Goal: Information Seeking & Learning: Find specific fact

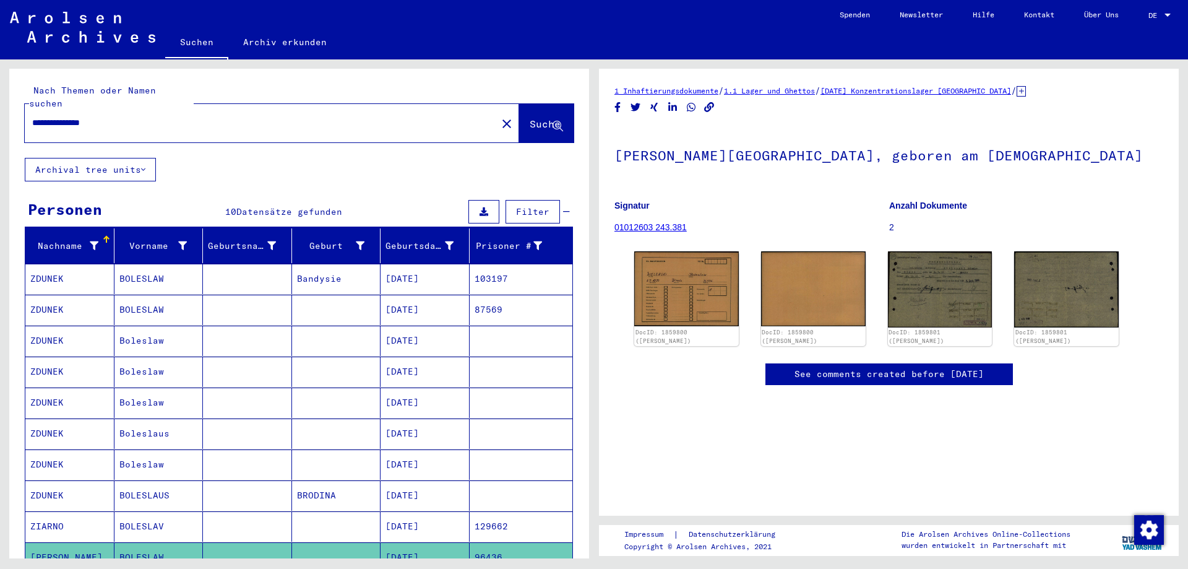
drag, startPoint x: 141, startPoint y: 104, endPoint x: 0, endPoint y: 113, distance: 141.4
click at [32, 116] on input "**********" at bounding box center [260, 122] width 457 height 13
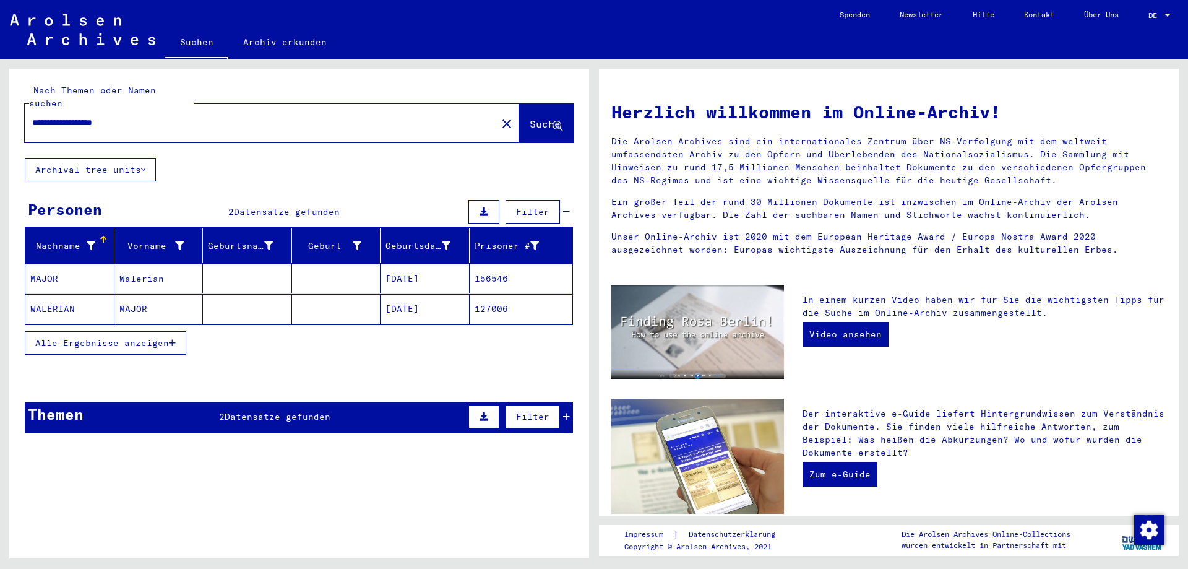
click at [53, 270] on mat-cell "MAJOR" at bounding box center [69, 279] width 89 height 30
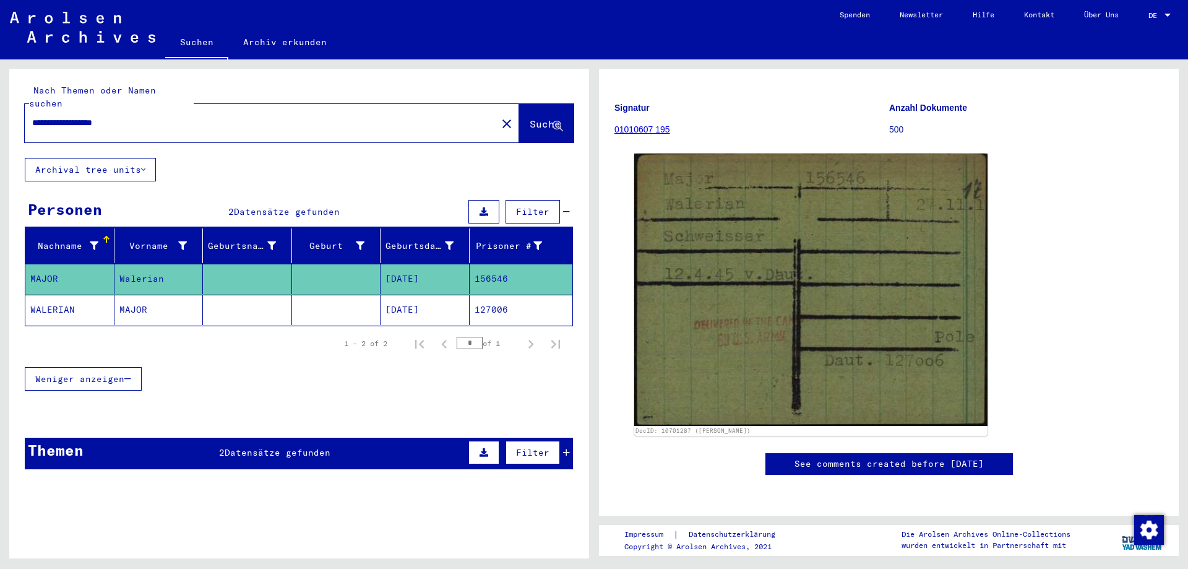
scroll to position [201, 0]
click at [137, 302] on mat-cell "MAJOR" at bounding box center [158, 310] width 89 height 30
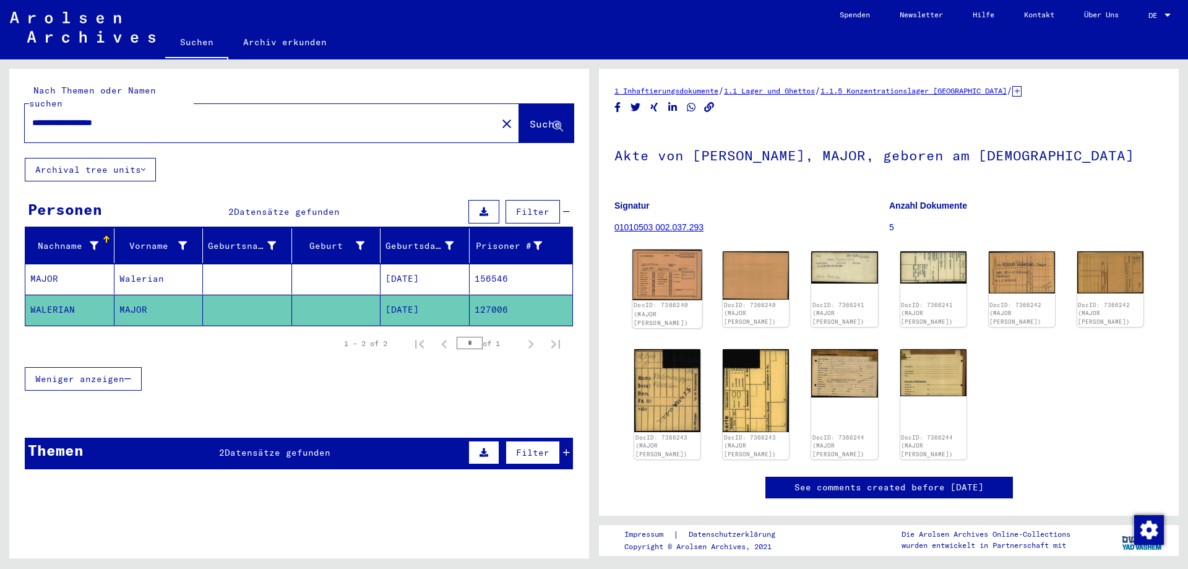
click at [661, 276] on img at bounding box center [667, 274] width 70 height 51
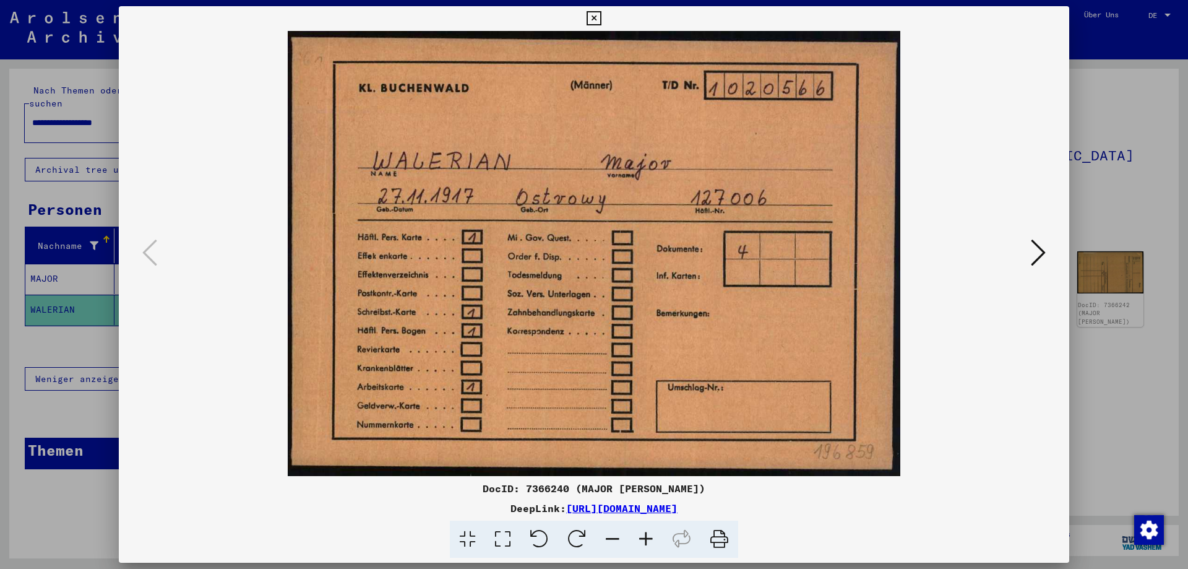
click at [1030, 253] on button at bounding box center [1038, 253] width 22 height 35
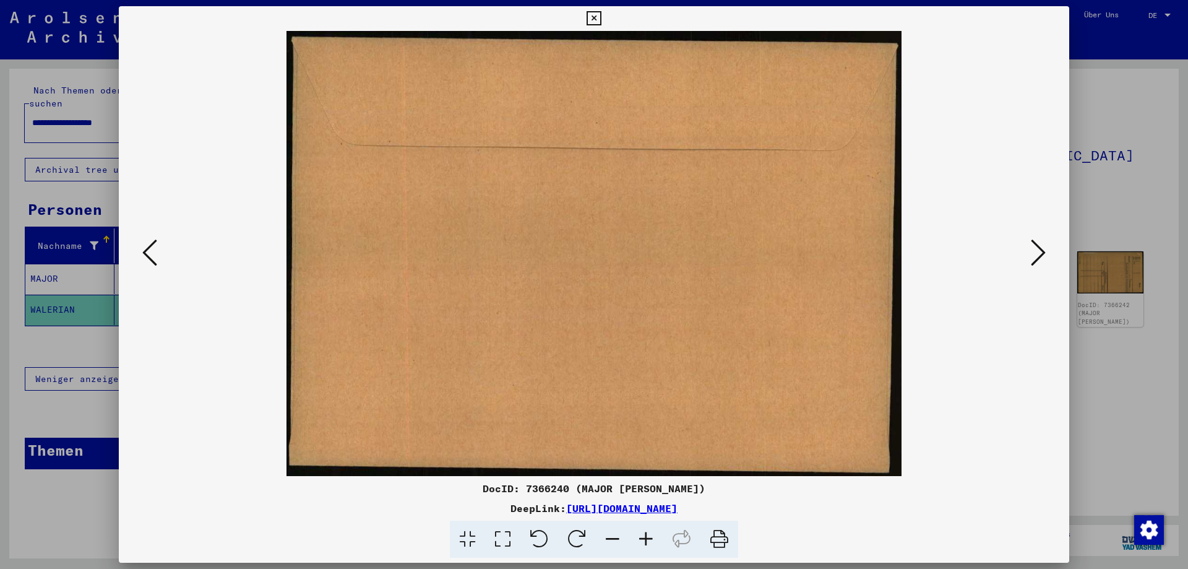
click at [1027, 253] on img at bounding box center [594, 253] width 866 height 445
click at [1039, 256] on icon at bounding box center [1038, 253] width 15 height 30
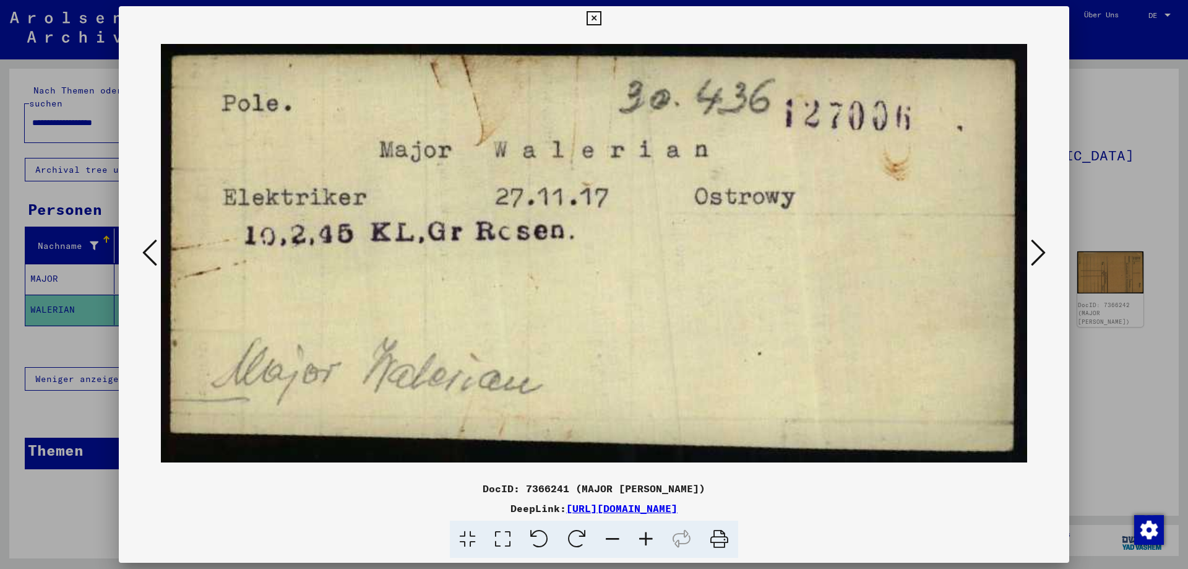
click at [1039, 255] on icon at bounding box center [1038, 253] width 15 height 30
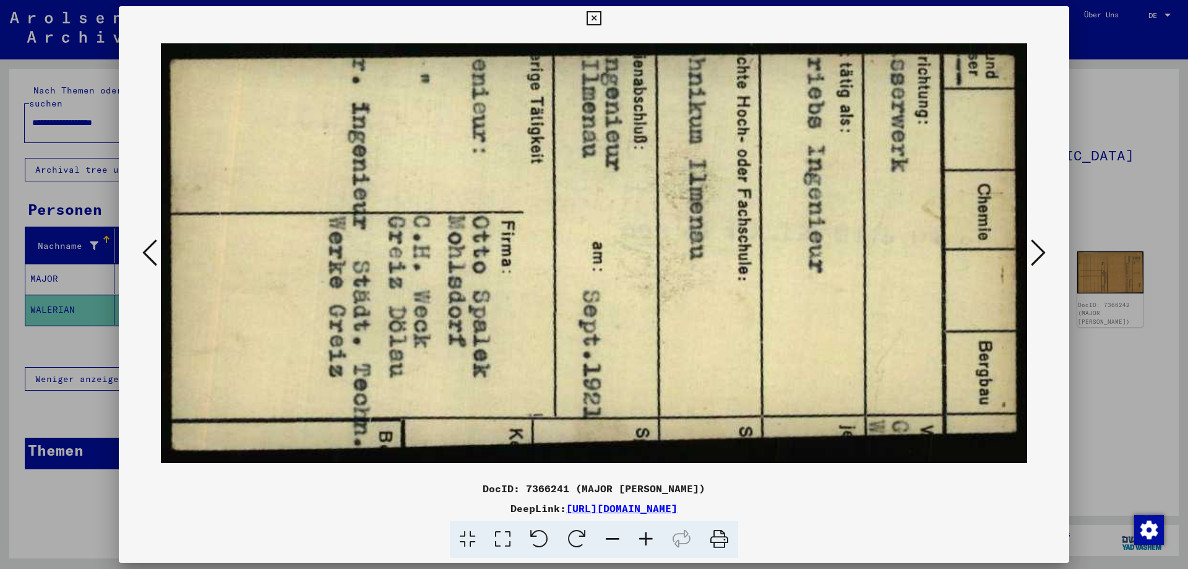
click at [1039, 255] on icon at bounding box center [1038, 253] width 15 height 30
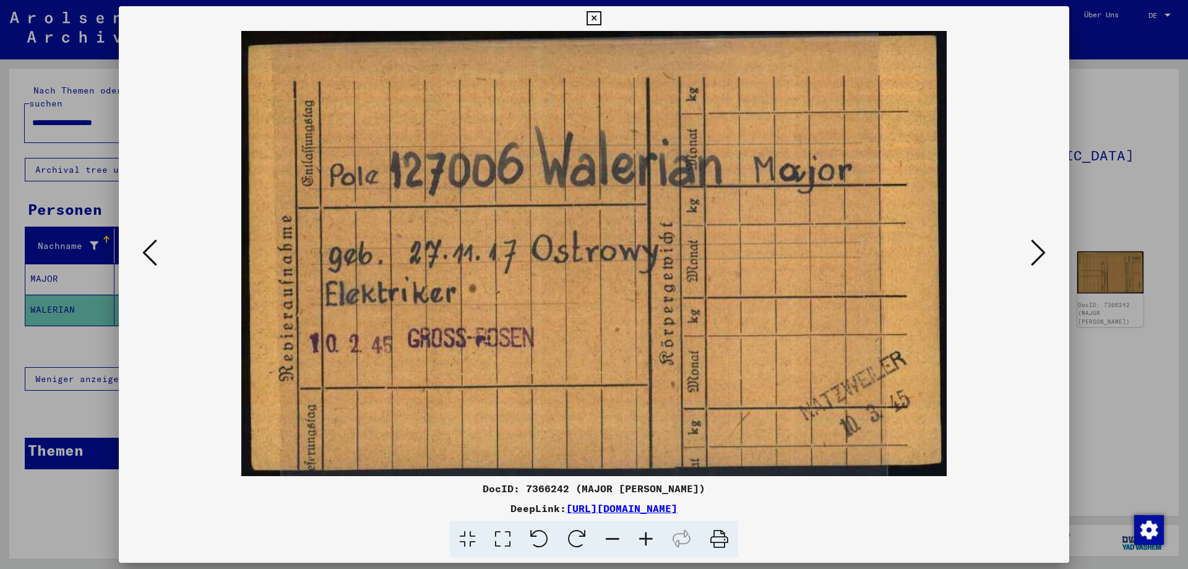
click at [1039, 255] on icon at bounding box center [1038, 253] width 15 height 30
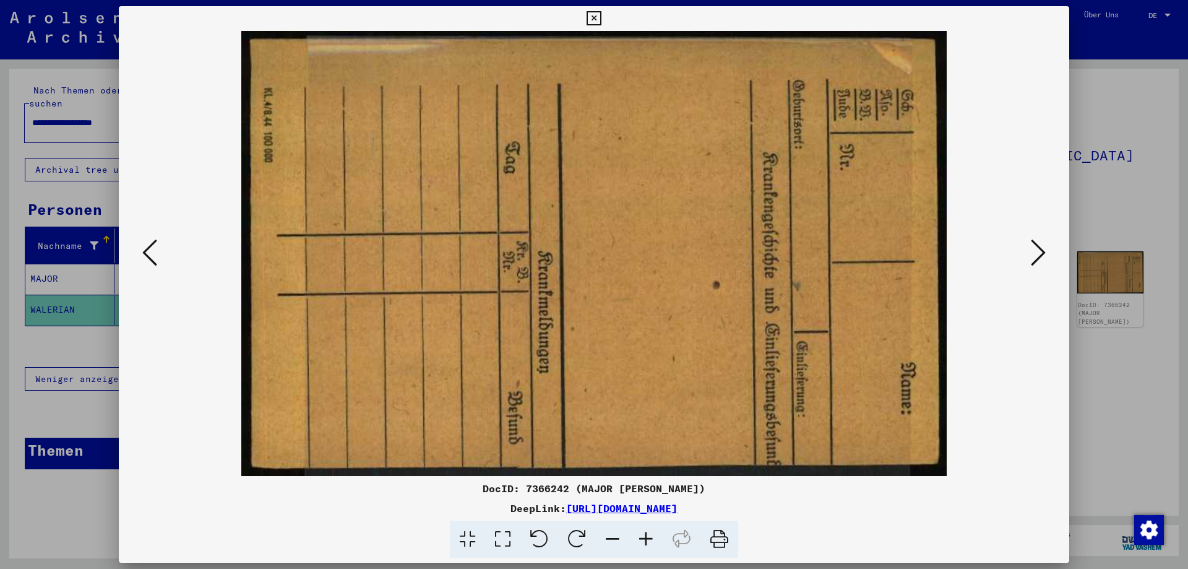
click at [1039, 255] on icon at bounding box center [1038, 253] width 15 height 30
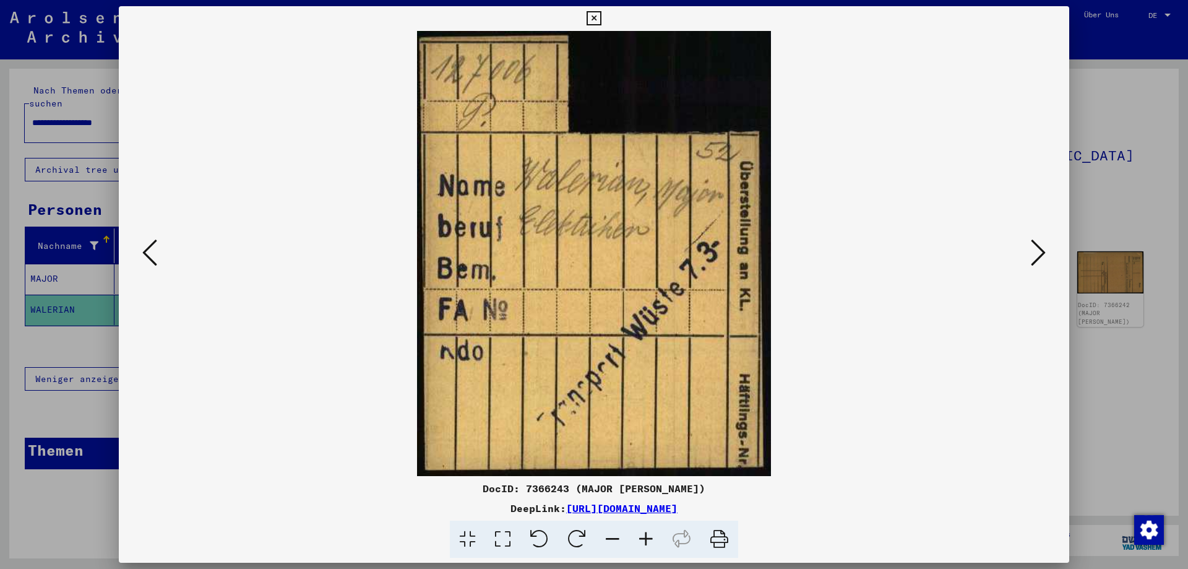
click at [1039, 255] on icon at bounding box center [1038, 253] width 15 height 30
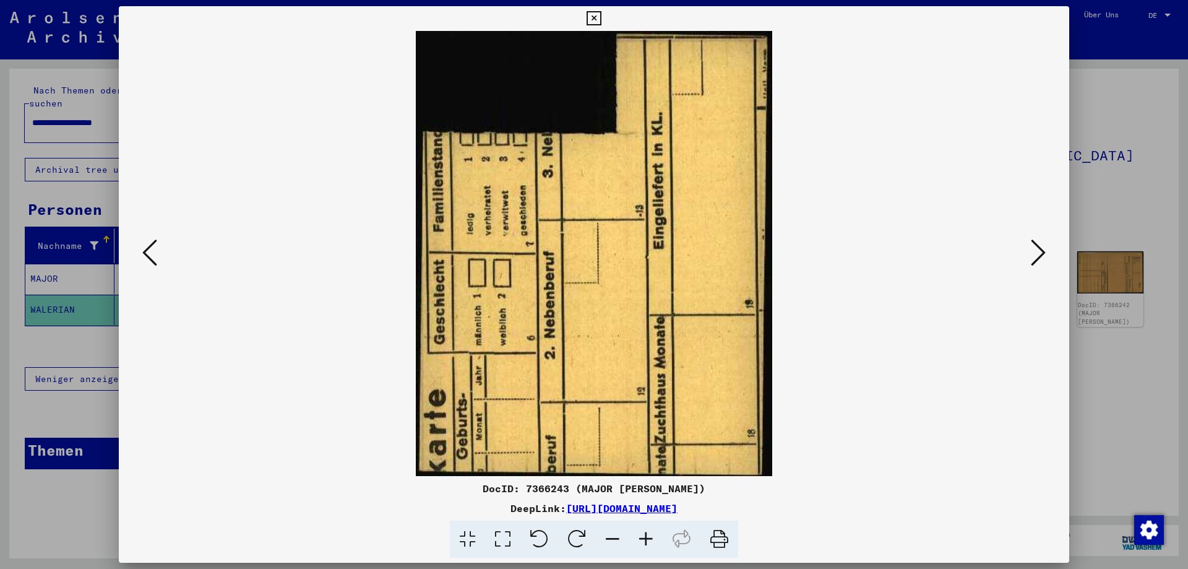
click at [1039, 255] on icon at bounding box center [1038, 253] width 15 height 30
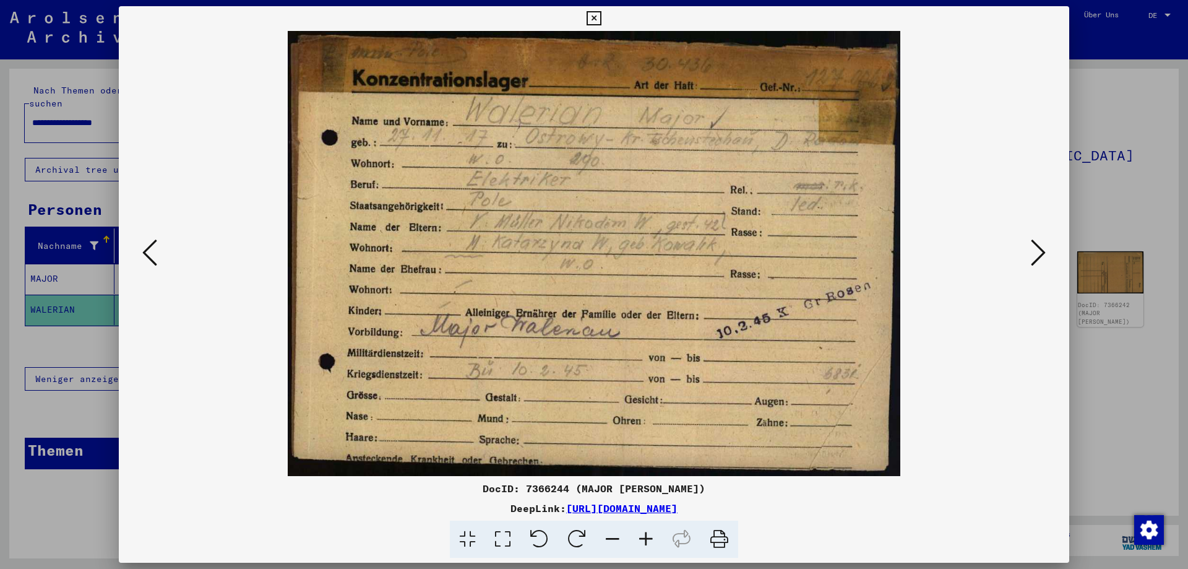
click at [1037, 254] on icon at bounding box center [1038, 253] width 15 height 30
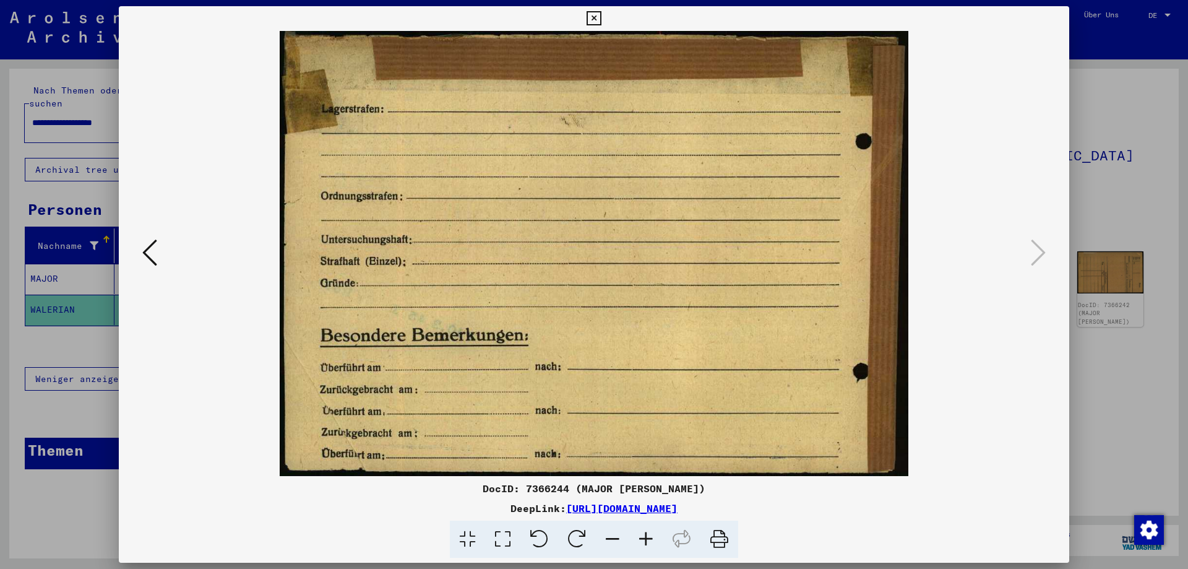
click at [152, 257] on icon at bounding box center [149, 253] width 15 height 30
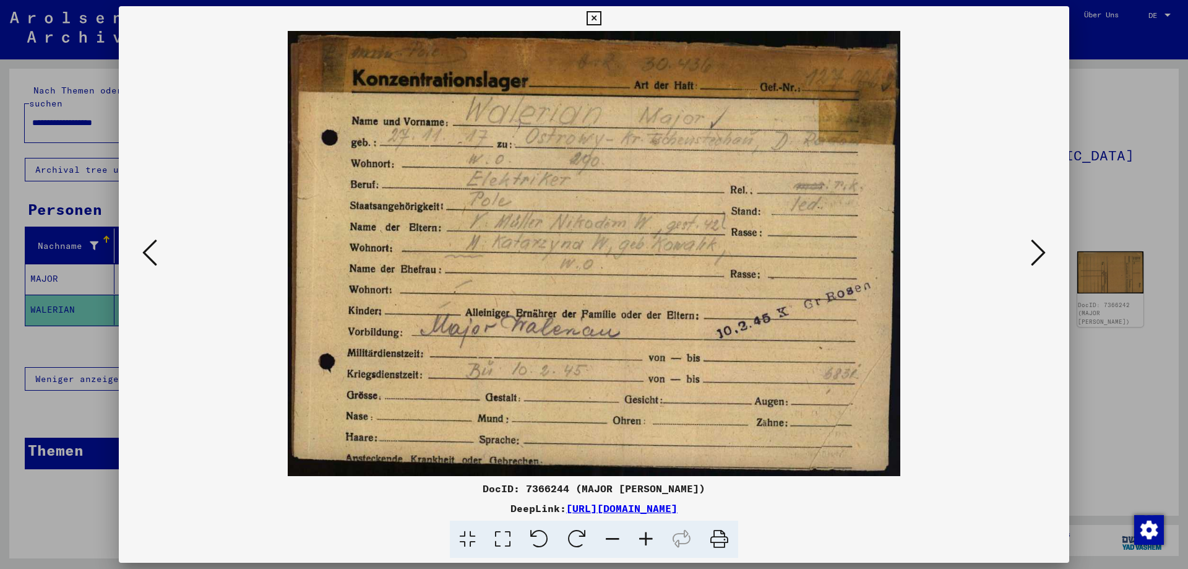
click at [152, 257] on icon at bounding box center [149, 253] width 15 height 30
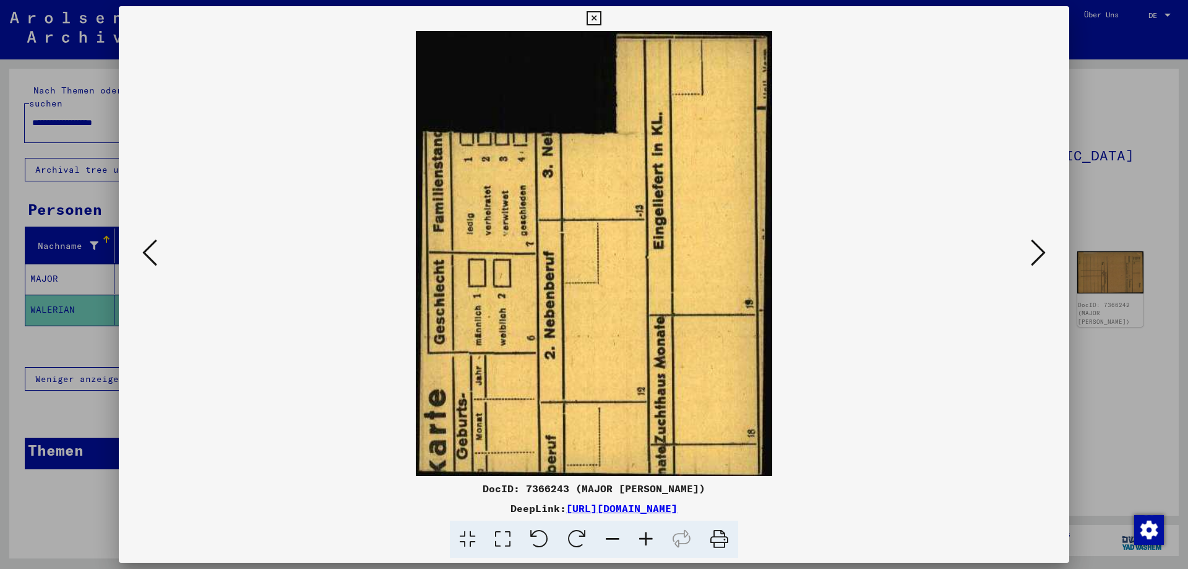
click at [152, 257] on icon at bounding box center [149, 253] width 15 height 30
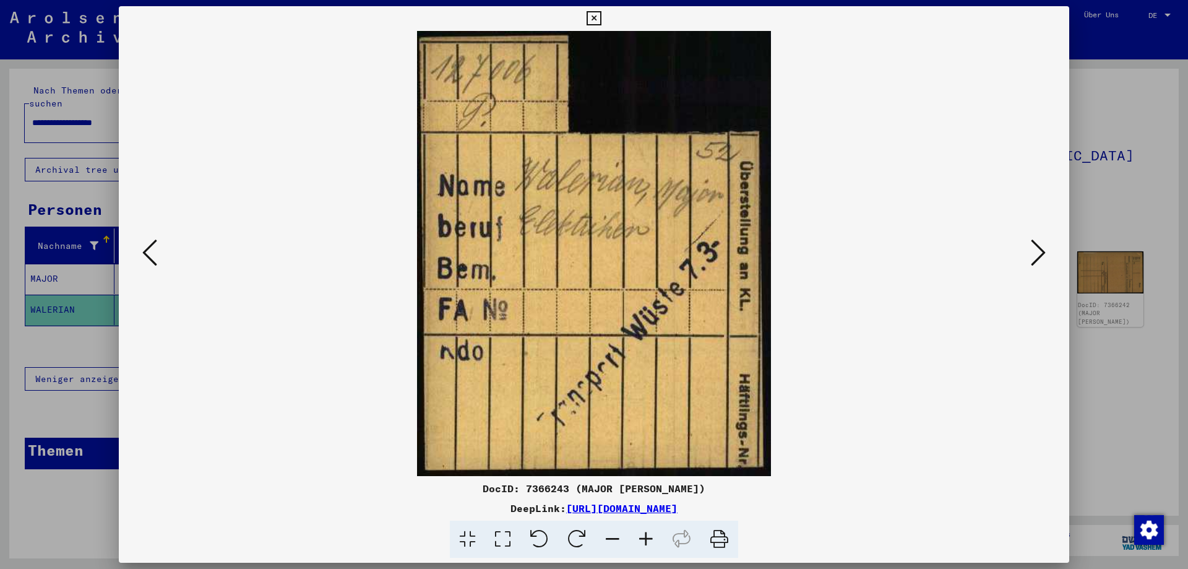
click at [152, 257] on icon at bounding box center [149, 253] width 15 height 30
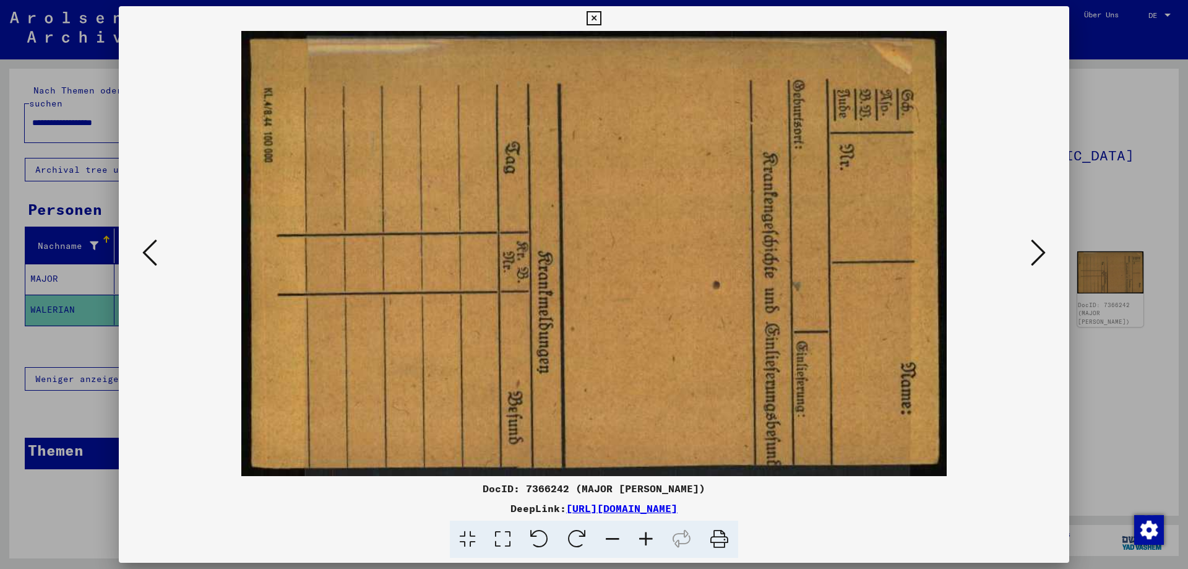
click at [153, 257] on icon at bounding box center [149, 253] width 15 height 30
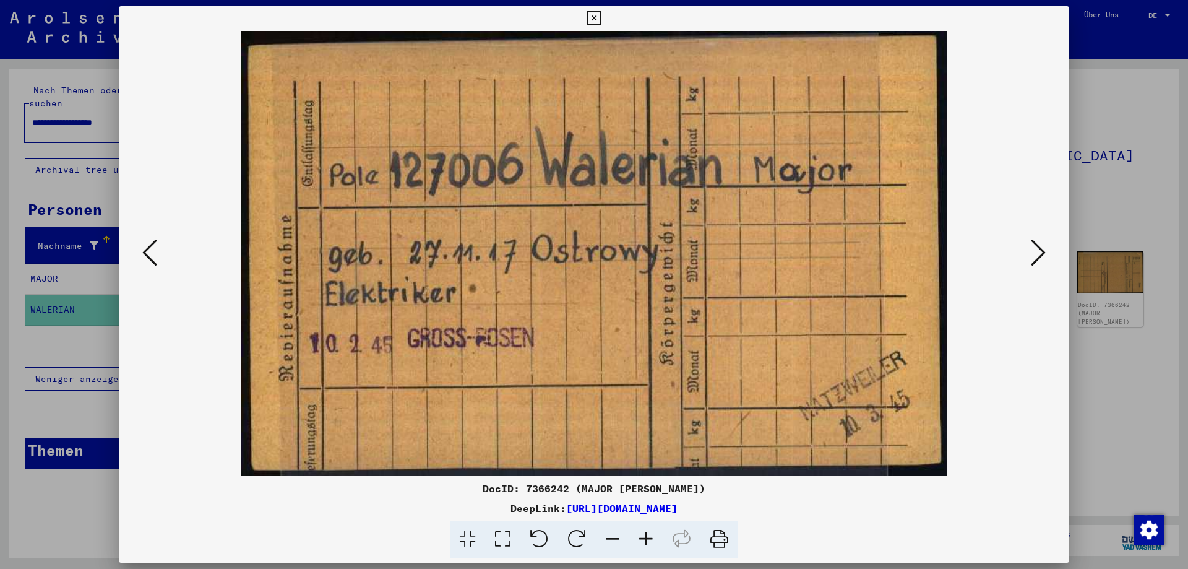
click at [601, 19] on icon at bounding box center [594, 18] width 14 height 15
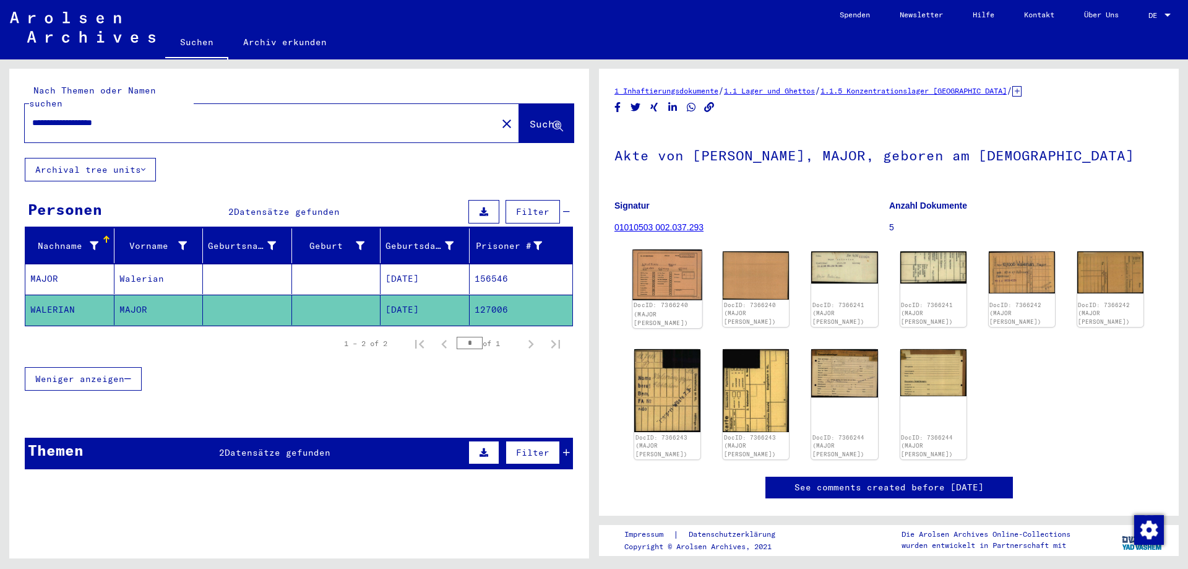
click at [663, 278] on img at bounding box center [667, 274] width 70 height 51
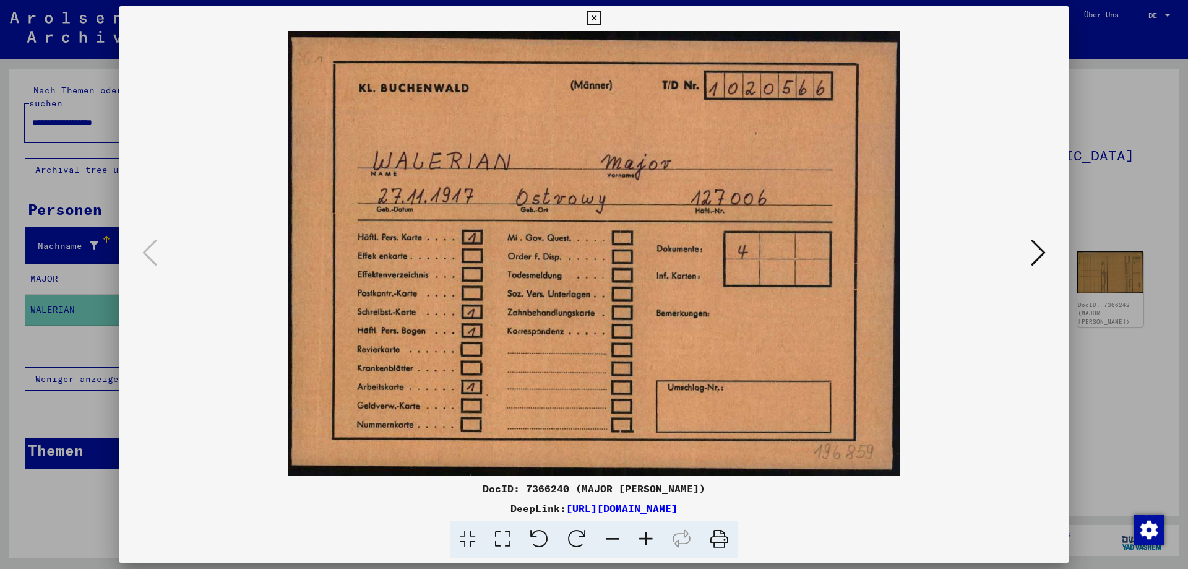
click at [1042, 254] on icon at bounding box center [1038, 253] width 15 height 30
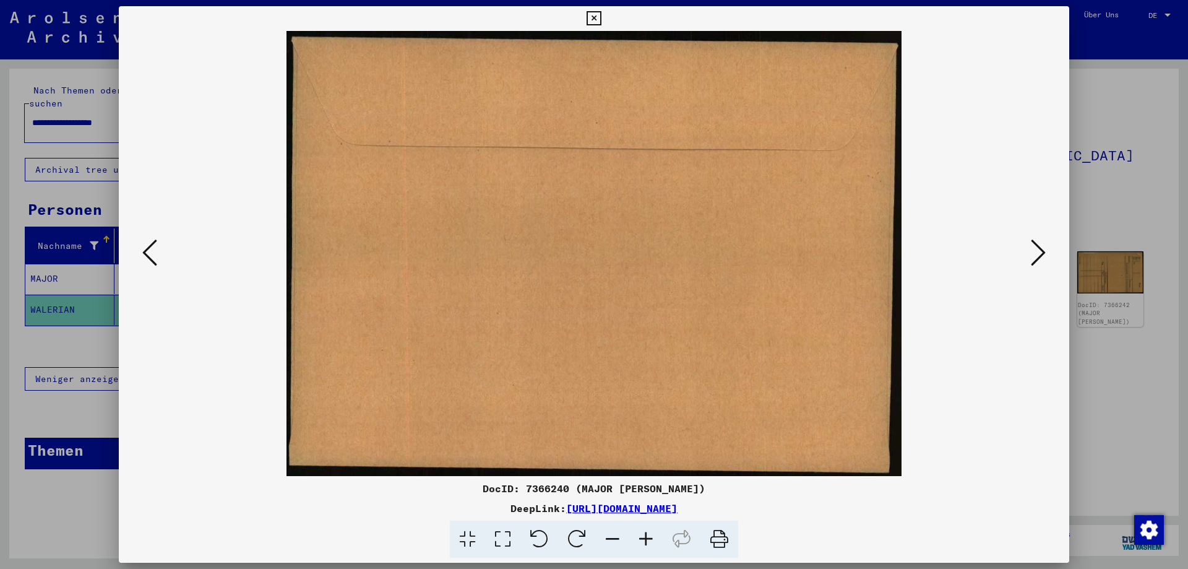
click at [1042, 254] on icon at bounding box center [1038, 253] width 15 height 30
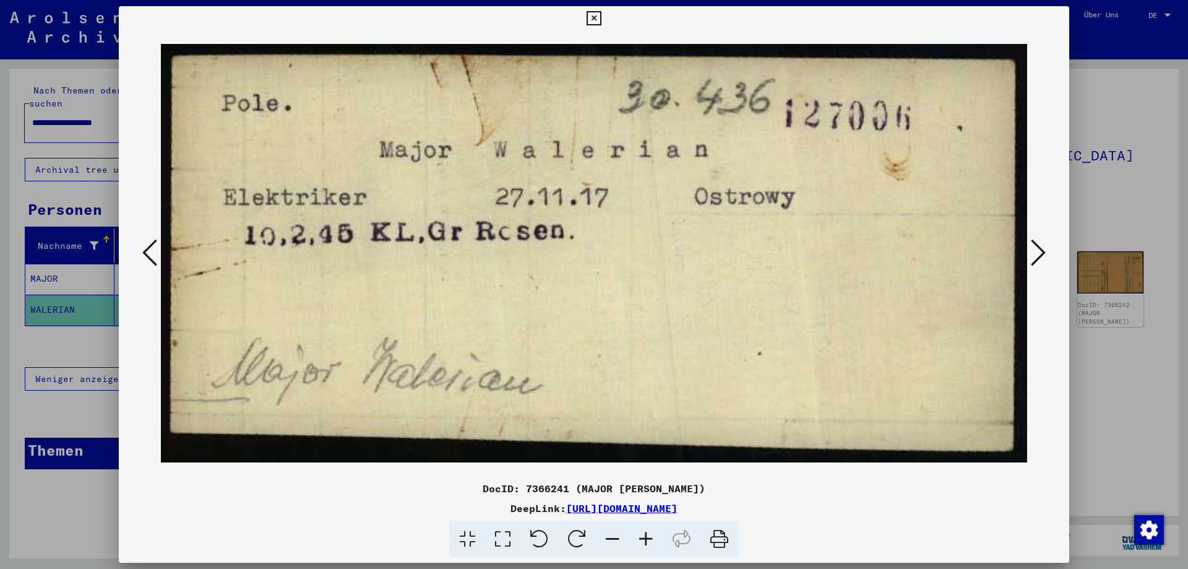
click at [1042, 254] on icon at bounding box center [1038, 253] width 15 height 30
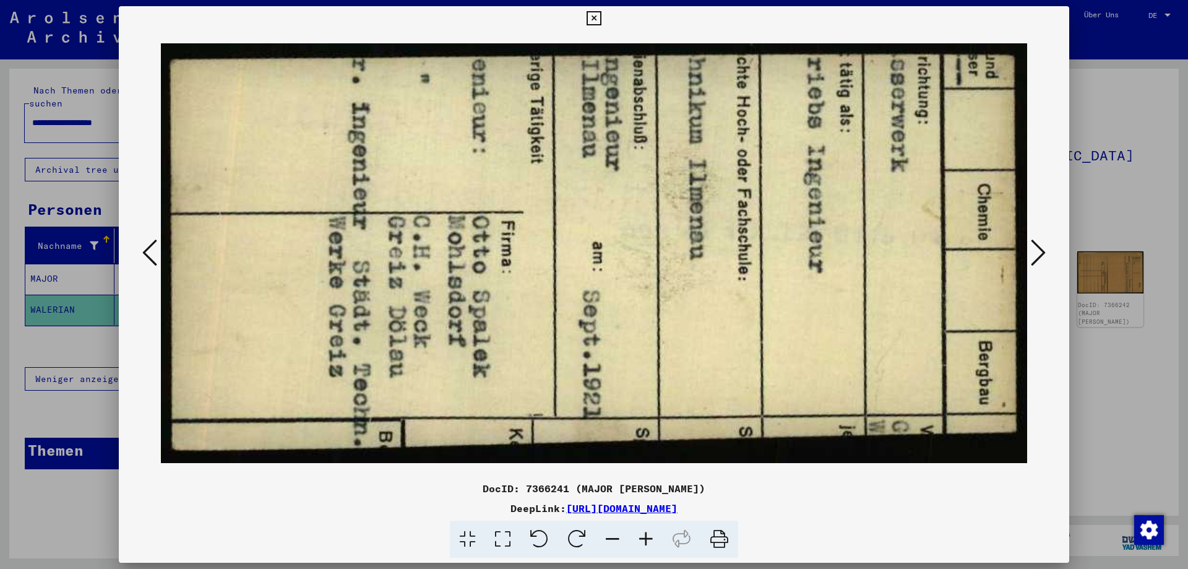
click at [1042, 253] on icon at bounding box center [1038, 253] width 15 height 30
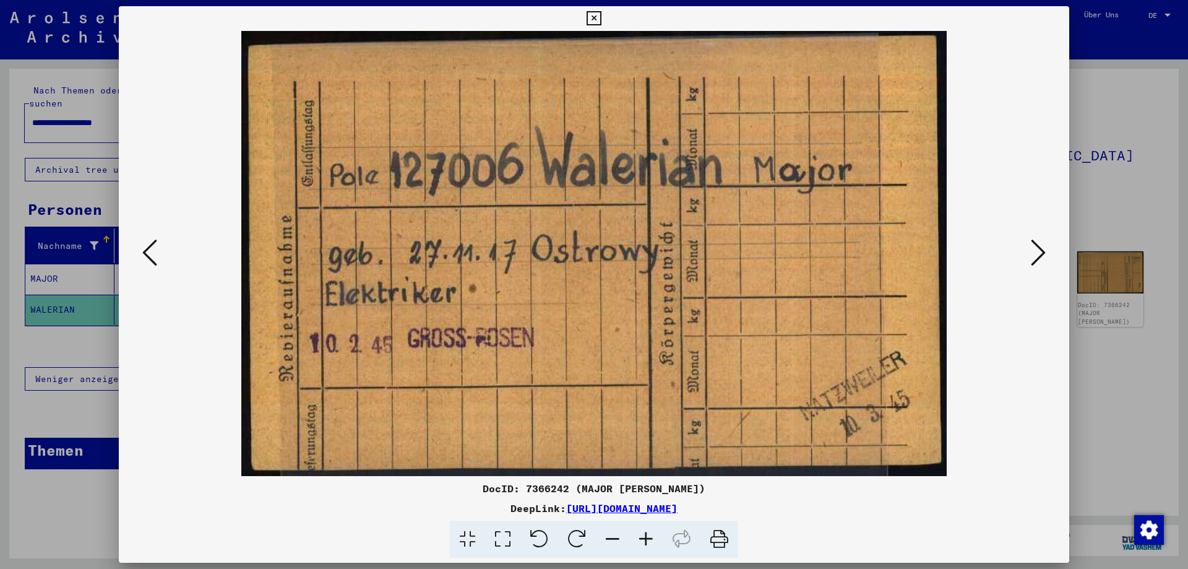
click at [1042, 253] on icon at bounding box center [1038, 253] width 15 height 30
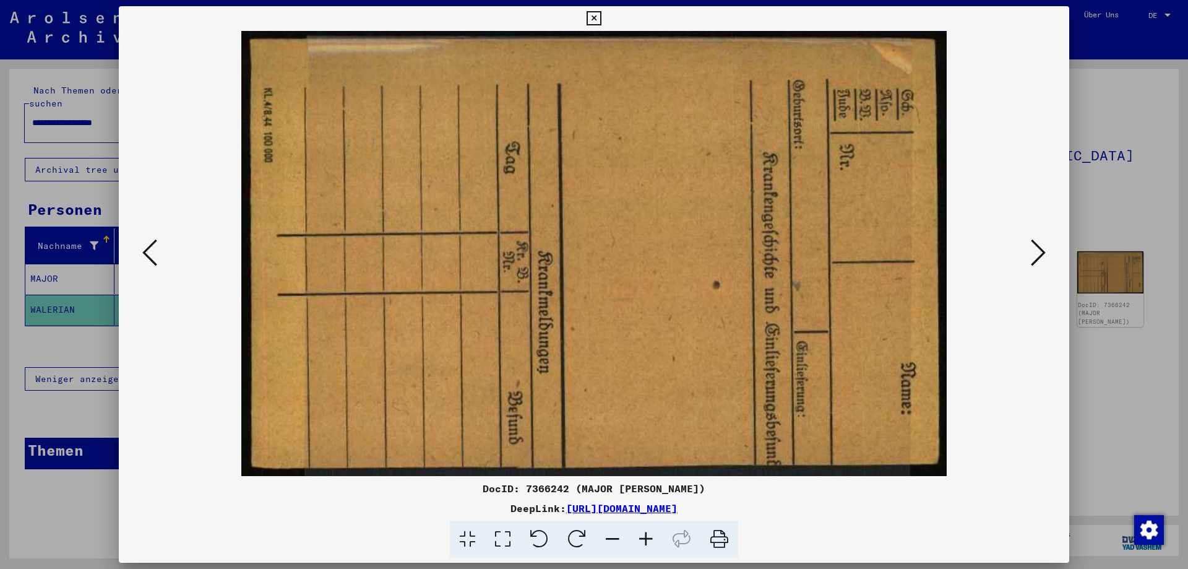
click at [1042, 253] on icon at bounding box center [1038, 253] width 15 height 30
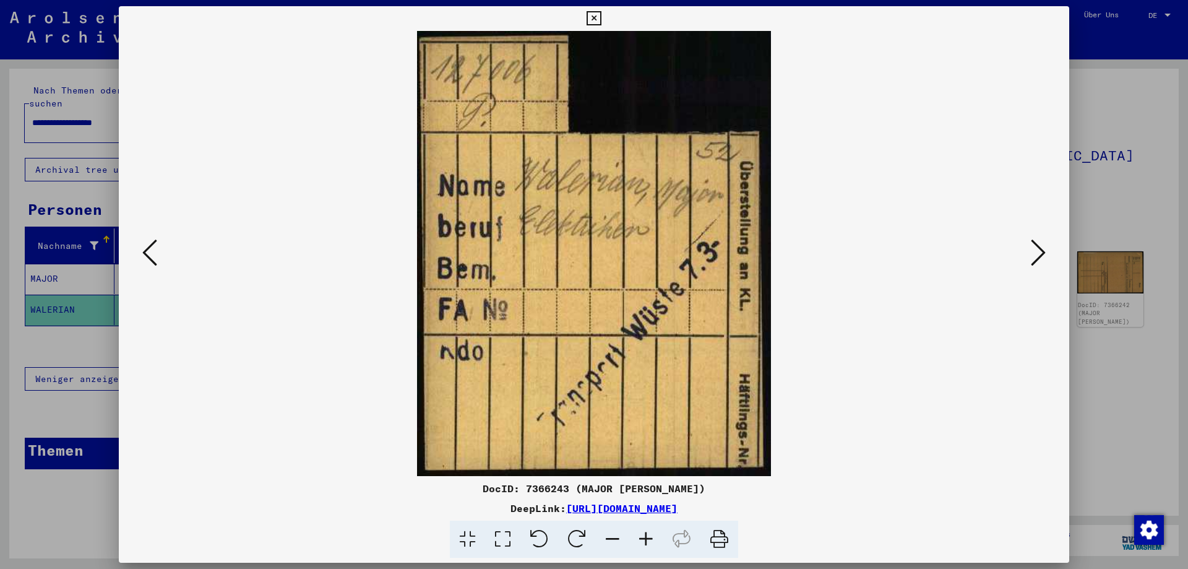
click at [1042, 253] on icon at bounding box center [1038, 253] width 15 height 30
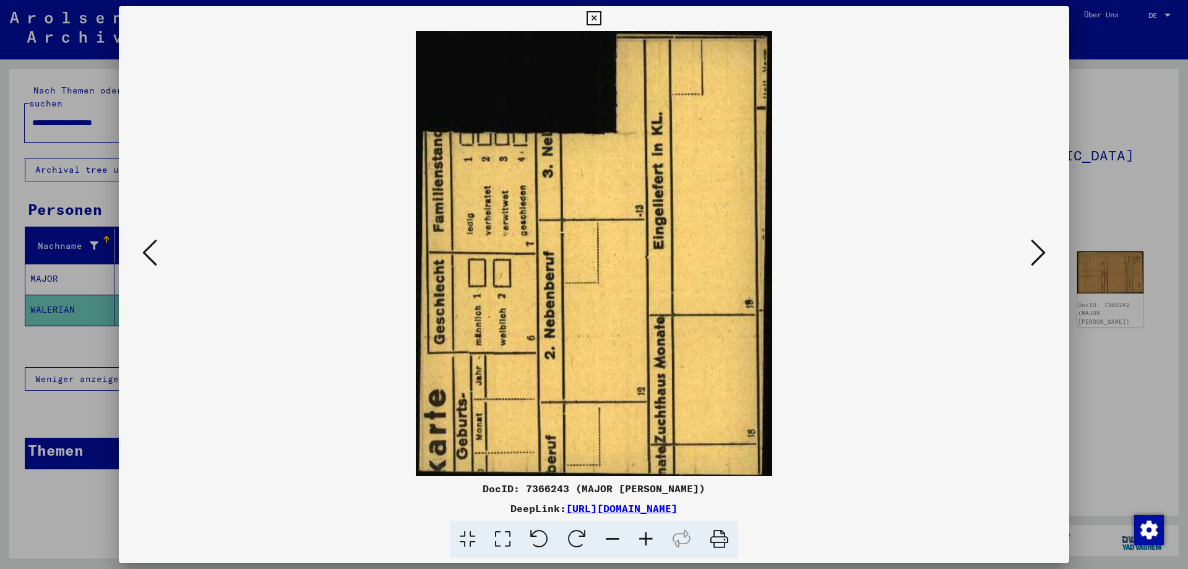
click at [1042, 253] on icon at bounding box center [1038, 253] width 15 height 30
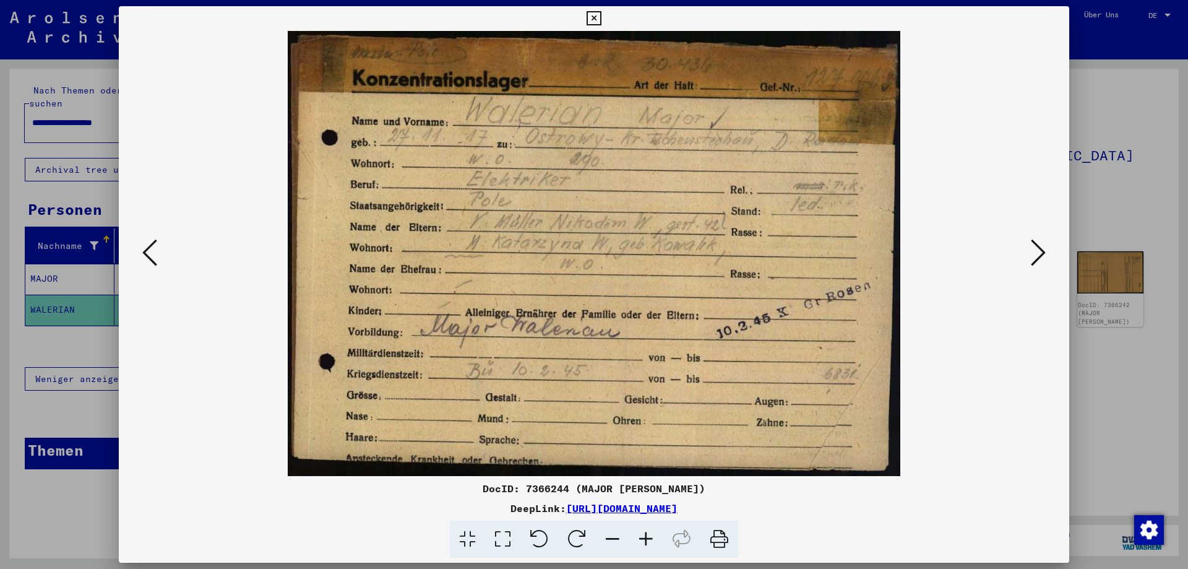
click at [1040, 251] on icon at bounding box center [1038, 253] width 15 height 30
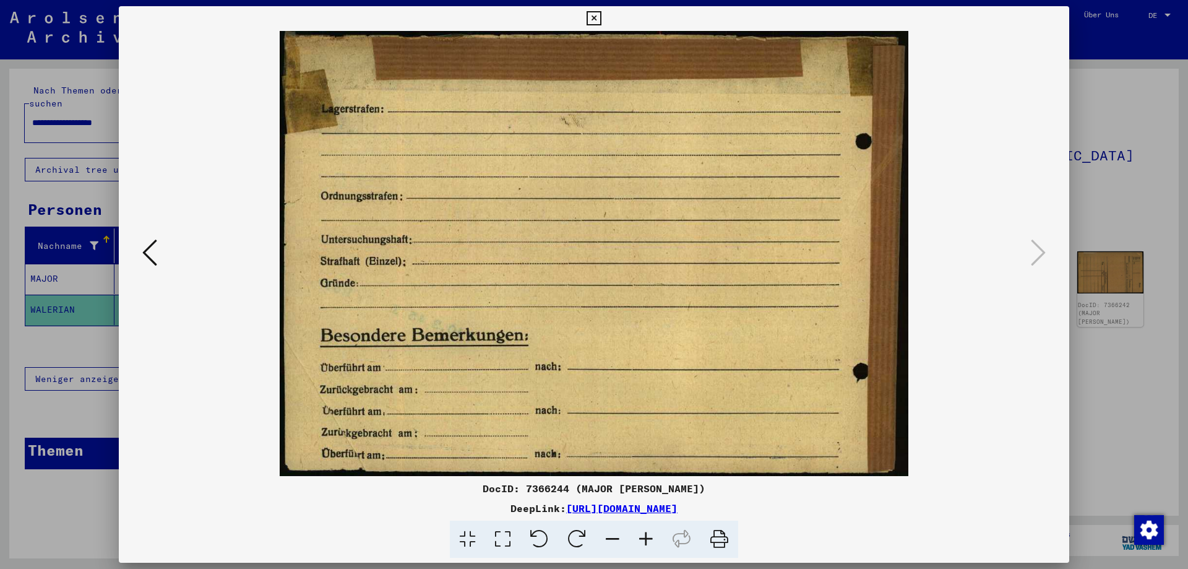
click at [601, 16] on icon at bounding box center [594, 18] width 14 height 15
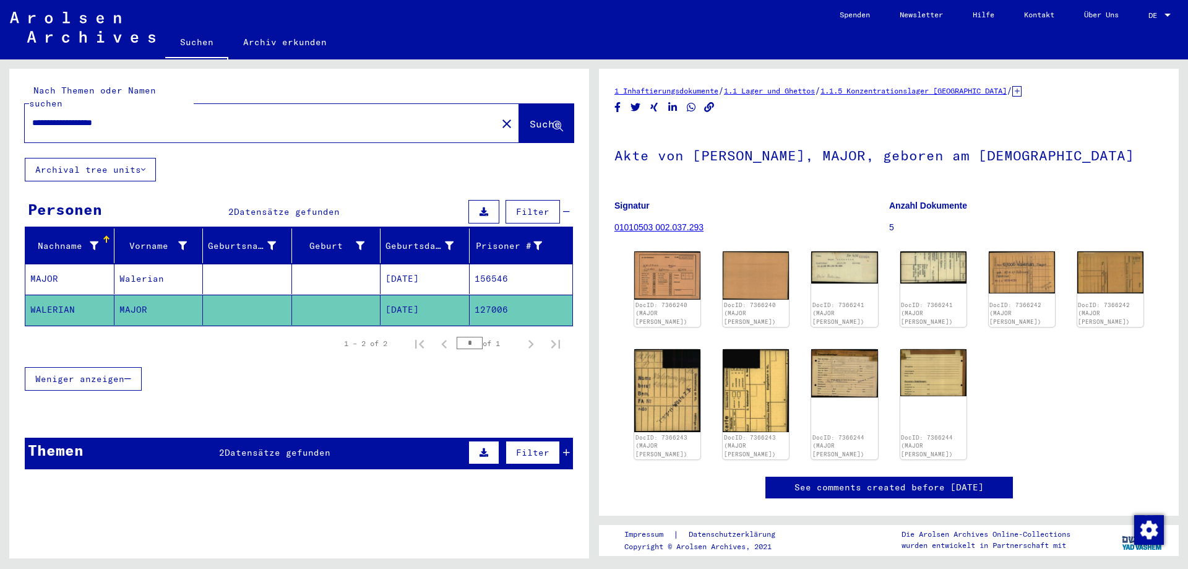
click at [144, 270] on mat-cell "Walerian" at bounding box center [158, 279] width 89 height 30
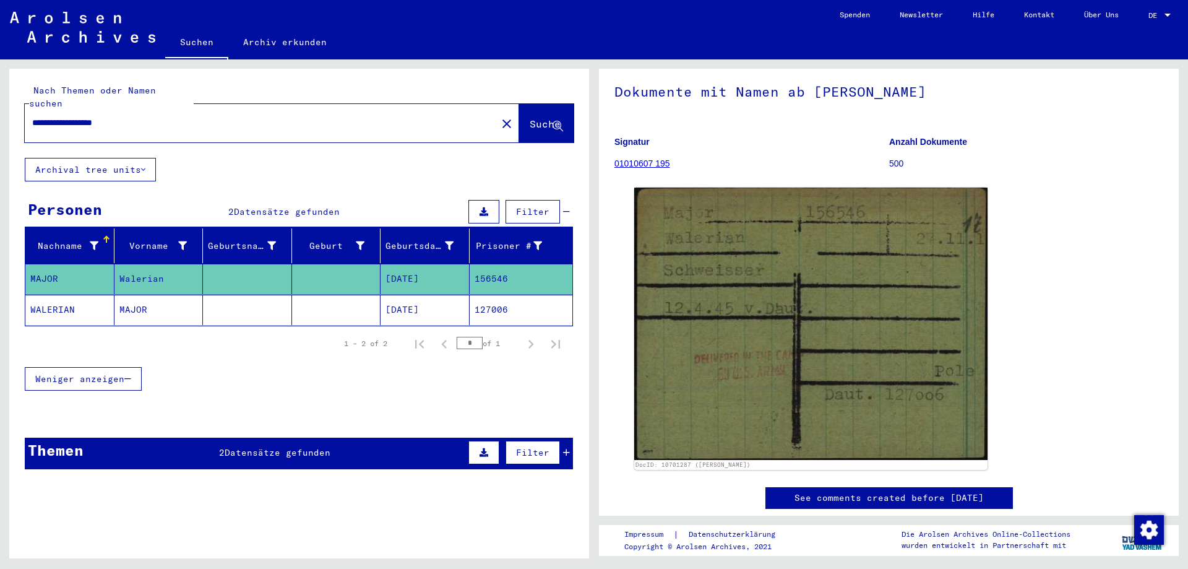
scroll to position [67, 0]
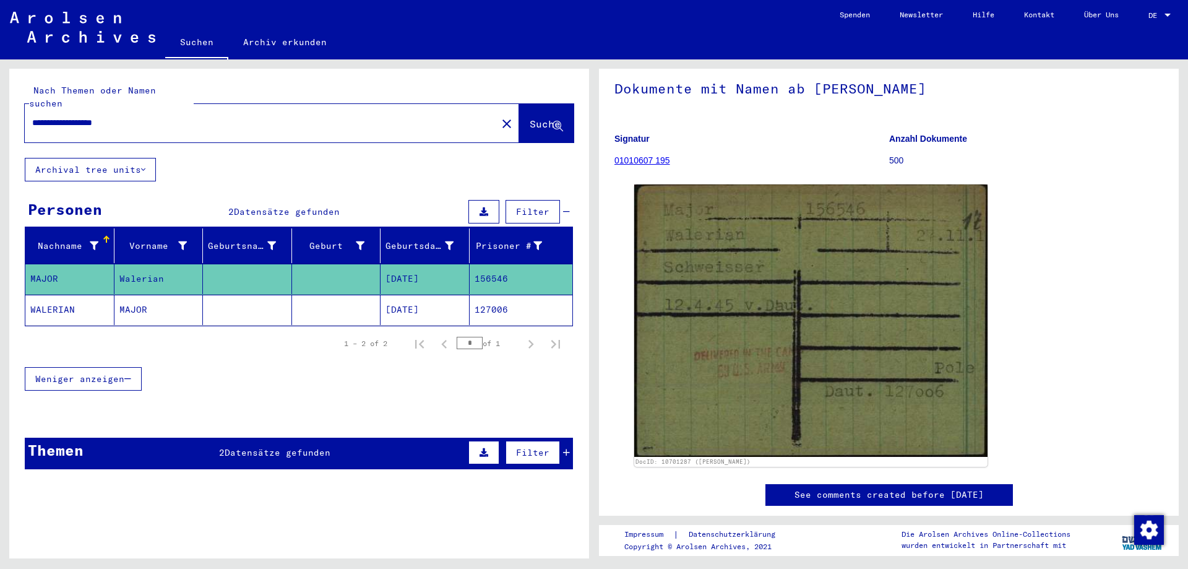
drag, startPoint x: 150, startPoint y: 110, endPoint x: 0, endPoint y: 90, distance: 151.2
click at [32, 116] on input "**********" at bounding box center [260, 122] width 457 height 13
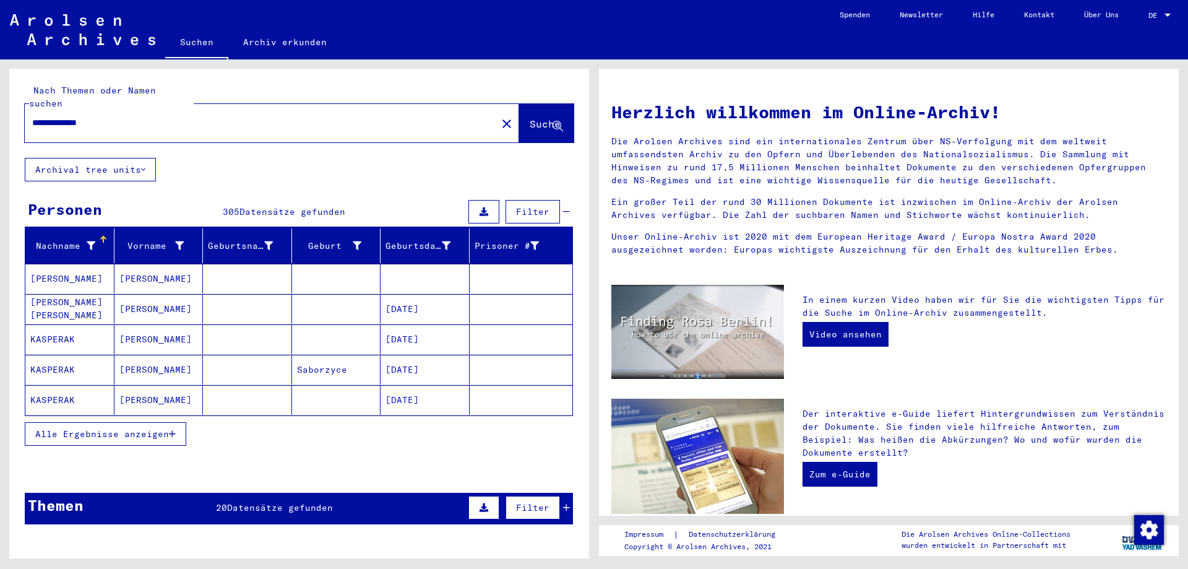
click at [59, 298] on mat-cell "[PERSON_NAME] [PERSON_NAME]" at bounding box center [69, 309] width 89 height 30
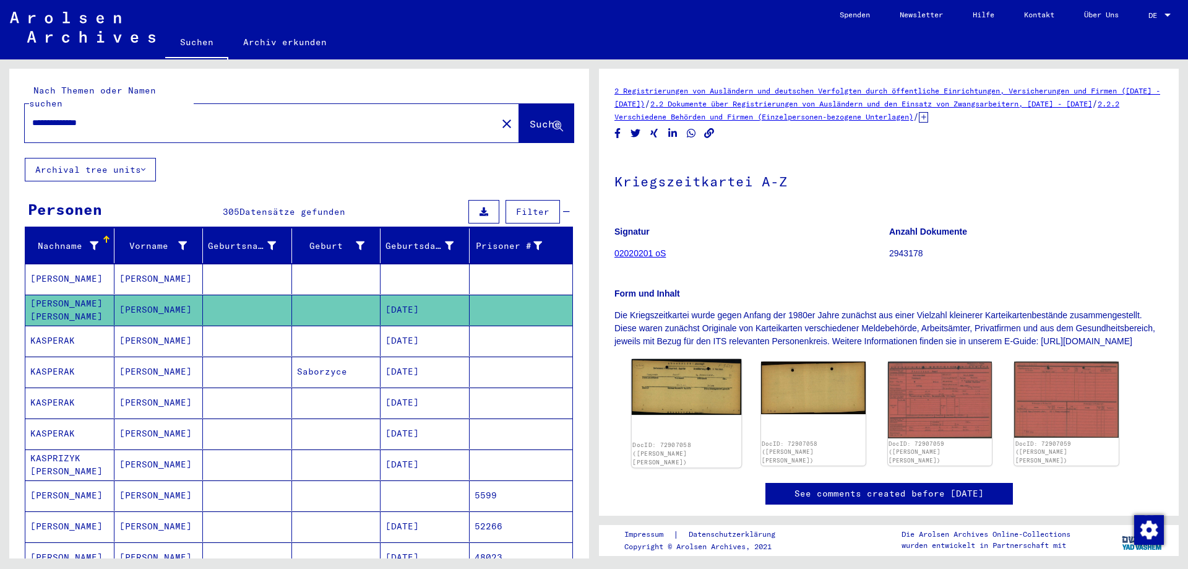
click at [681, 412] on img at bounding box center [687, 387] width 110 height 56
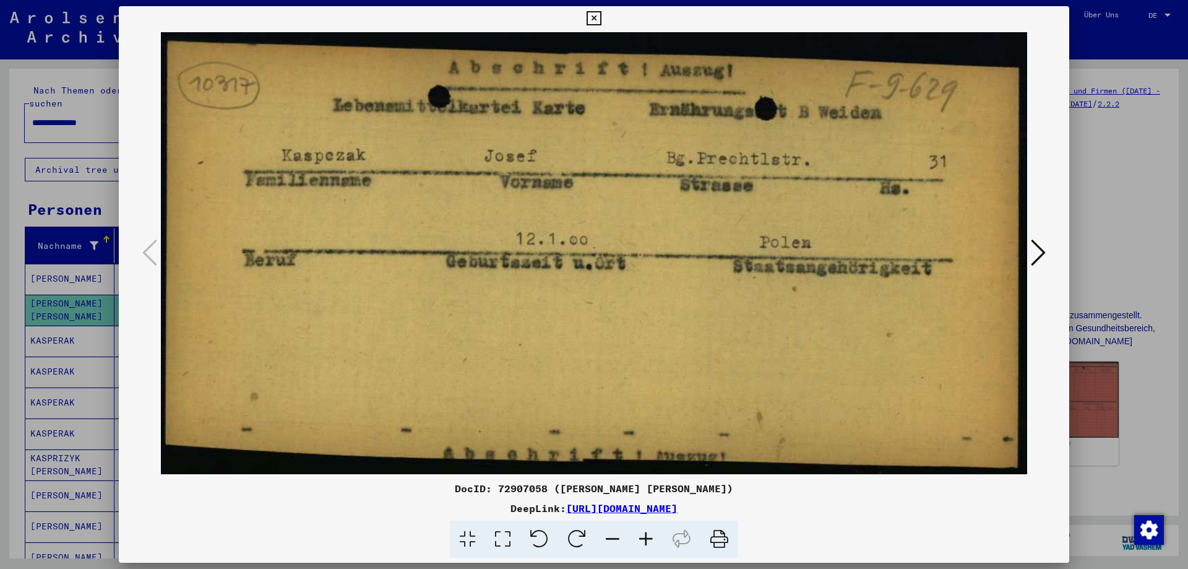
click at [1035, 254] on icon at bounding box center [1038, 253] width 15 height 30
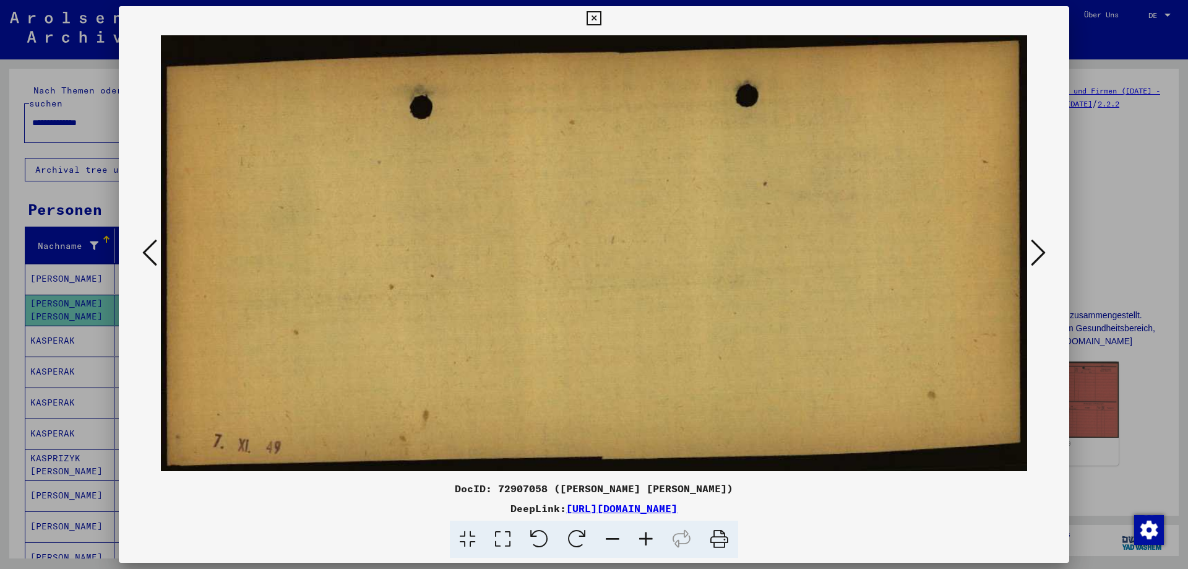
click at [1035, 254] on icon at bounding box center [1038, 253] width 15 height 30
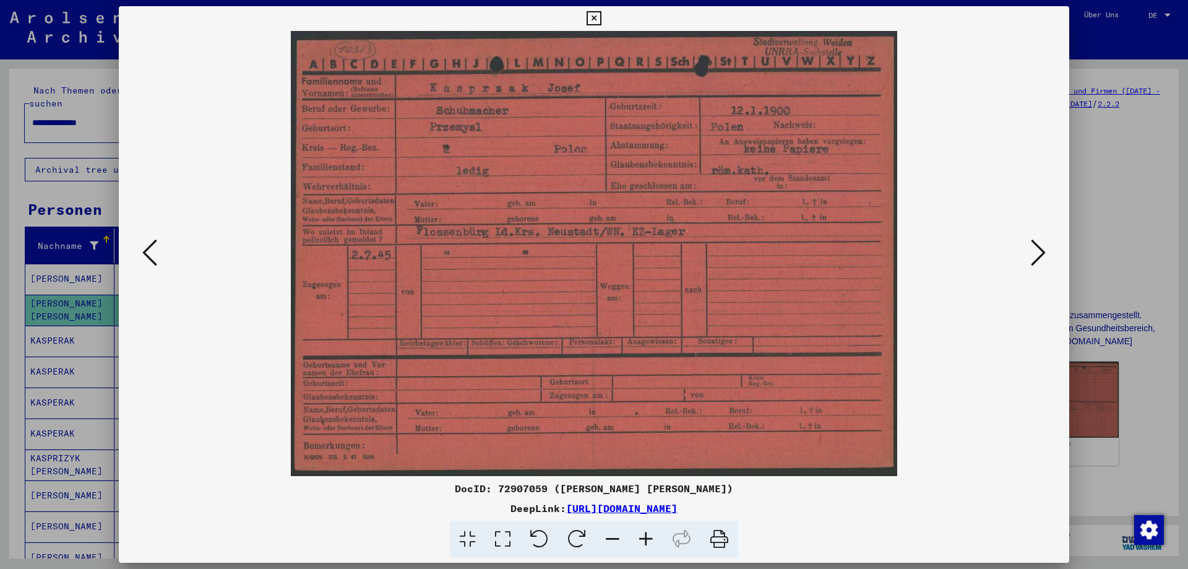
click at [1035, 254] on icon at bounding box center [1038, 253] width 15 height 30
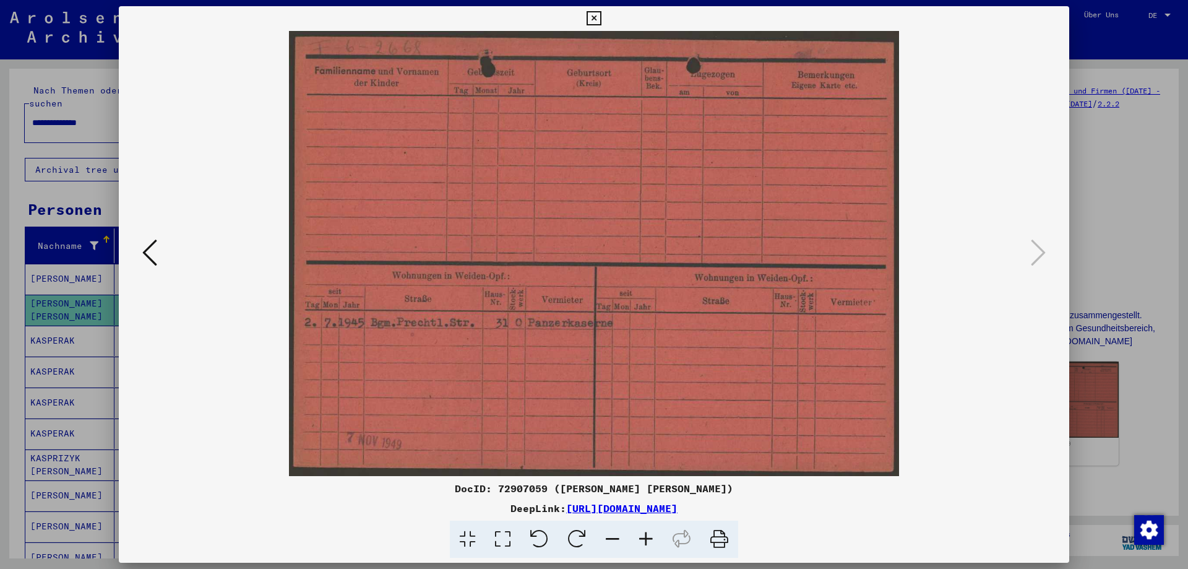
click at [601, 20] on icon at bounding box center [594, 18] width 14 height 15
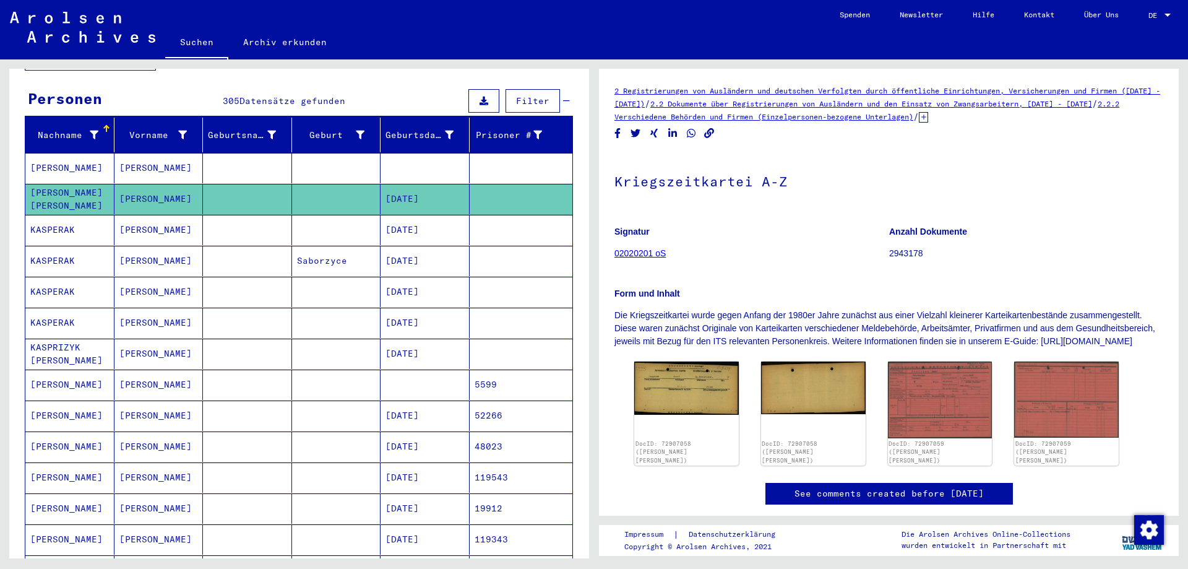
scroll to position [134, 0]
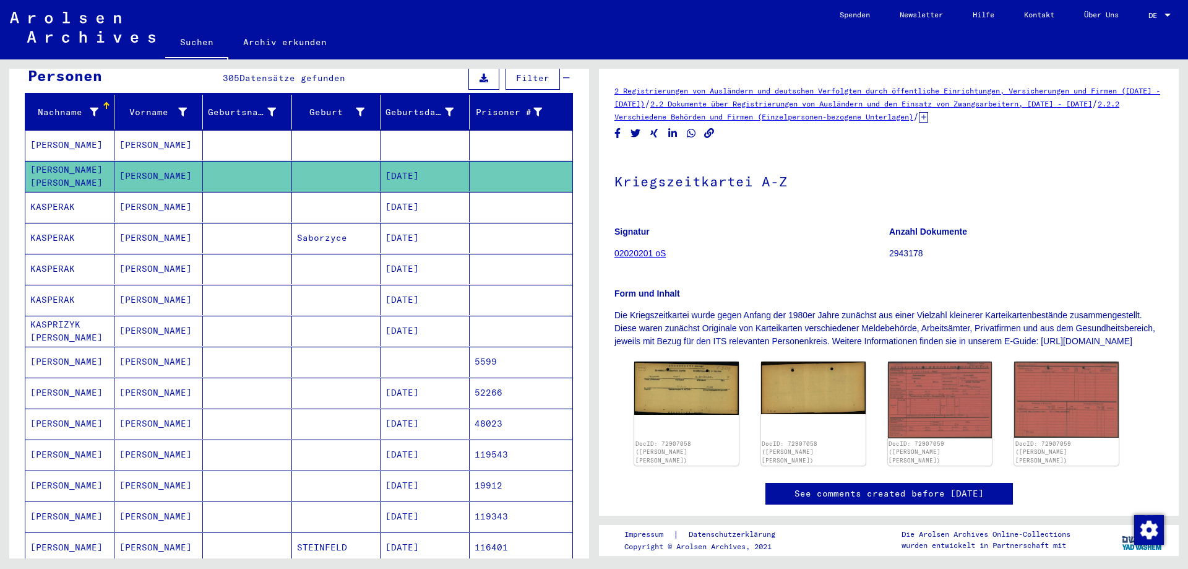
click at [397, 194] on mat-cell "[DATE]" at bounding box center [425, 207] width 89 height 30
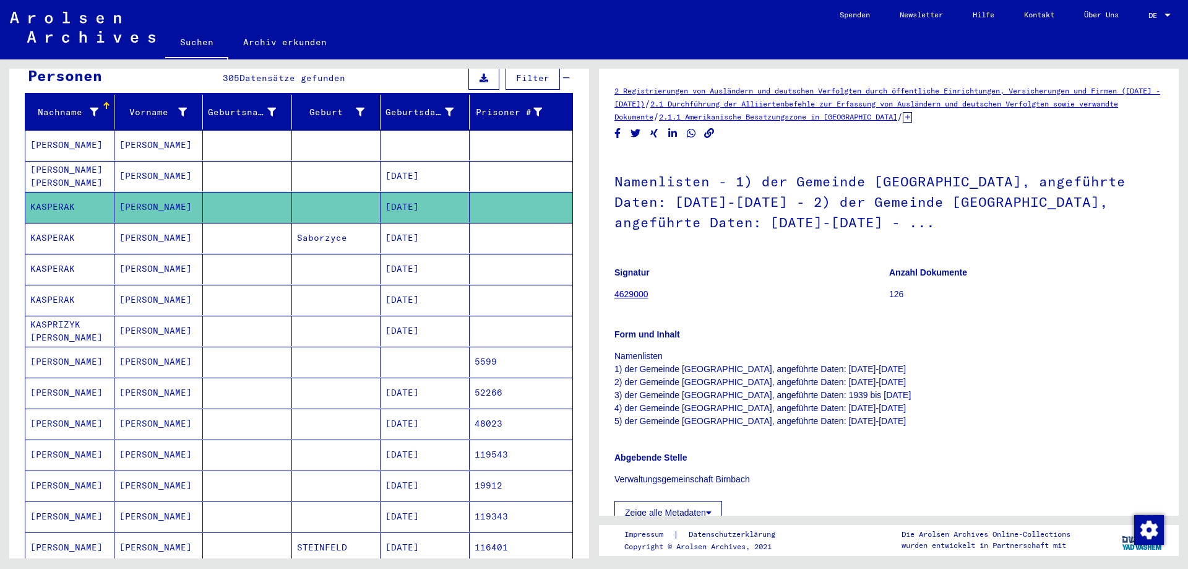
click at [400, 229] on mat-cell "[DATE]" at bounding box center [425, 238] width 89 height 30
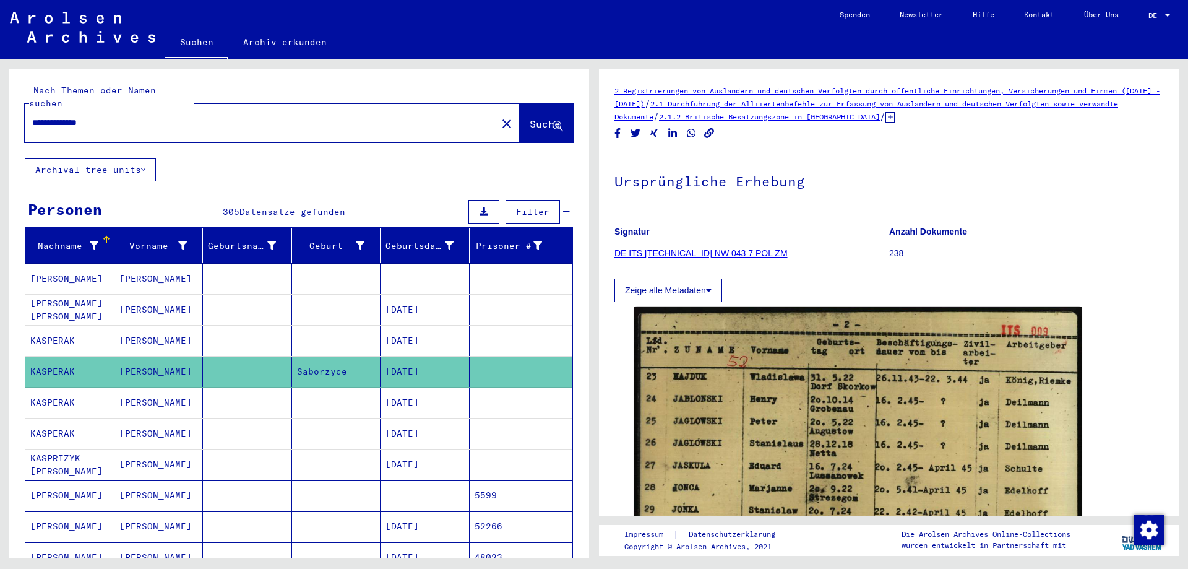
drag, startPoint x: 144, startPoint y: 111, endPoint x: 2, endPoint y: 87, distance: 143.7
click at [32, 116] on input "**********" at bounding box center [260, 122] width 457 height 13
type input "**********"
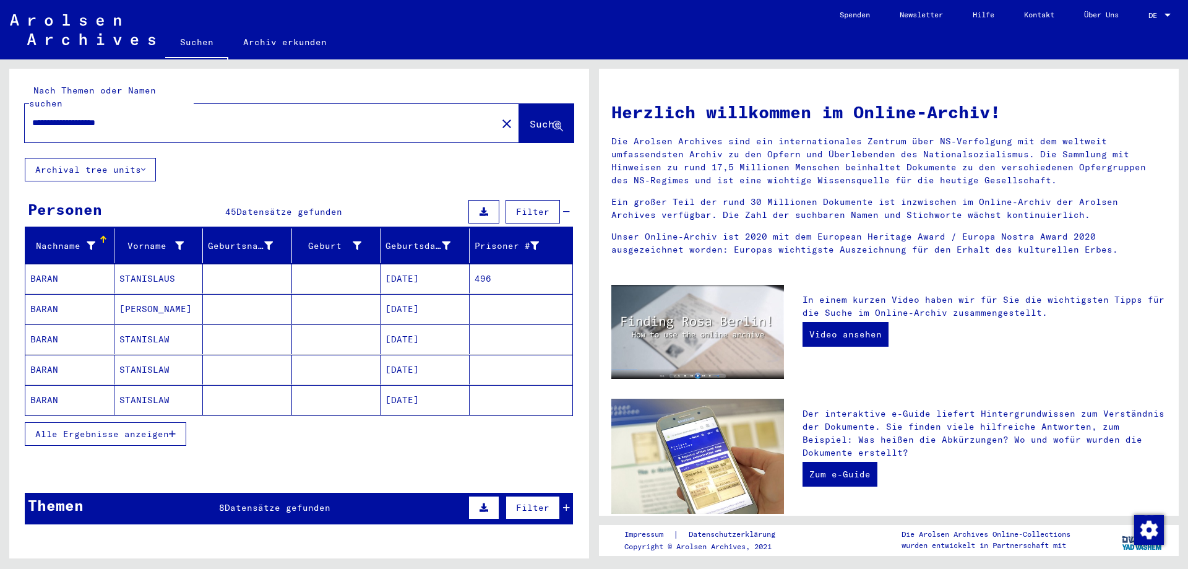
click at [141, 428] on span "Alle Ergebnisse anzeigen" at bounding box center [102, 433] width 134 height 11
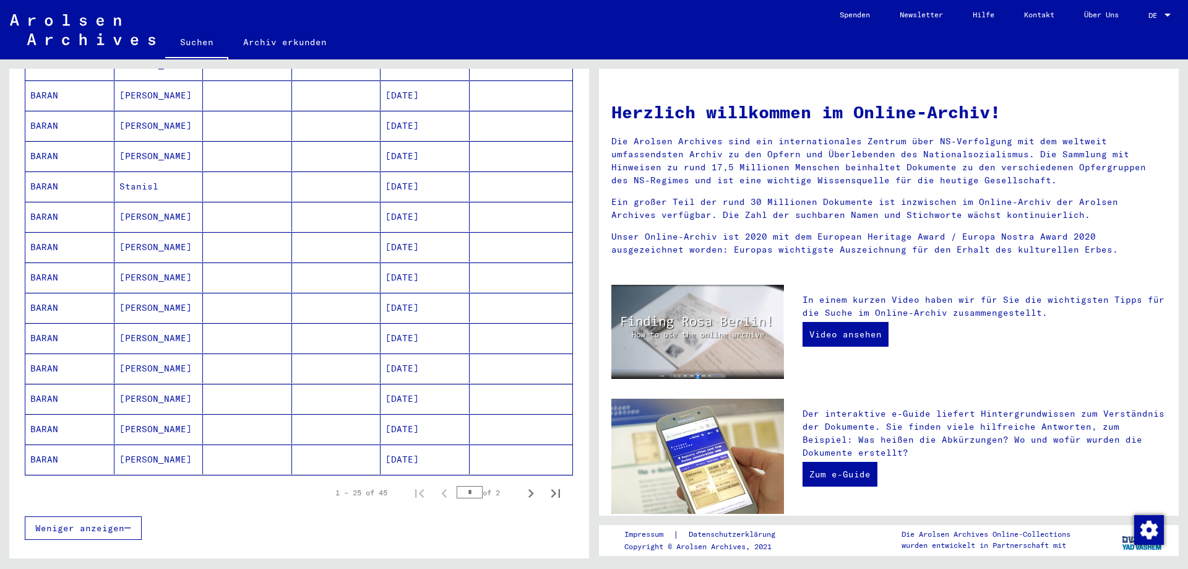
scroll to position [602, 0]
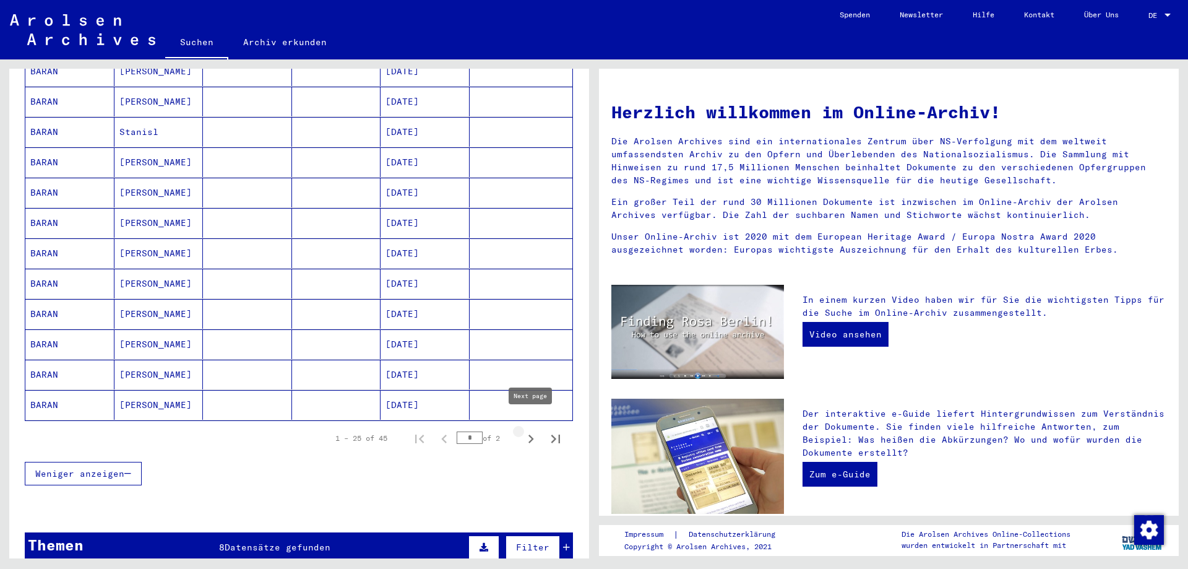
click at [531, 434] on icon "Next page" at bounding box center [532, 438] width 6 height 9
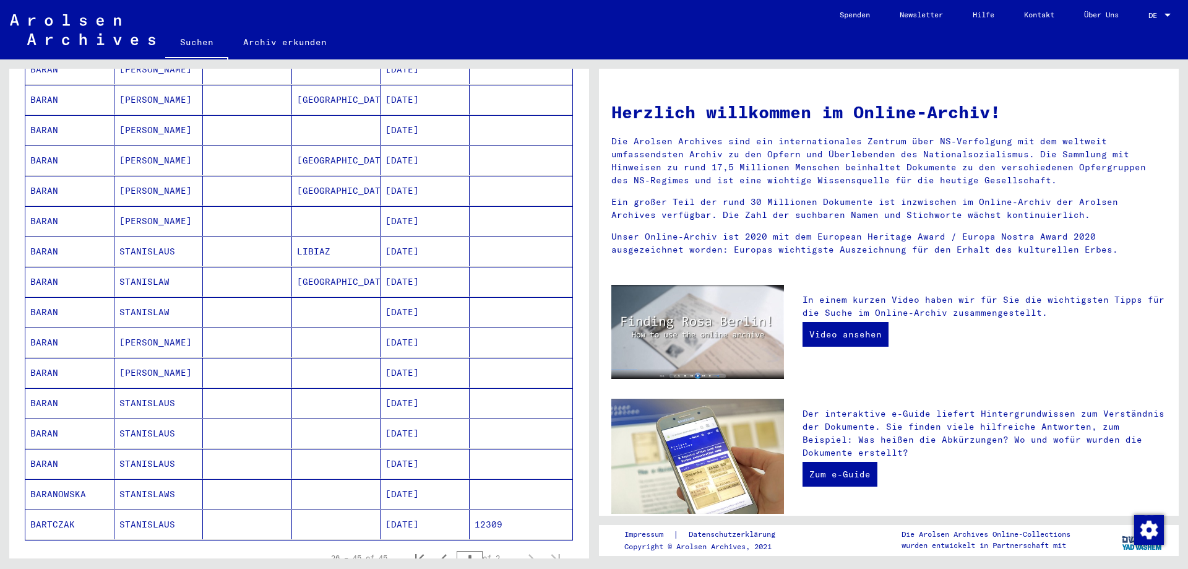
scroll to position [401, 0]
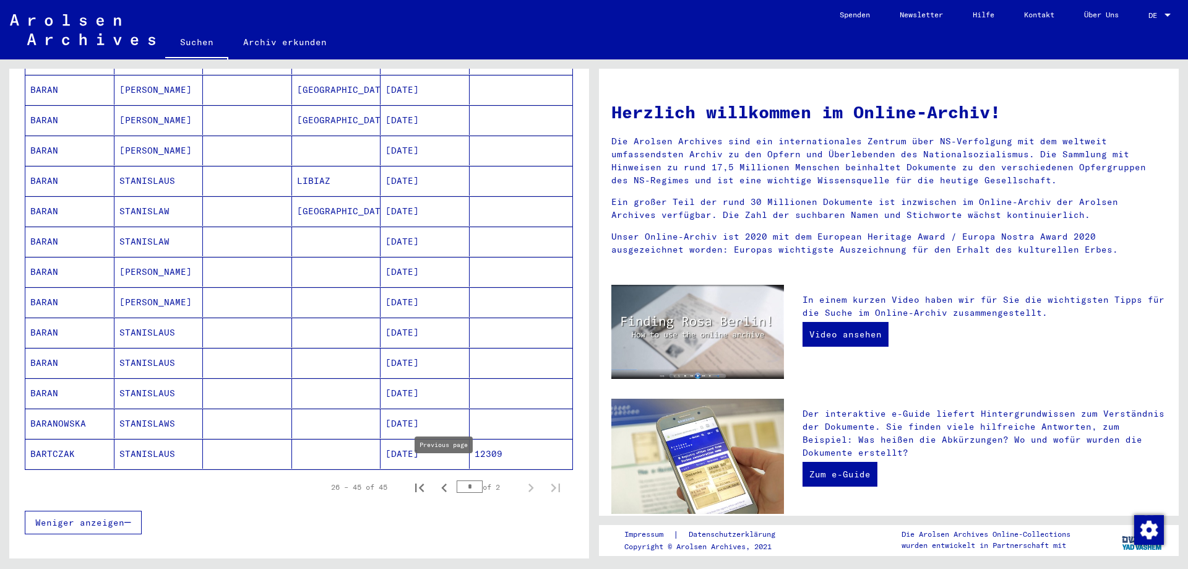
click at [448, 479] on icon "Previous page" at bounding box center [444, 487] width 17 height 17
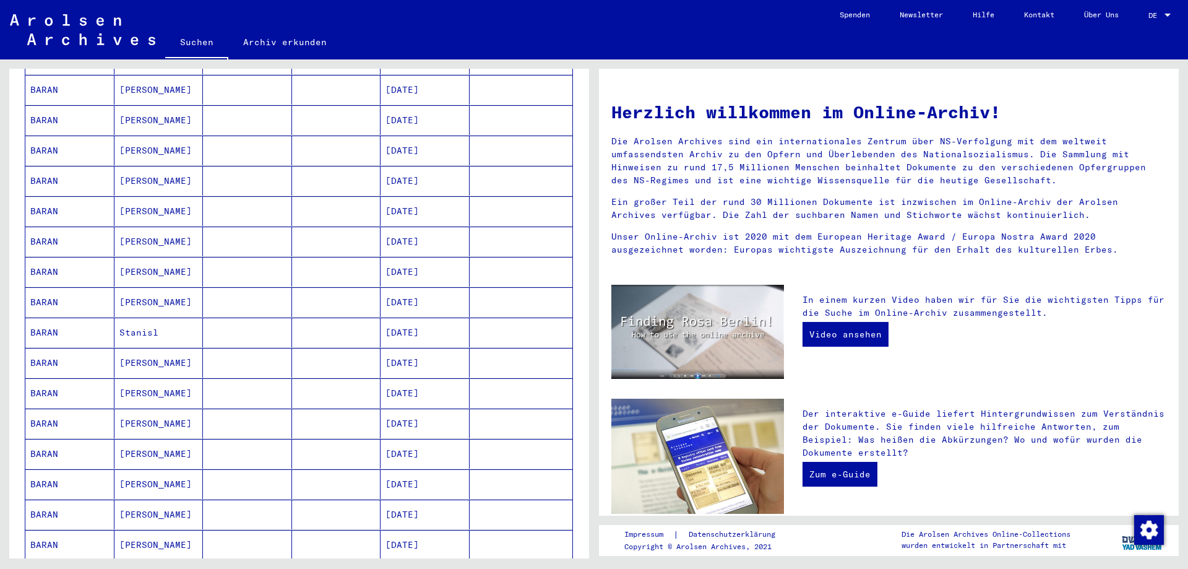
click at [423, 499] on mat-cell "[DATE]" at bounding box center [425, 514] width 89 height 30
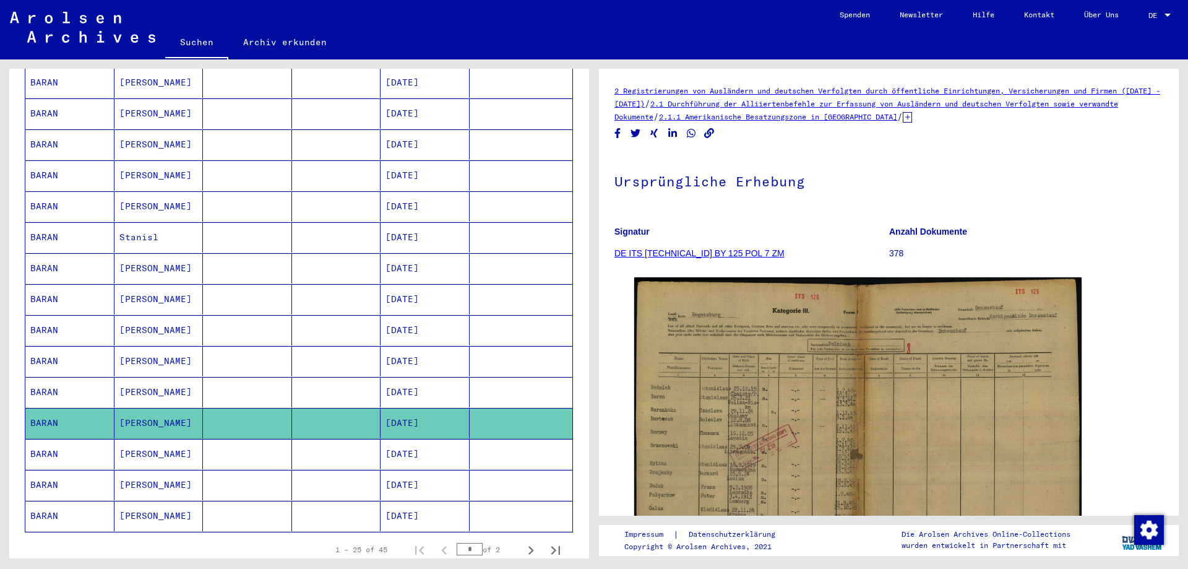
scroll to position [540, 0]
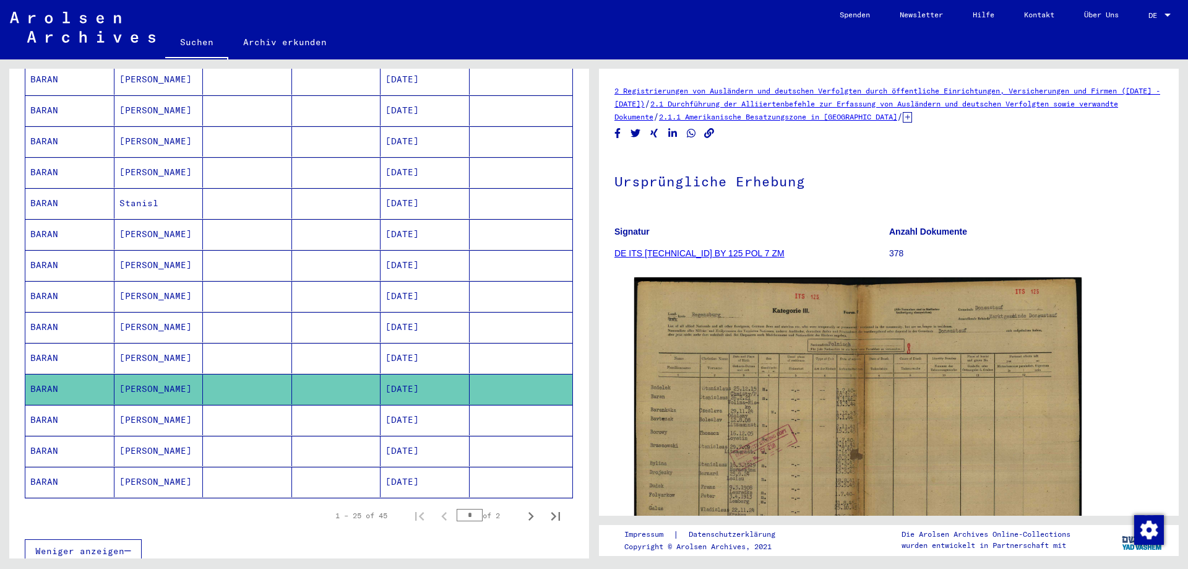
click at [417, 410] on mat-cell "[DATE]" at bounding box center [425, 420] width 89 height 30
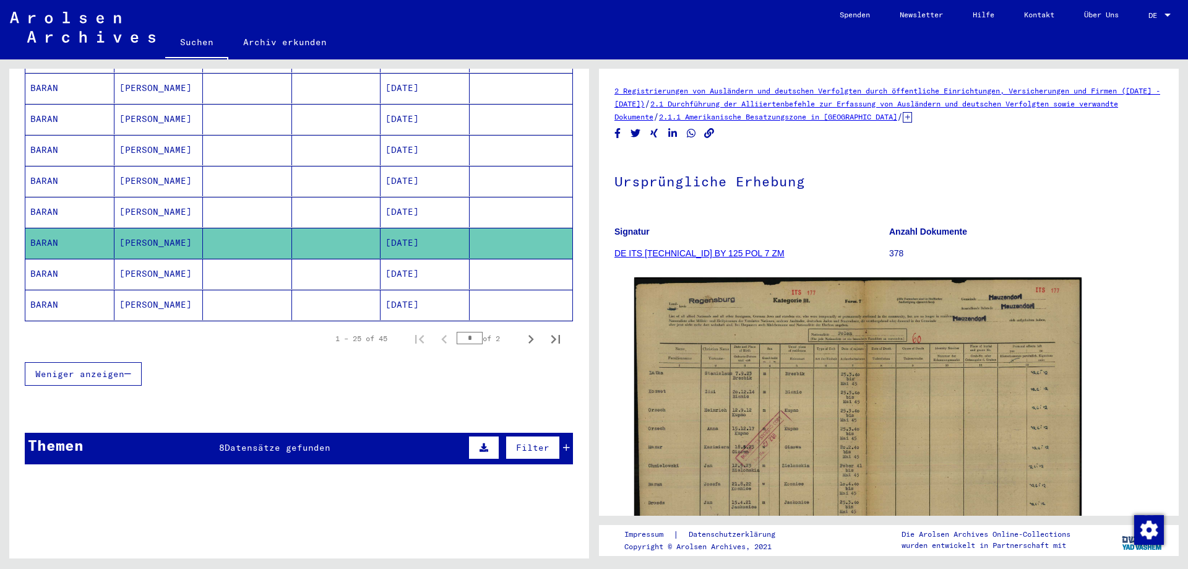
scroll to position [740, 0]
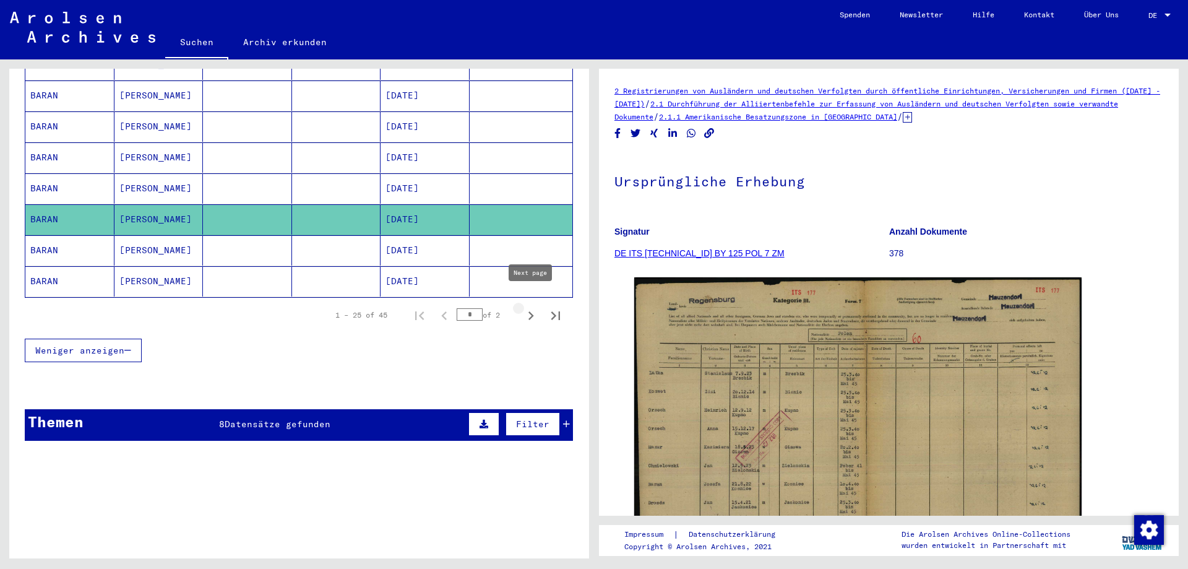
click at [531, 311] on icon "Next page" at bounding box center [532, 315] width 6 height 9
type input "*"
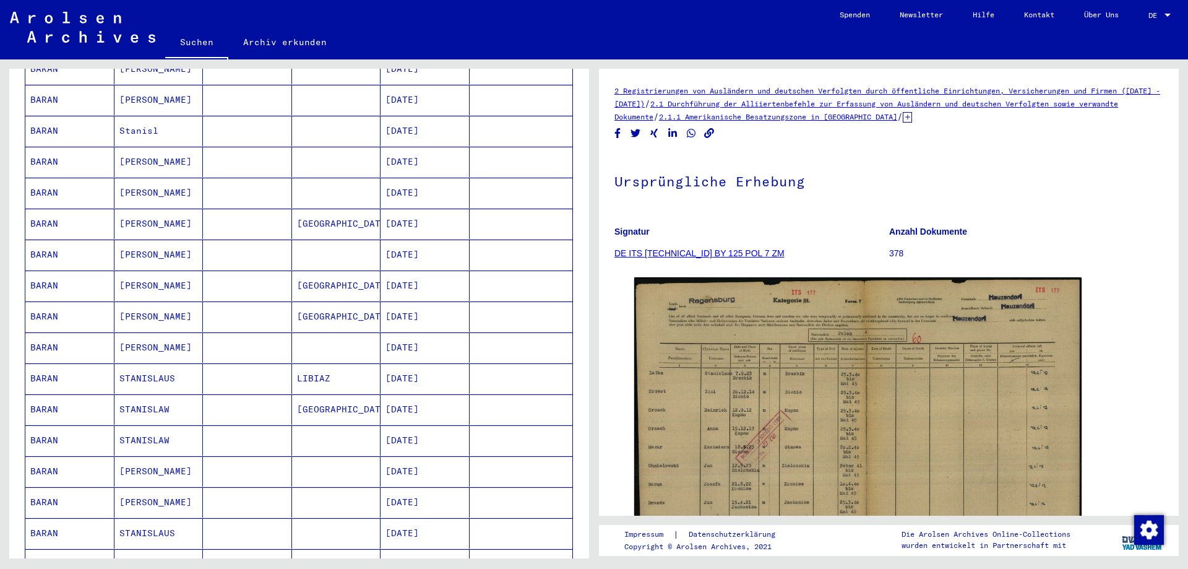
scroll to position [205, 0]
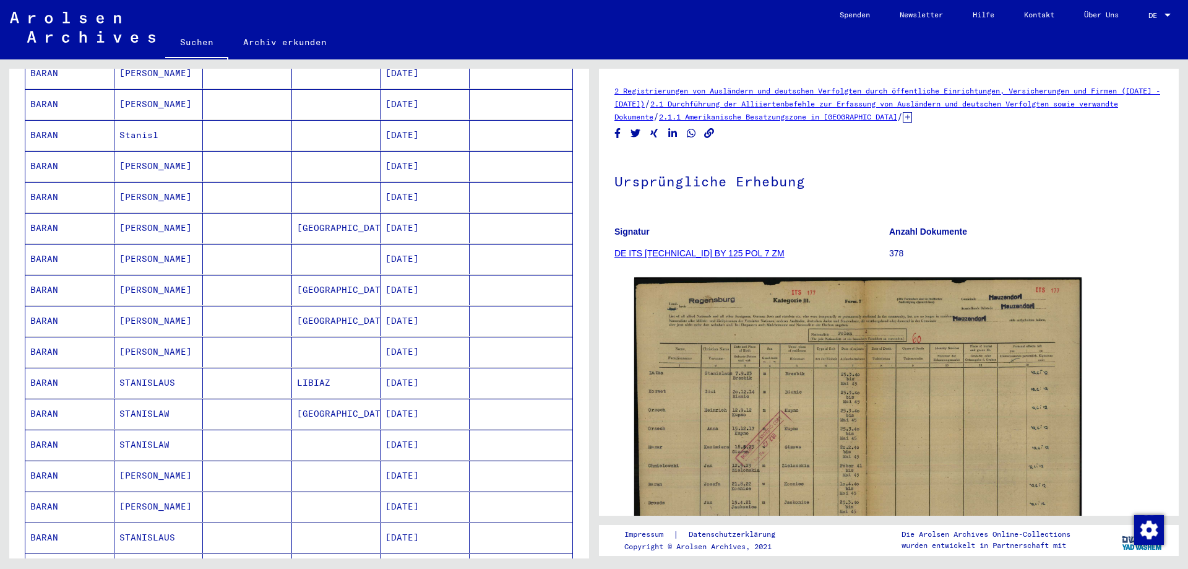
click at [423, 217] on mat-cell "[DATE]" at bounding box center [425, 228] width 89 height 30
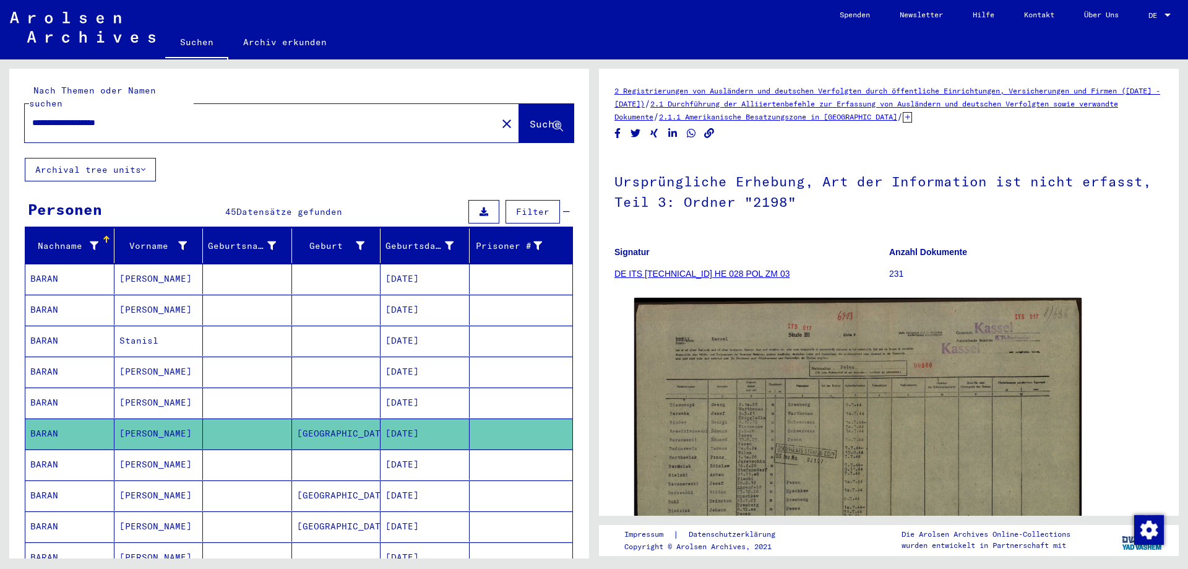
drag, startPoint x: 152, startPoint y: 110, endPoint x: 2, endPoint y: 72, distance: 153.7
click at [32, 116] on input "**********" at bounding box center [260, 122] width 457 height 13
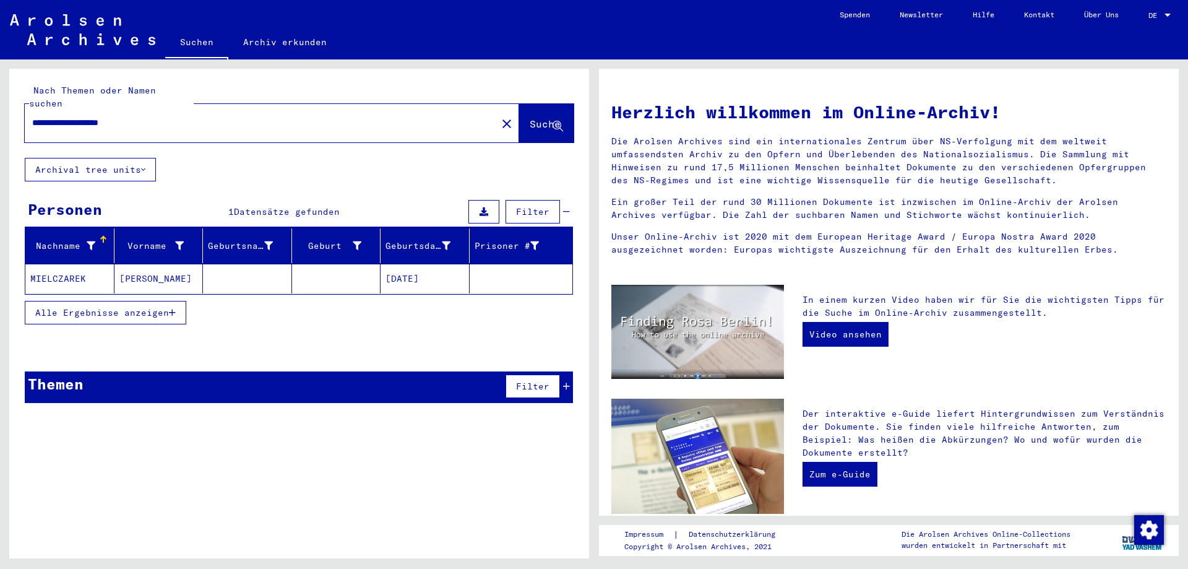
click at [411, 267] on mat-cell "[DATE]" at bounding box center [425, 279] width 89 height 30
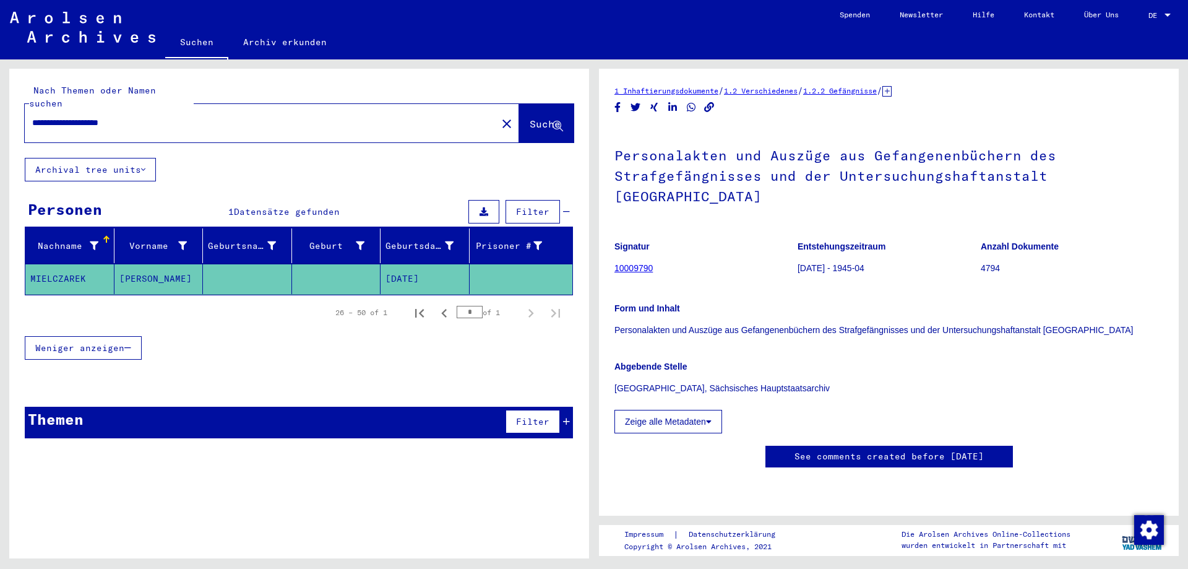
drag, startPoint x: 167, startPoint y: 106, endPoint x: 16, endPoint y: 62, distance: 157.4
click at [32, 116] on input "**********" at bounding box center [260, 122] width 457 height 13
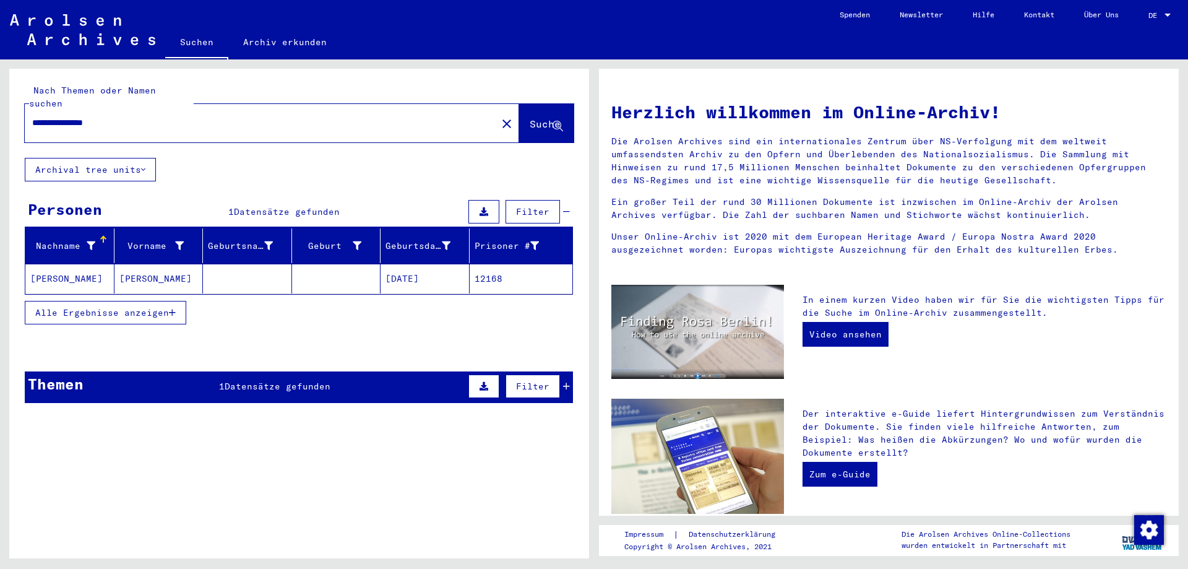
click at [83, 265] on mat-cell "[PERSON_NAME]" at bounding box center [69, 279] width 89 height 30
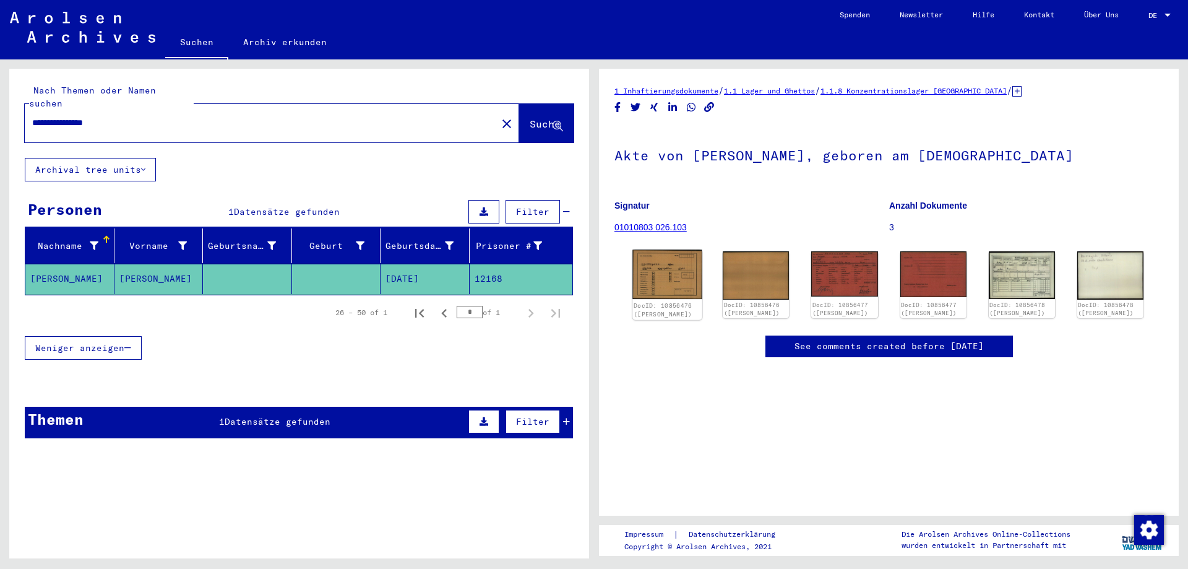
click at [669, 274] on img at bounding box center [667, 275] width 70 height 50
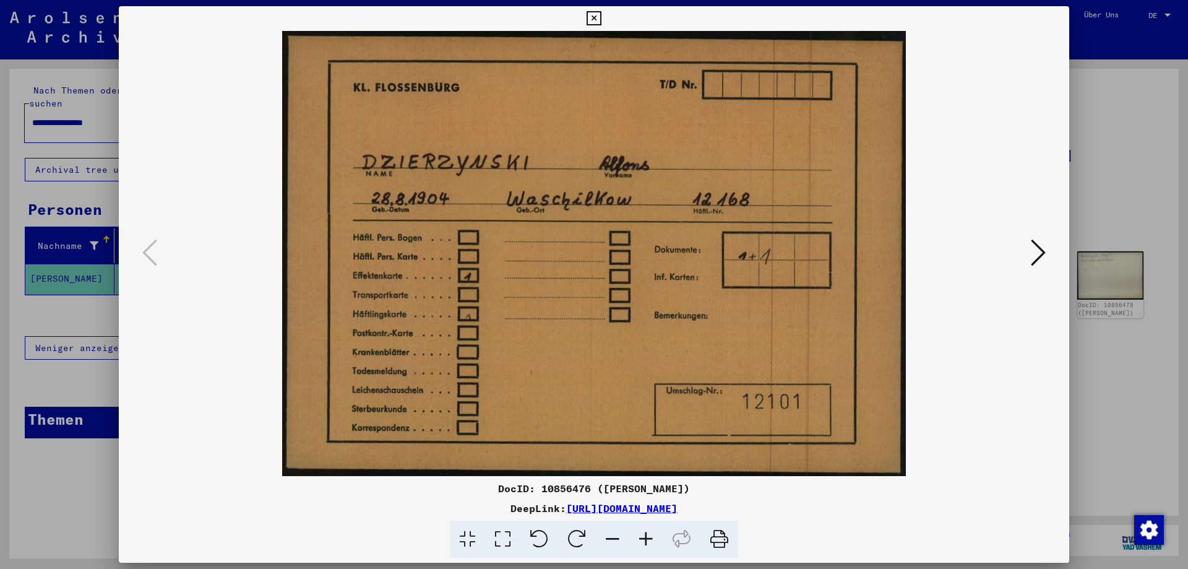
click at [1040, 252] on icon at bounding box center [1038, 253] width 15 height 30
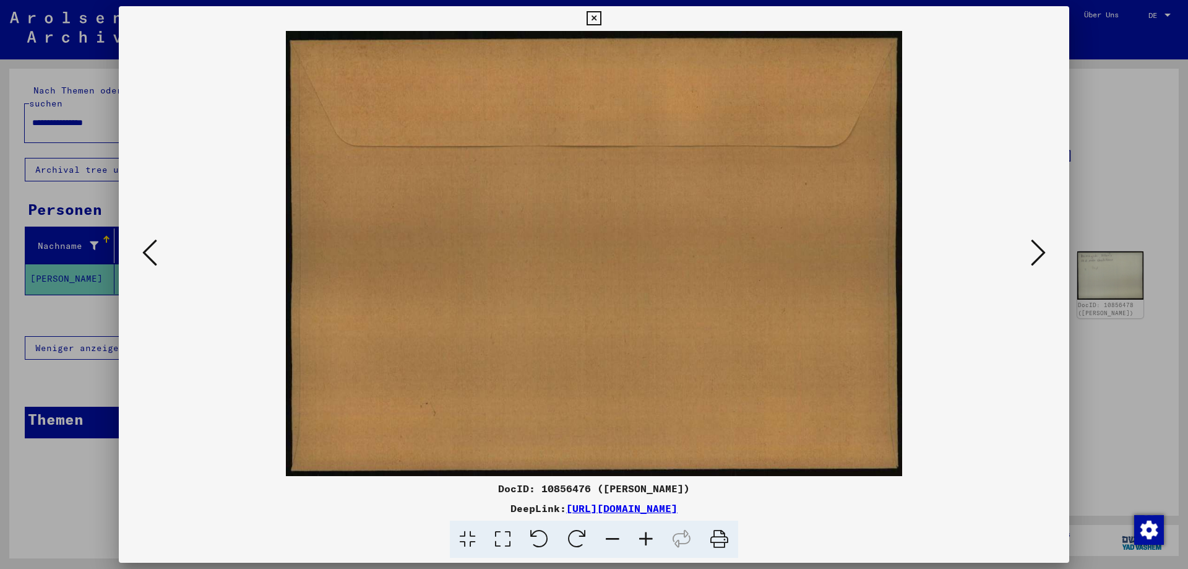
click at [1040, 252] on icon at bounding box center [1038, 253] width 15 height 30
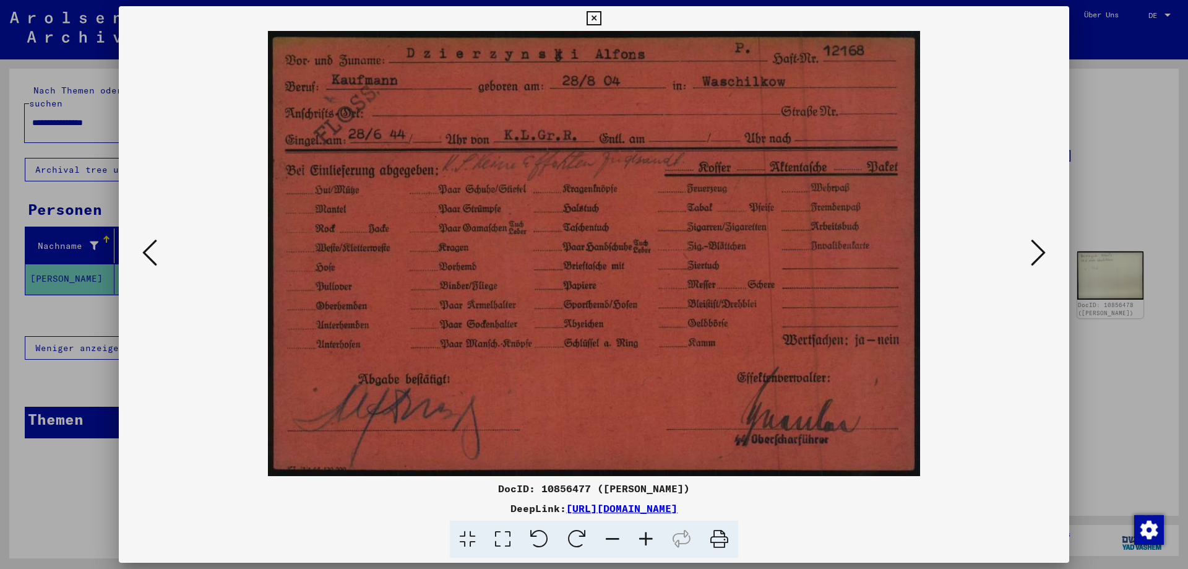
click at [1040, 252] on icon at bounding box center [1038, 253] width 15 height 30
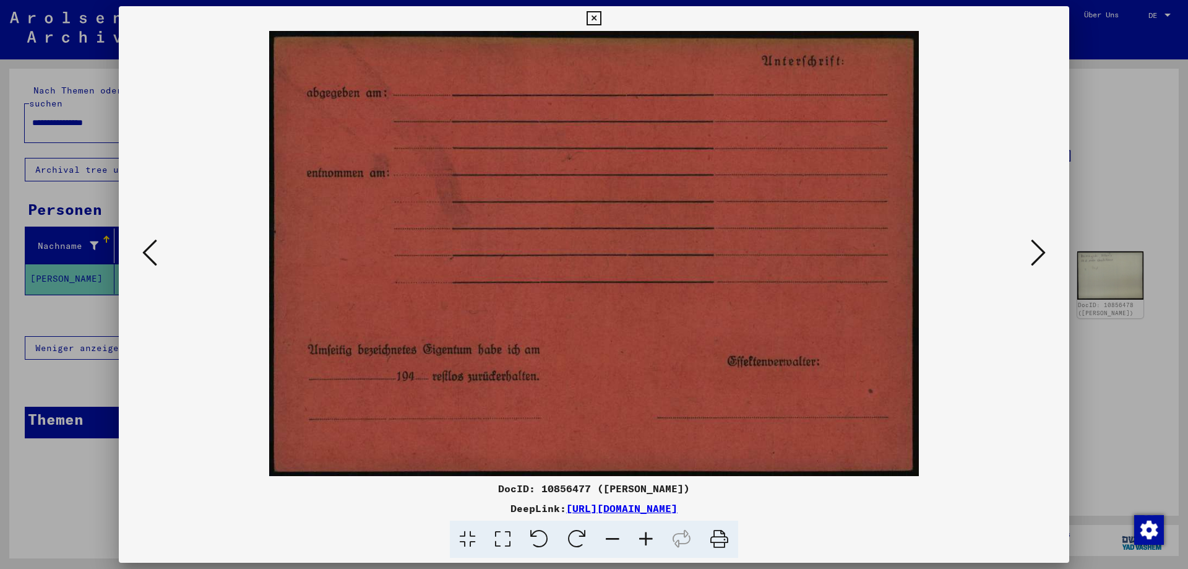
click at [1040, 252] on icon at bounding box center [1038, 253] width 15 height 30
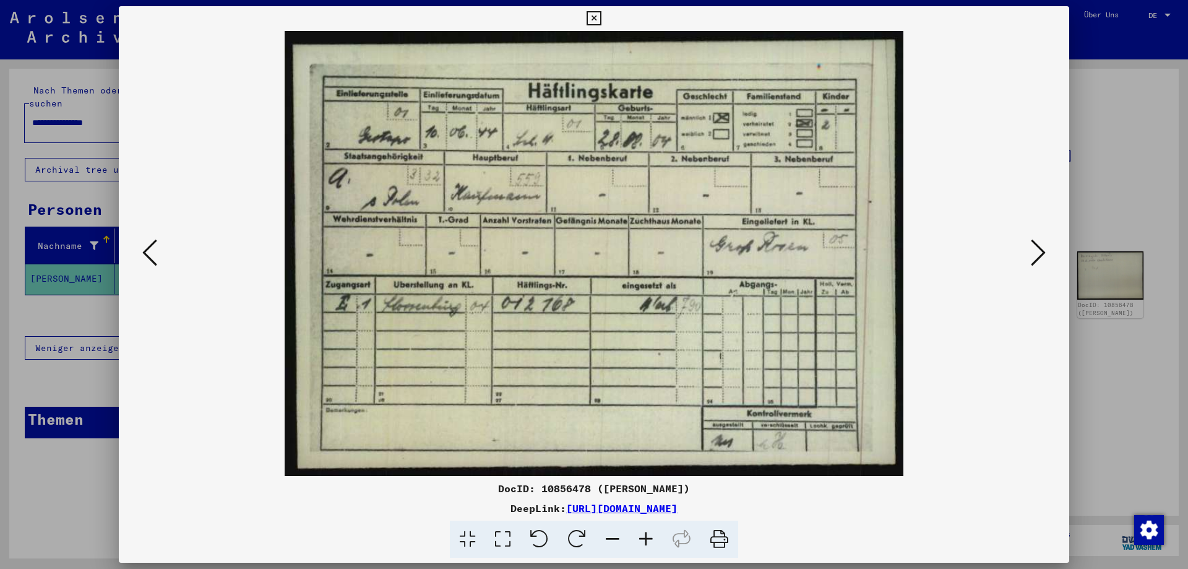
click at [1040, 252] on icon at bounding box center [1038, 253] width 15 height 30
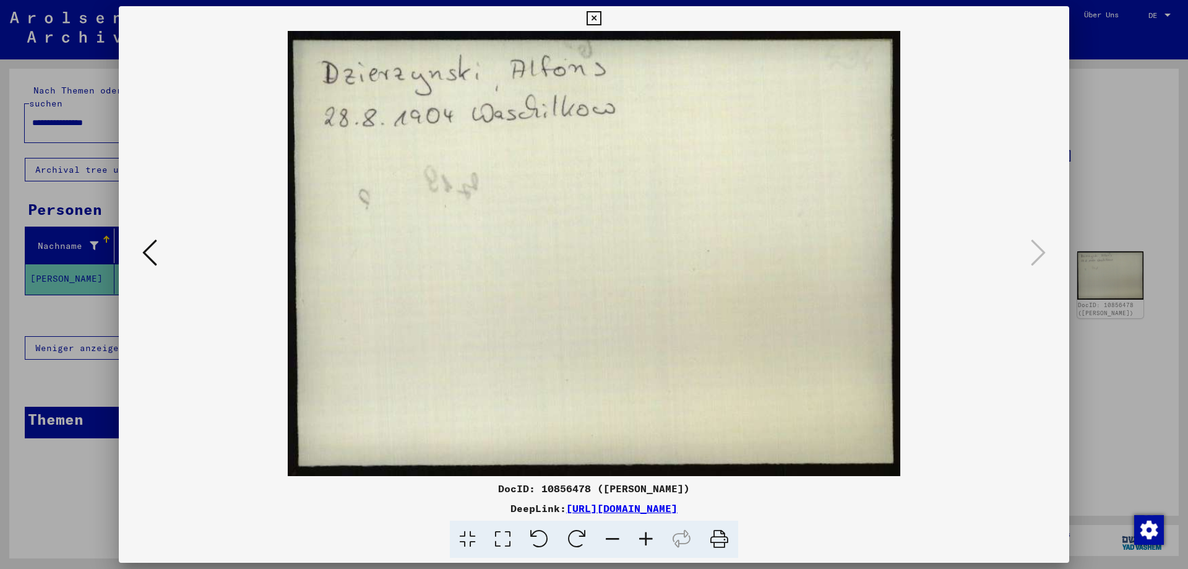
click at [153, 259] on icon at bounding box center [149, 253] width 15 height 30
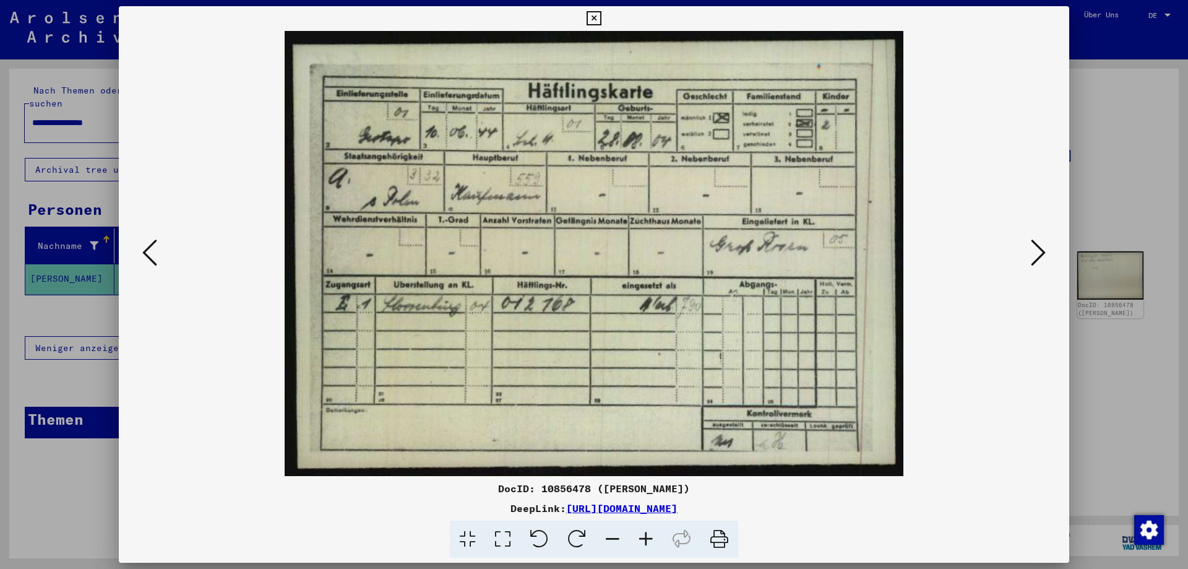
click at [601, 20] on icon at bounding box center [594, 18] width 14 height 15
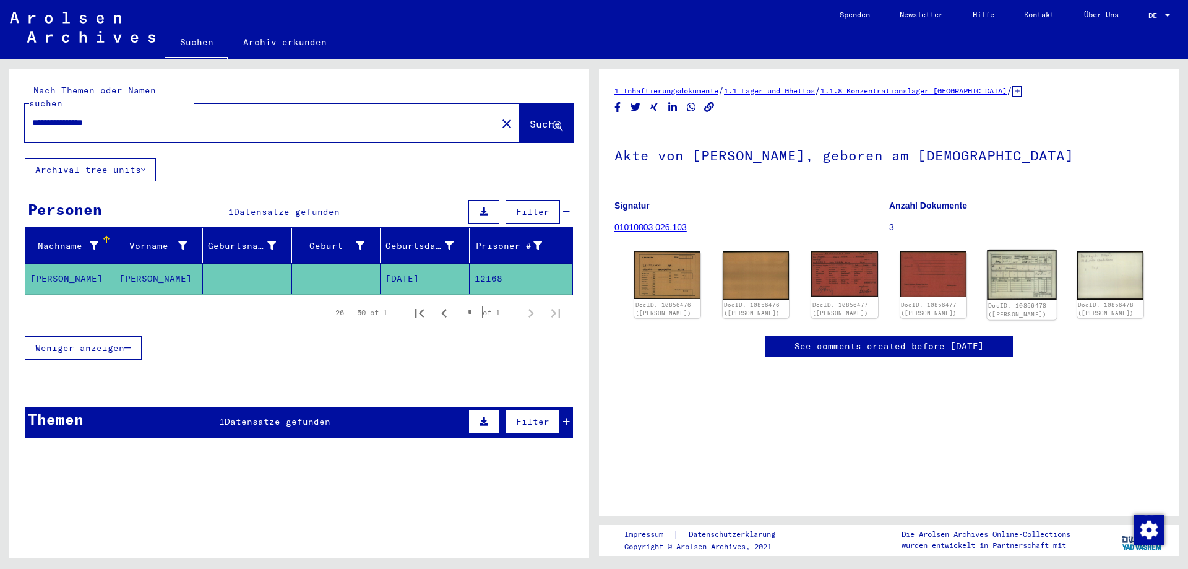
click at [1032, 270] on img at bounding box center [1022, 275] width 70 height 50
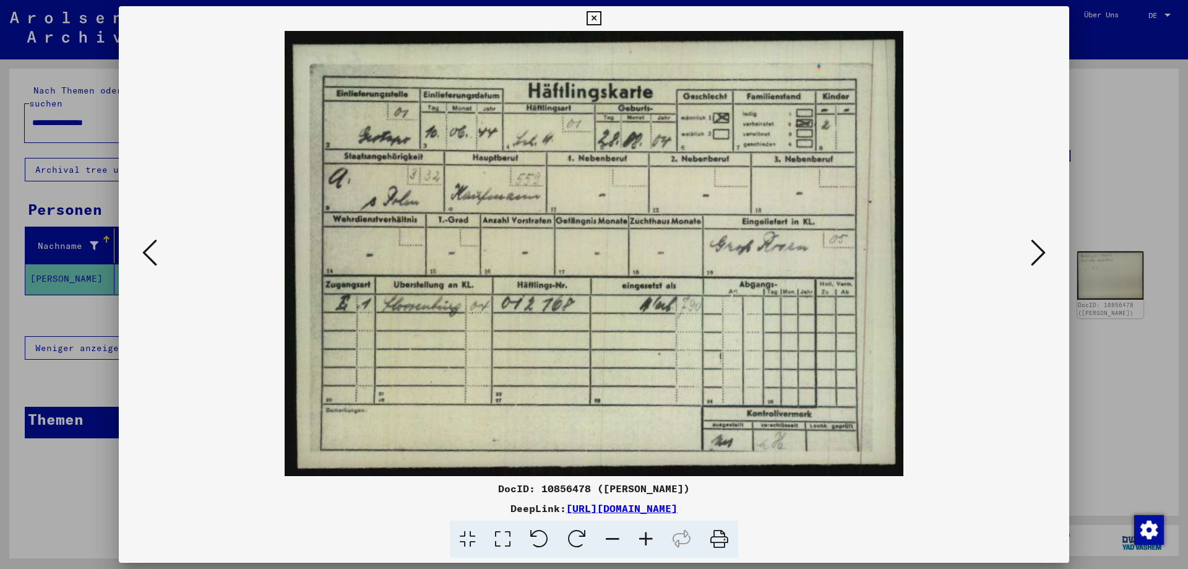
click at [1032, 270] on button at bounding box center [1038, 253] width 22 height 35
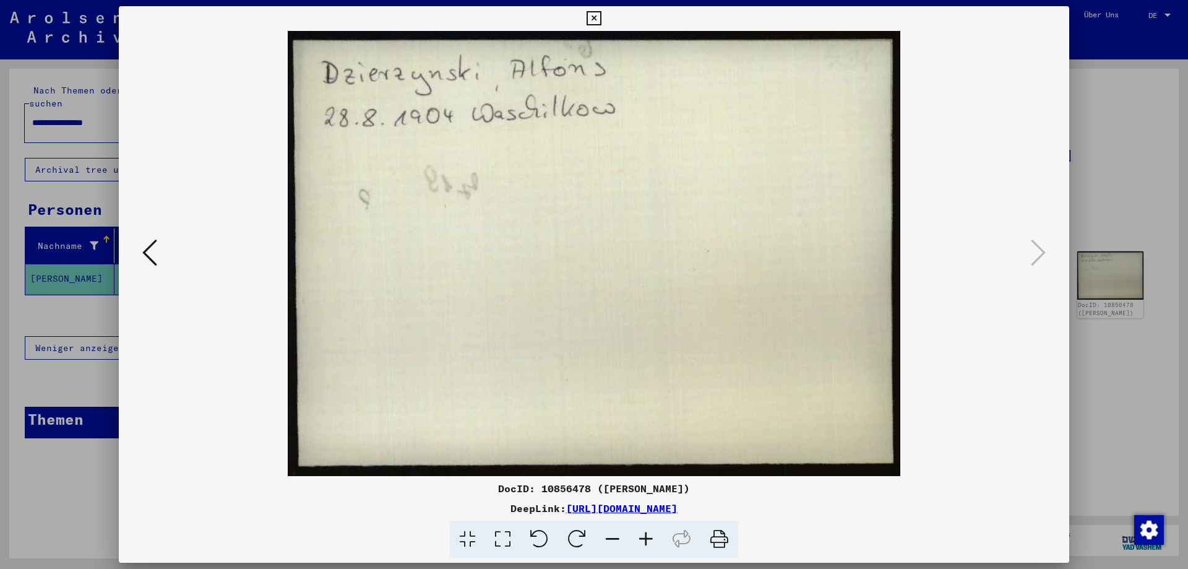
click at [157, 256] on button at bounding box center [150, 253] width 22 height 35
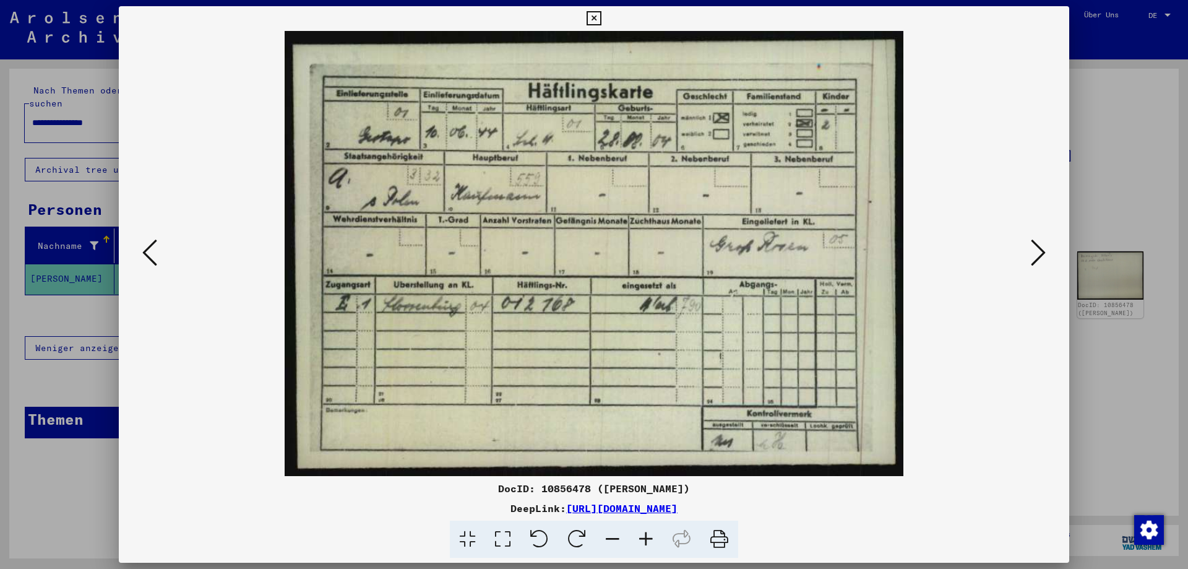
click at [601, 17] on icon at bounding box center [594, 18] width 14 height 15
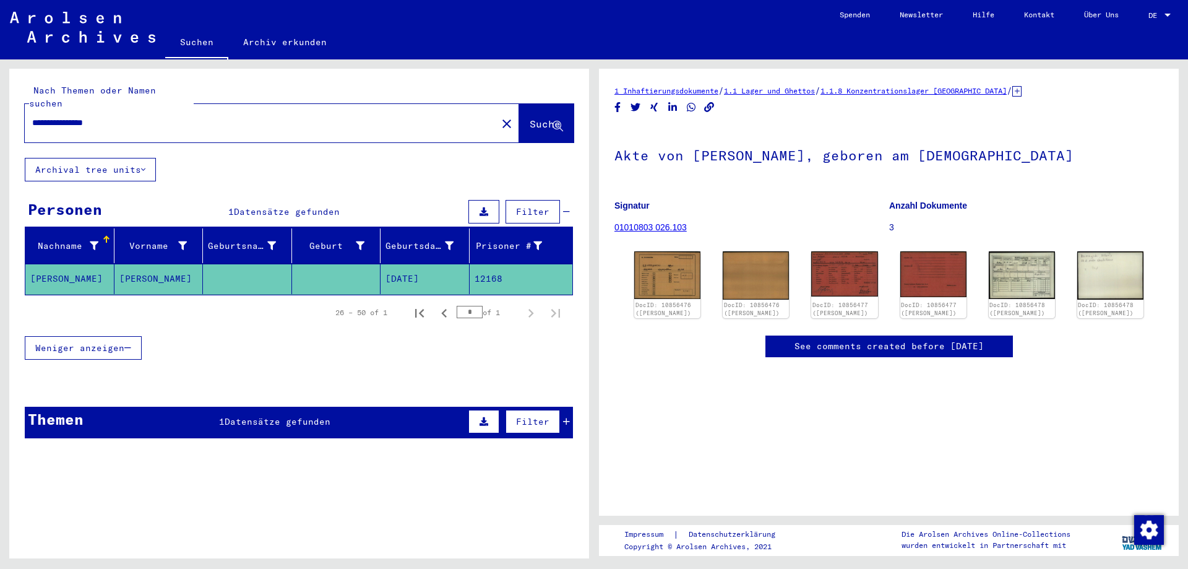
drag, startPoint x: 63, startPoint y: 111, endPoint x: 72, endPoint y: 119, distance: 11.8
click at [64, 116] on input "**********" at bounding box center [260, 122] width 457 height 13
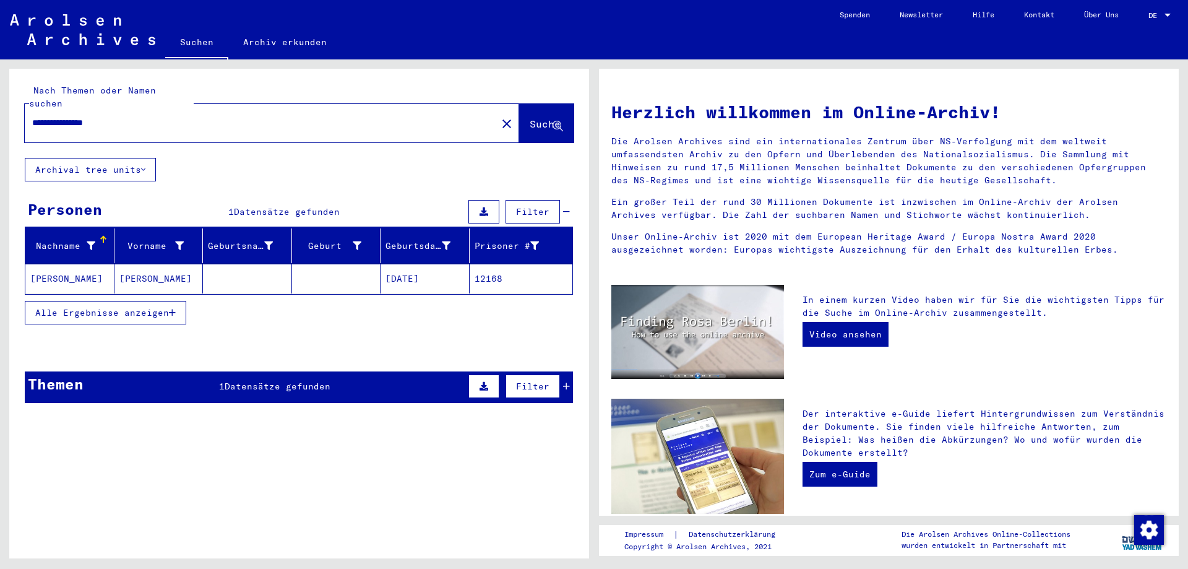
click at [53, 264] on mat-cell "[PERSON_NAME]" at bounding box center [69, 279] width 89 height 30
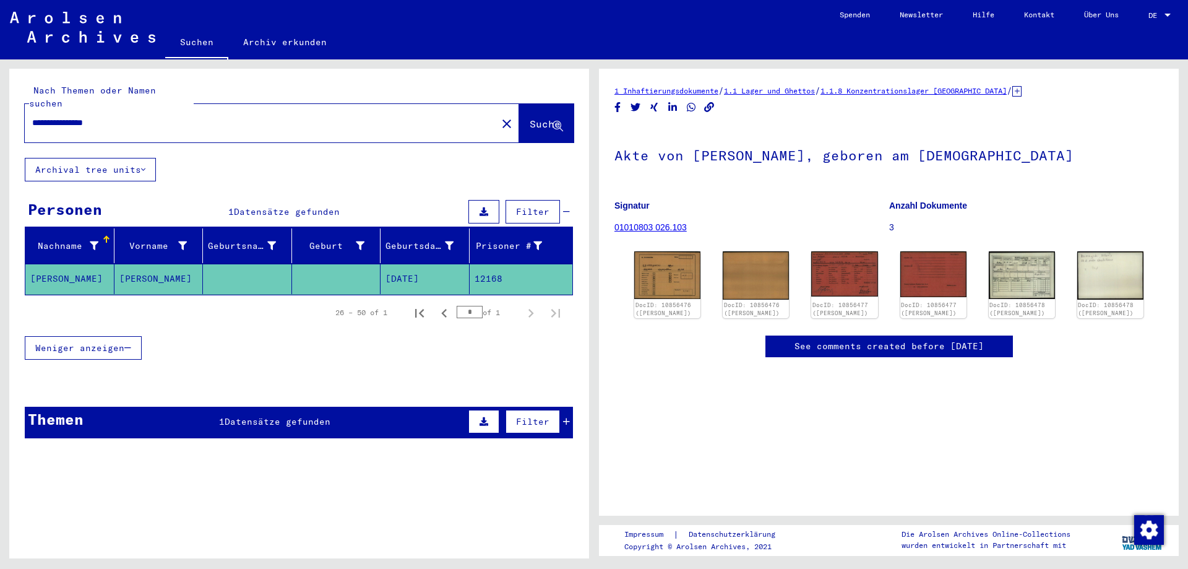
drag, startPoint x: 106, startPoint y: 110, endPoint x: 10, endPoint y: 107, distance: 96.0
click at [32, 116] on input "**********" at bounding box center [260, 122] width 457 height 13
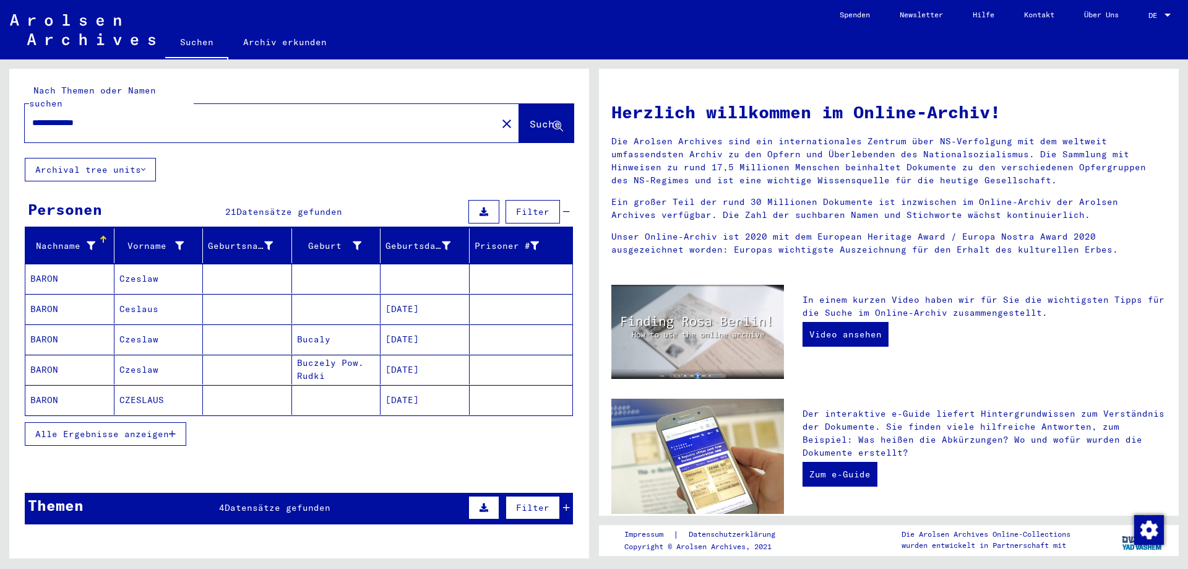
click at [150, 270] on mat-cell "Czeslaw" at bounding box center [158, 279] width 89 height 30
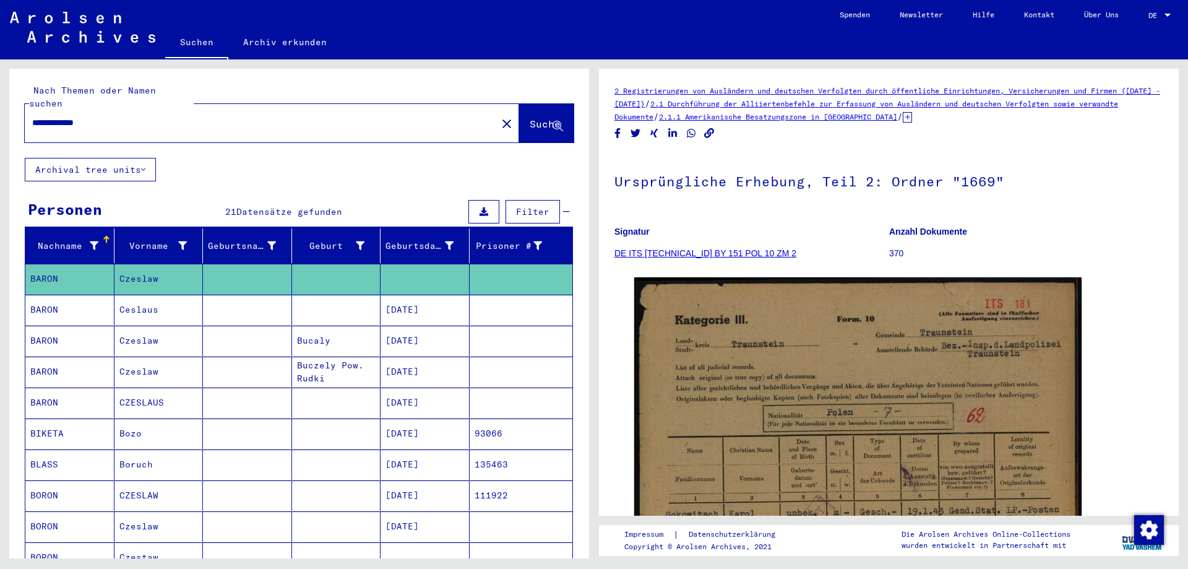
click at [145, 301] on mat-cell "Ceslaus" at bounding box center [158, 310] width 89 height 30
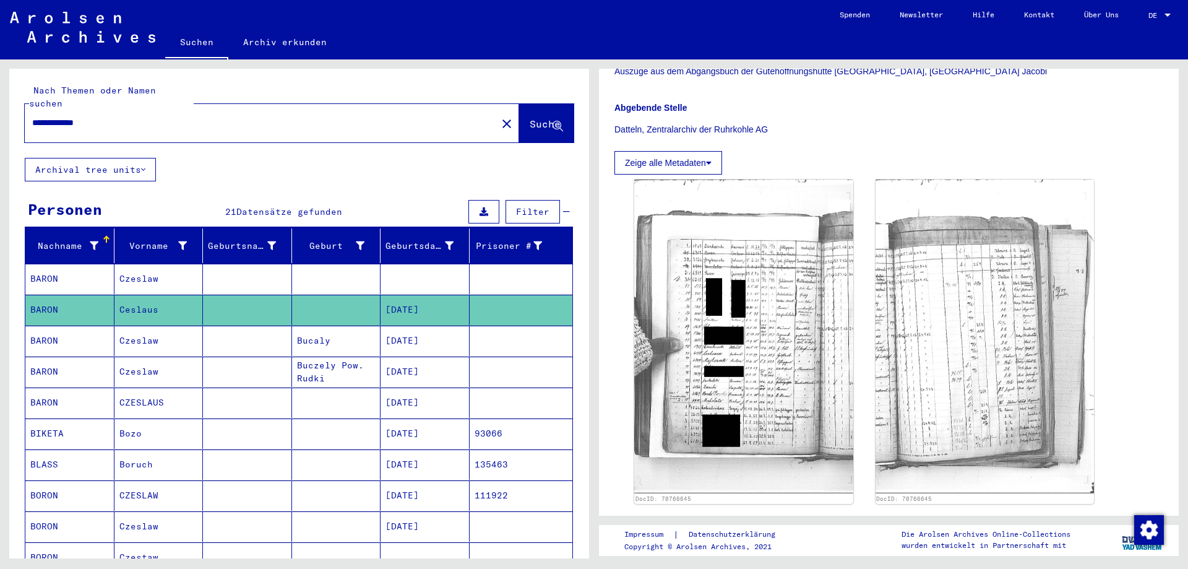
scroll to position [267, 0]
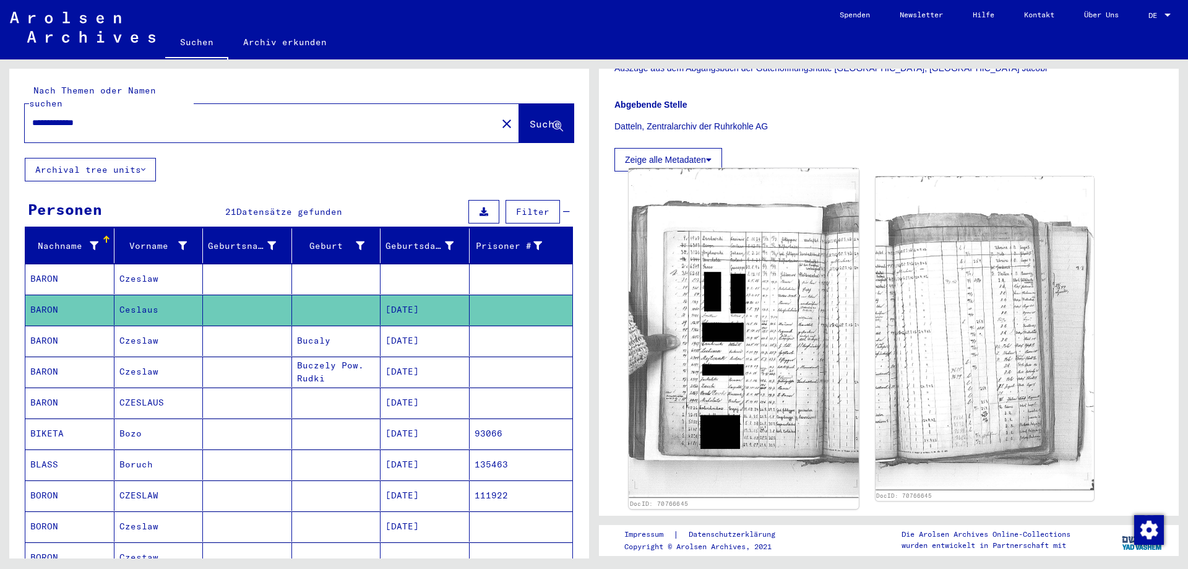
click at [766, 308] on img at bounding box center [744, 332] width 230 height 329
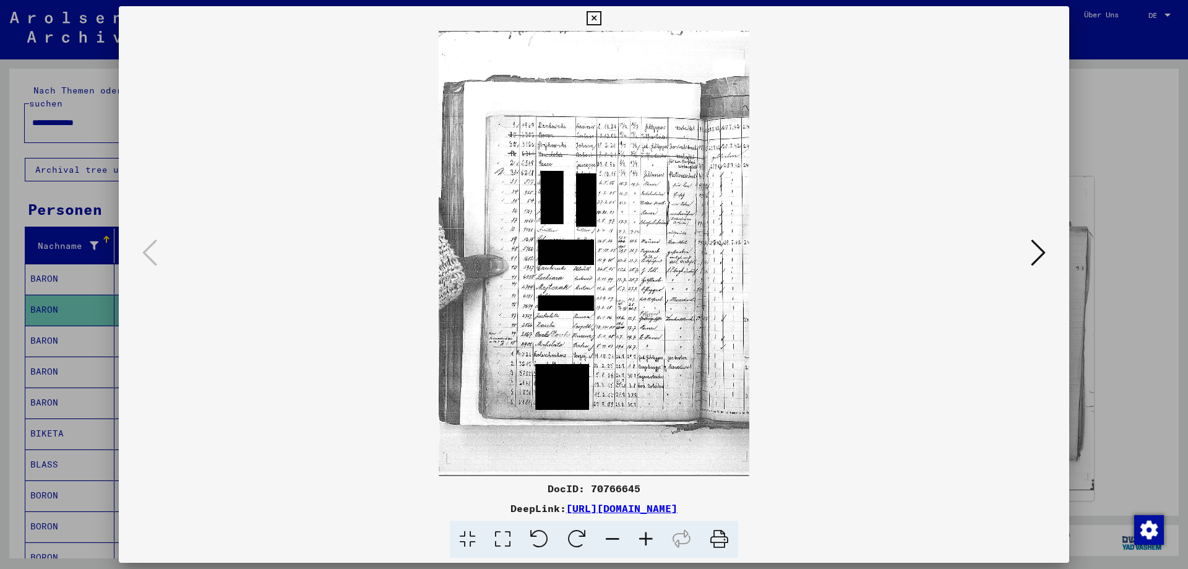
click at [650, 542] on icon at bounding box center [645, 539] width 33 height 38
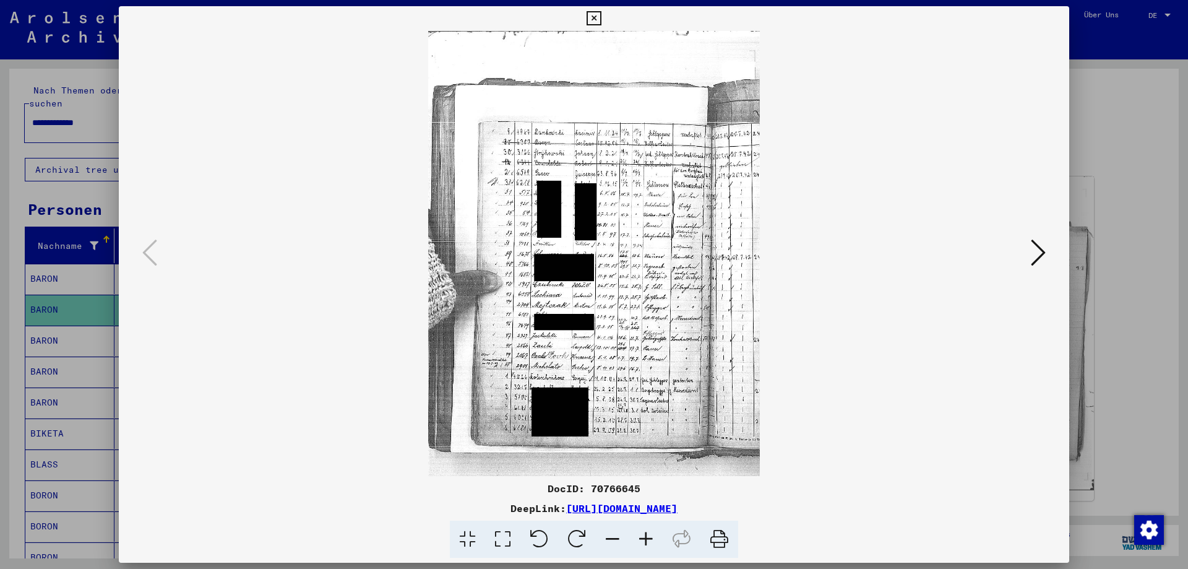
click at [645, 536] on icon at bounding box center [645, 539] width 33 height 38
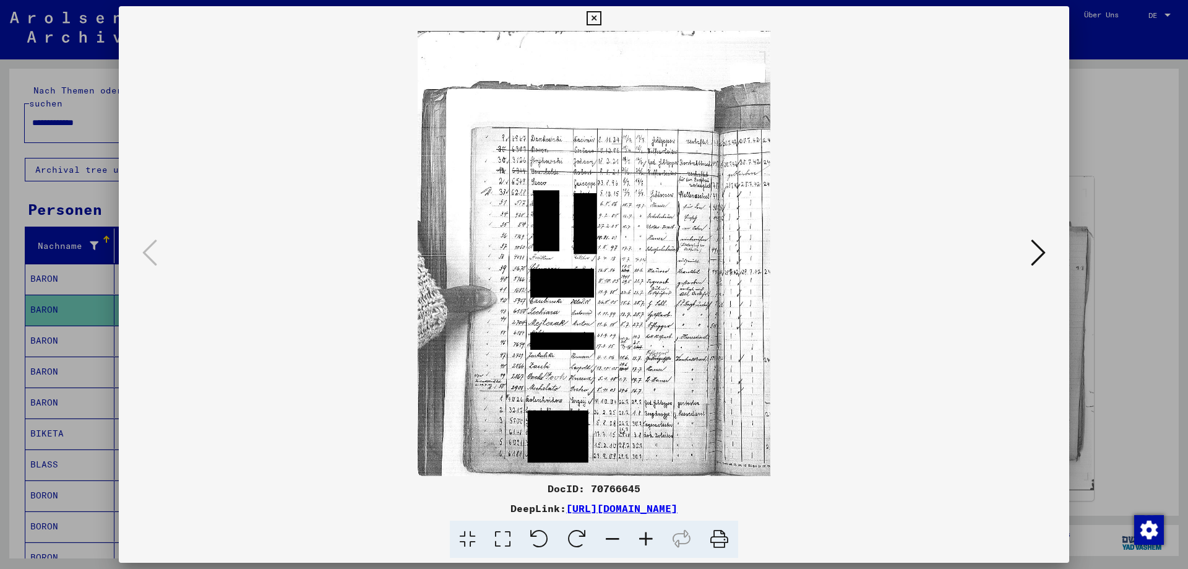
click at [645, 536] on icon at bounding box center [645, 539] width 33 height 38
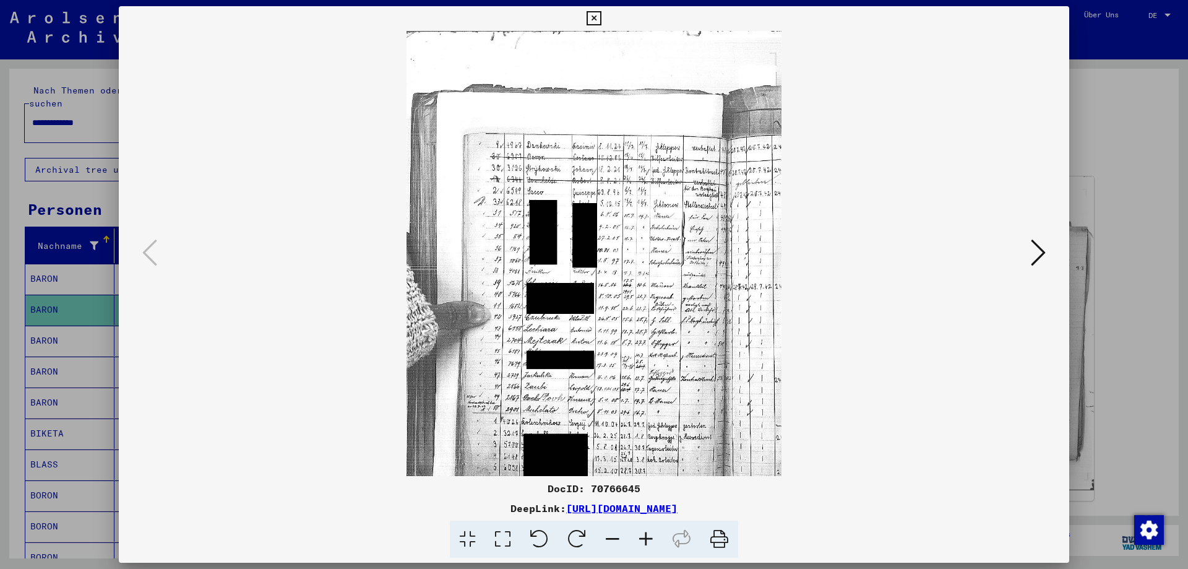
click at [643, 536] on icon at bounding box center [645, 539] width 33 height 38
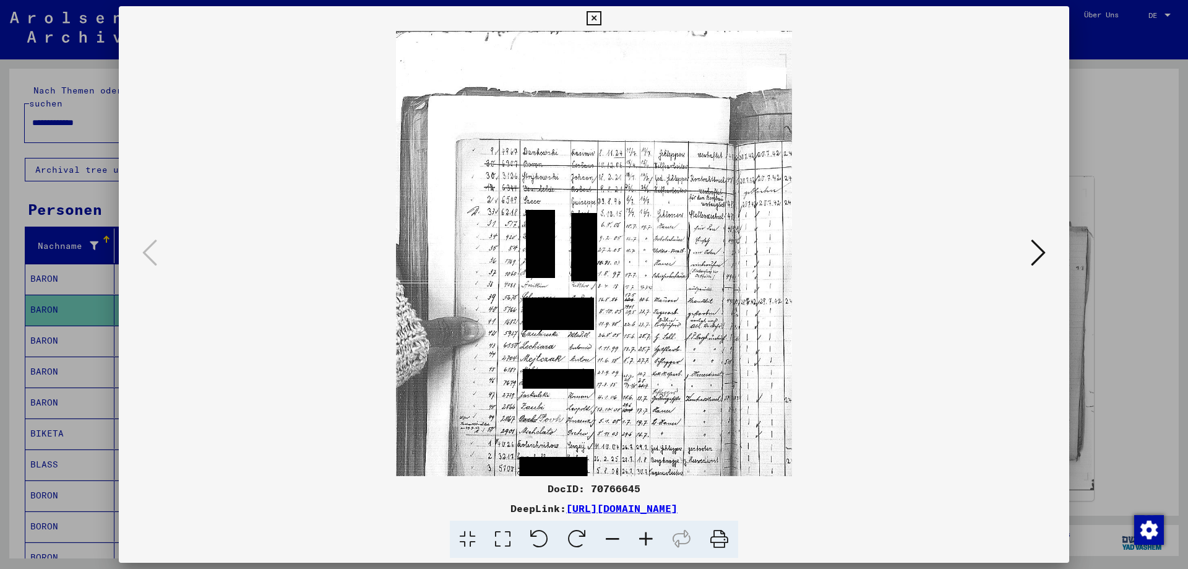
click at [642, 535] on icon at bounding box center [645, 539] width 33 height 38
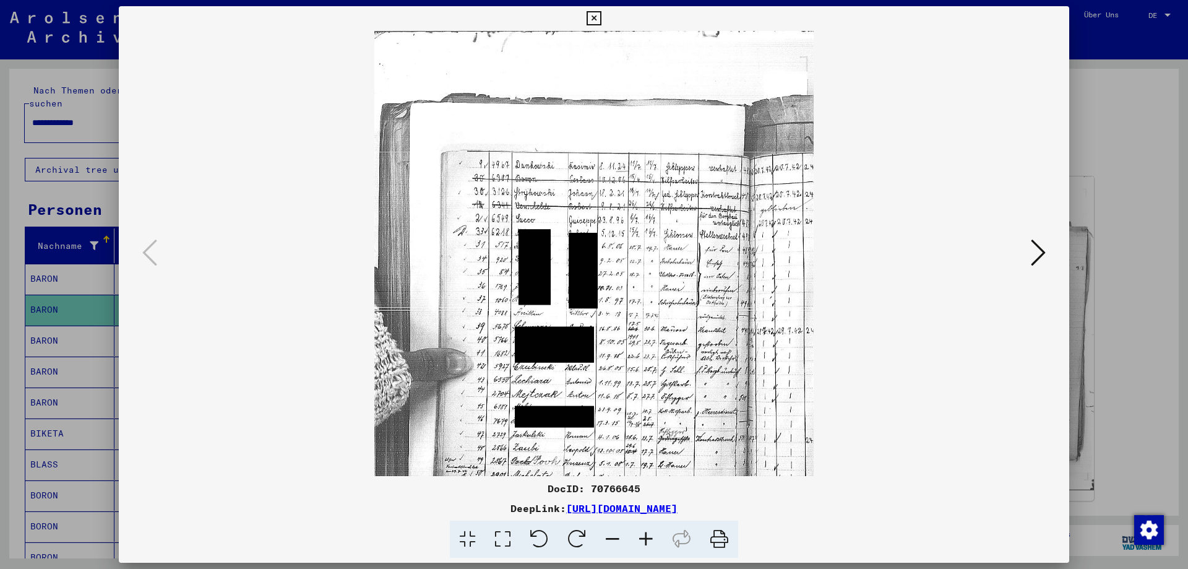
click at [642, 535] on icon at bounding box center [645, 539] width 33 height 38
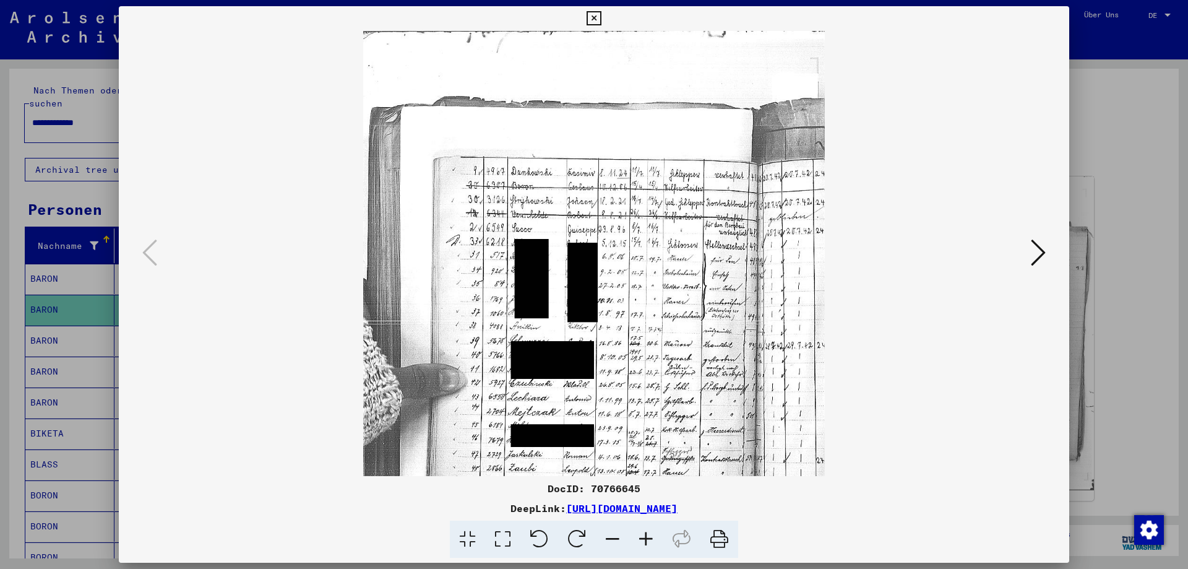
click at [642, 535] on icon at bounding box center [645, 539] width 33 height 38
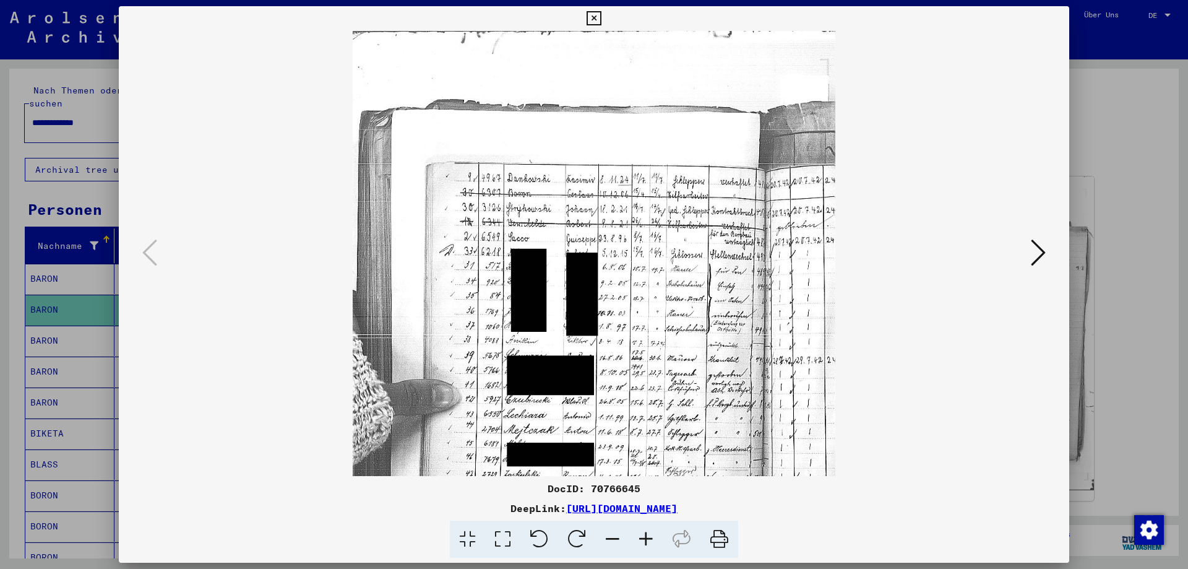
click at [642, 535] on icon at bounding box center [645, 539] width 33 height 38
click at [641, 535] on icon at bounding box center [645, 539] width 33 height 38
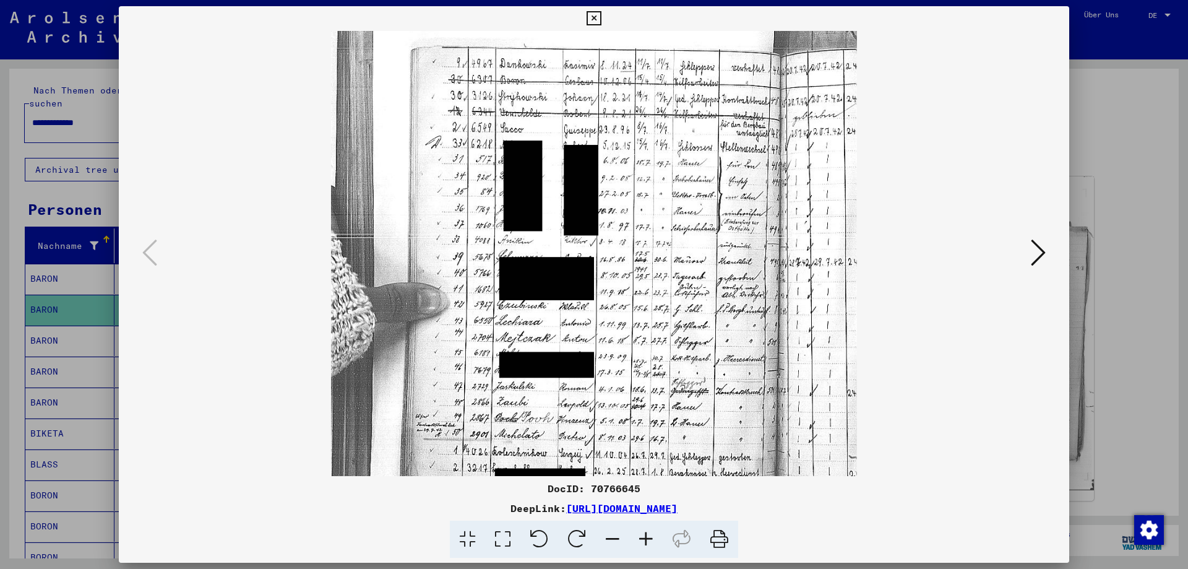
scroll to position [123, 0]
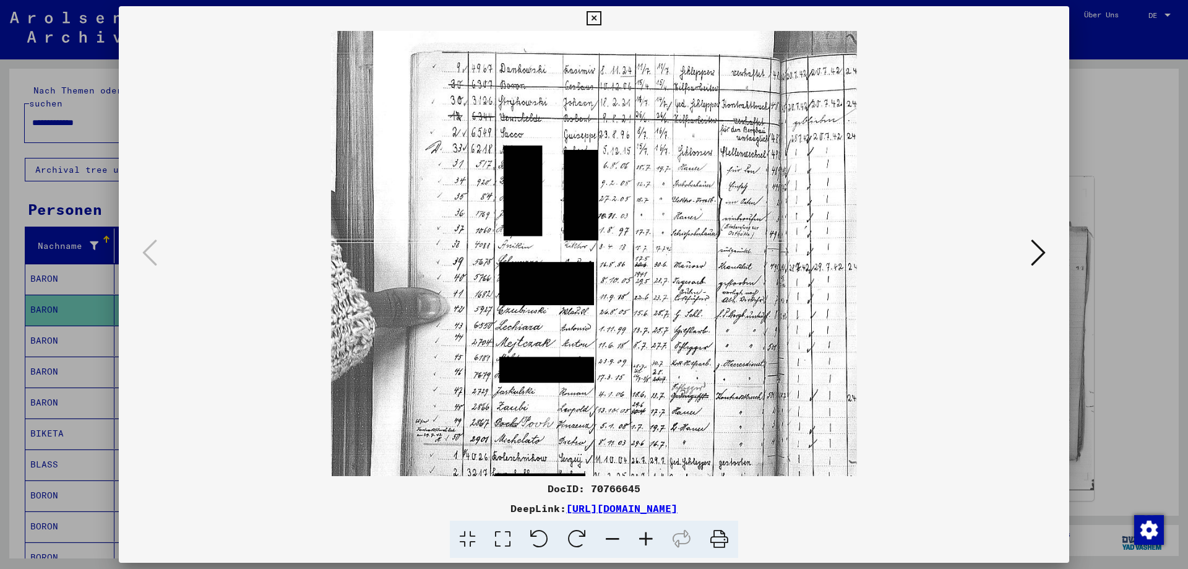
drag, startPoint x: 626, startPoint y: 381, endPoint x: 636, endPoint y: 259, distance: 123.0
click at [636, 259] on img at bounding box center [594, 285] width 526 height 754
click at [644, 537] on icon at bounding box center [645, 539] width 33 height 38
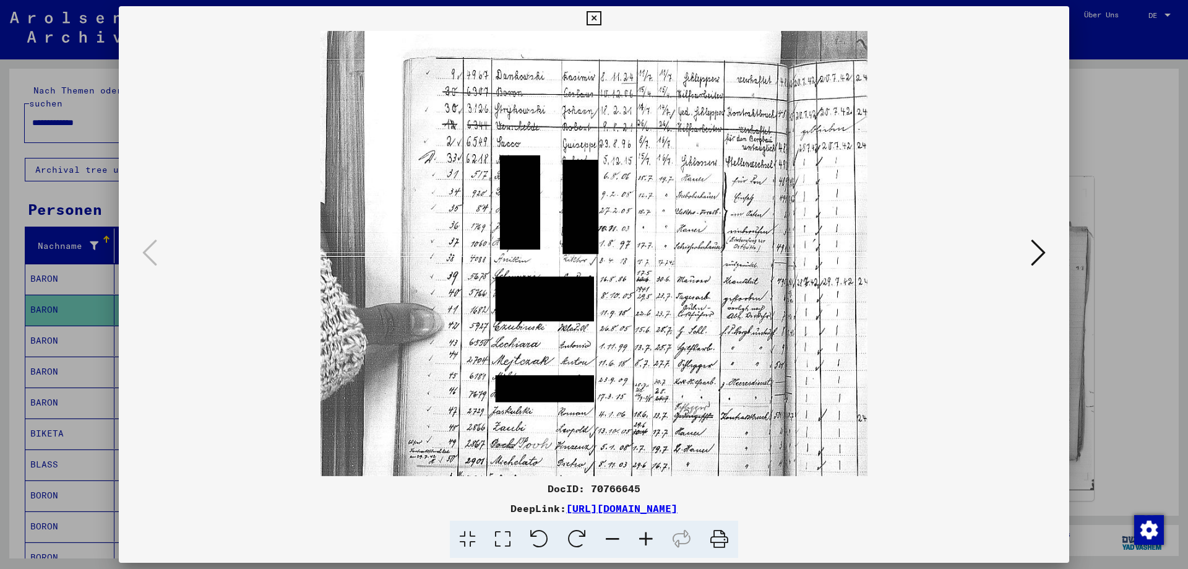
click at [644, 537] on icon at bounding box center [645, 539] width 33 height 38
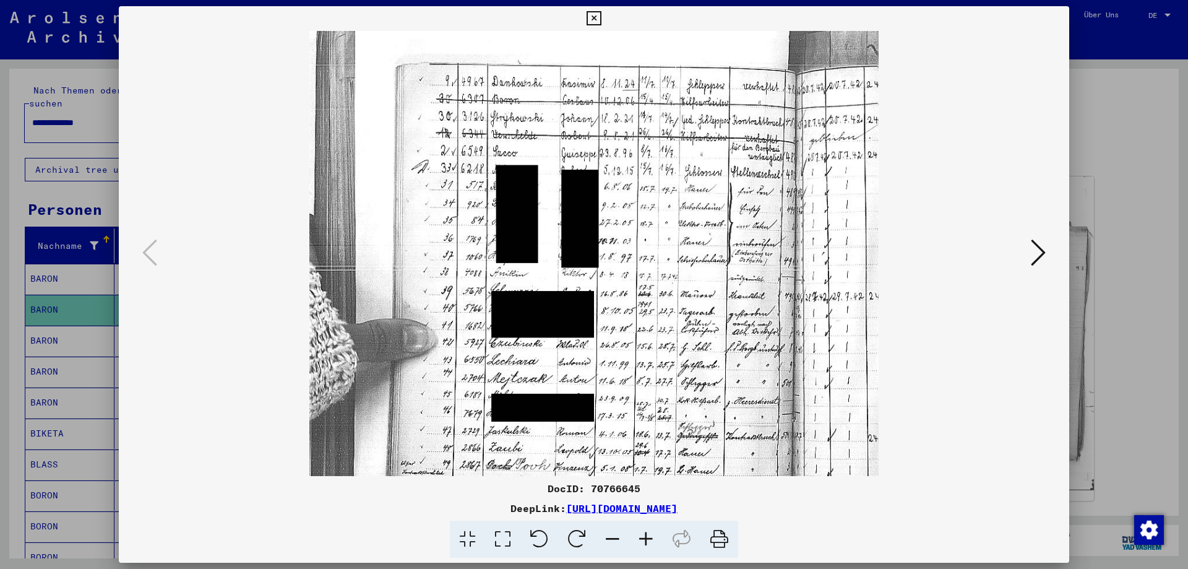
click at [644, 537] on icon at bounding box center [645, 539] width 33 height 38
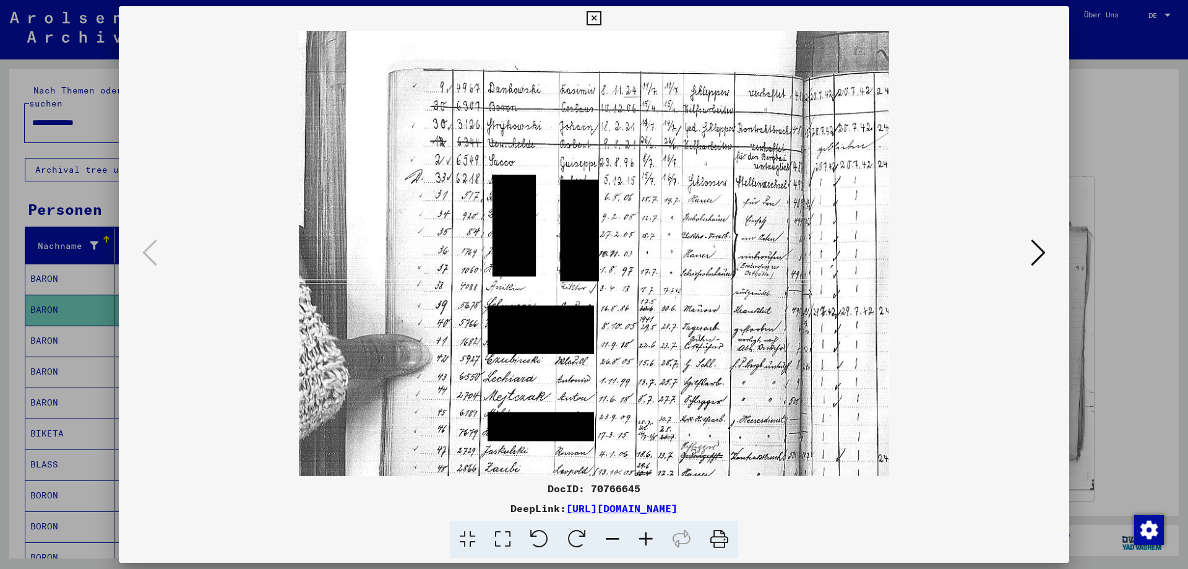
click at [644, 537] on icon at bounding box center [645, 539] width 33 height 38
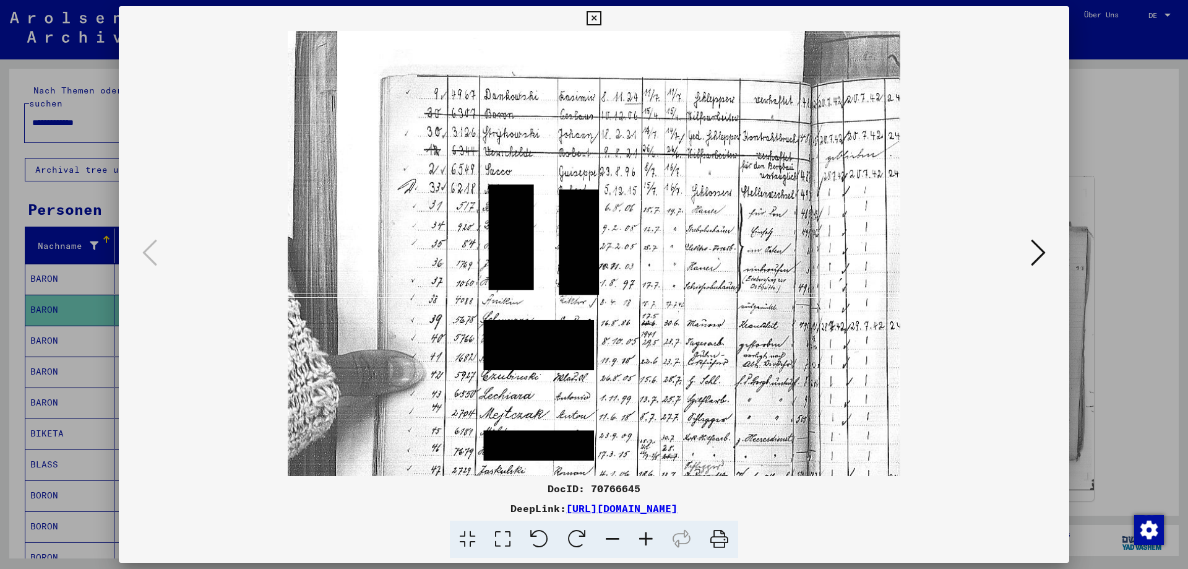
click at [644, 537] on icon at bounding box center [645, 539] width 33 height 38
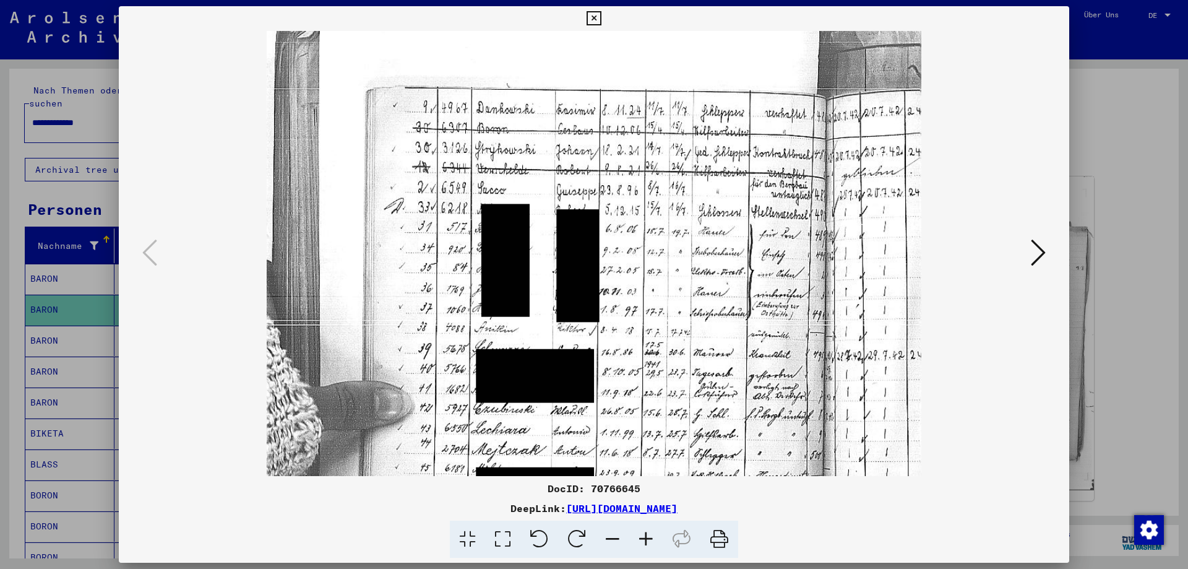
click at [644, 537] on icon at bounding box center [645, 539] width 33 height 38
click at [1036, 254] on icon at bounding box center [1038, 253] width 15 height 30
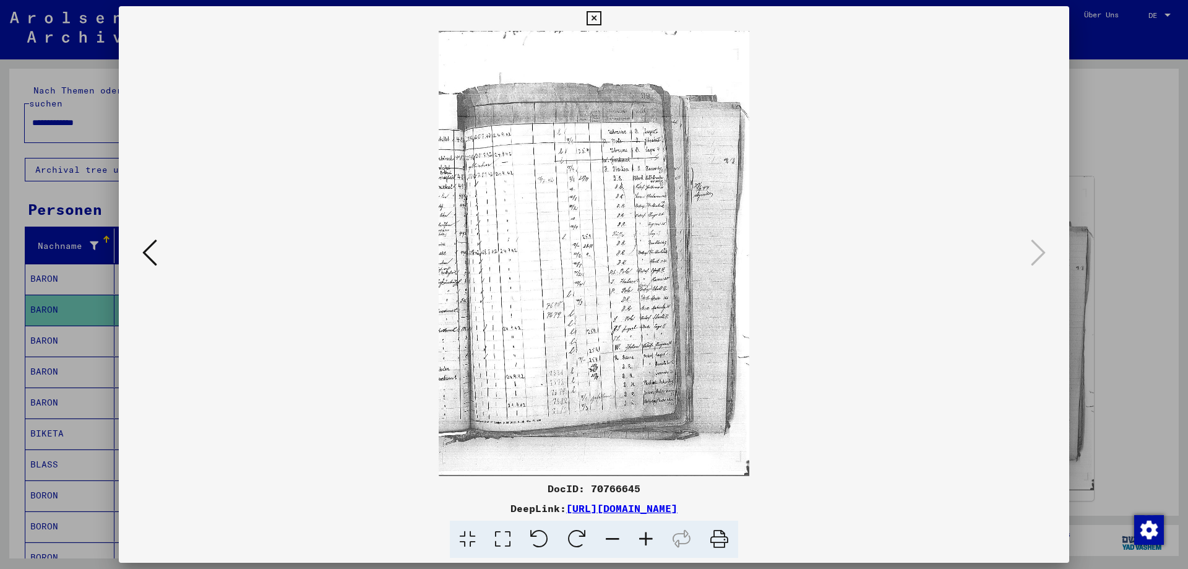
scroll to position [0, 0]
click at [649, 538] on icon at bounding box center [645, 539] width 33 height 38
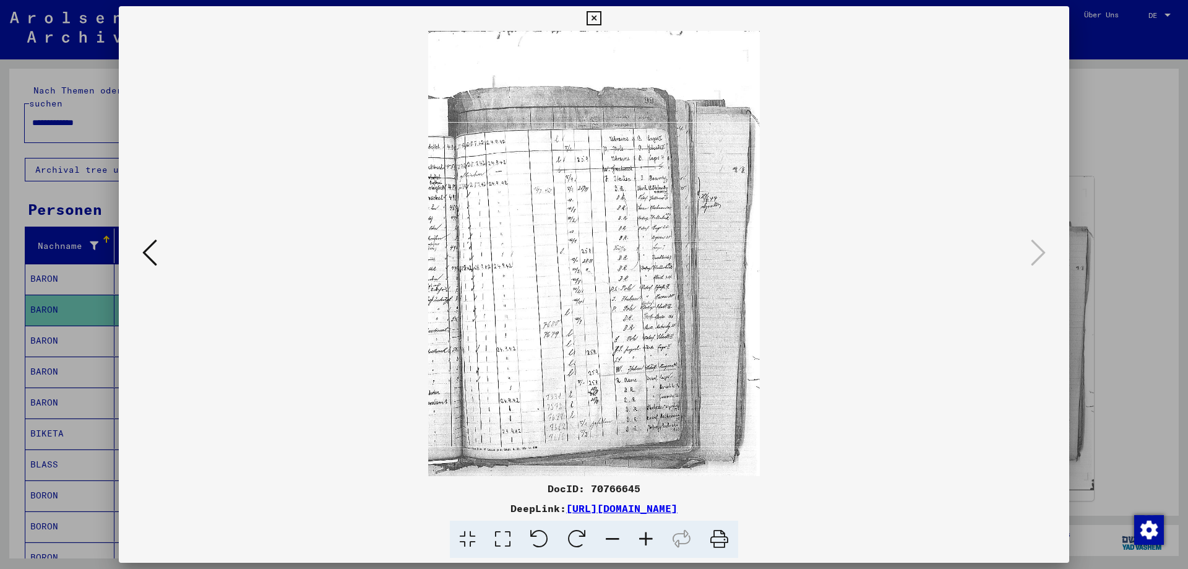
click at [649, 538] on icon at bounding box center [645, 539] width 33 height 38
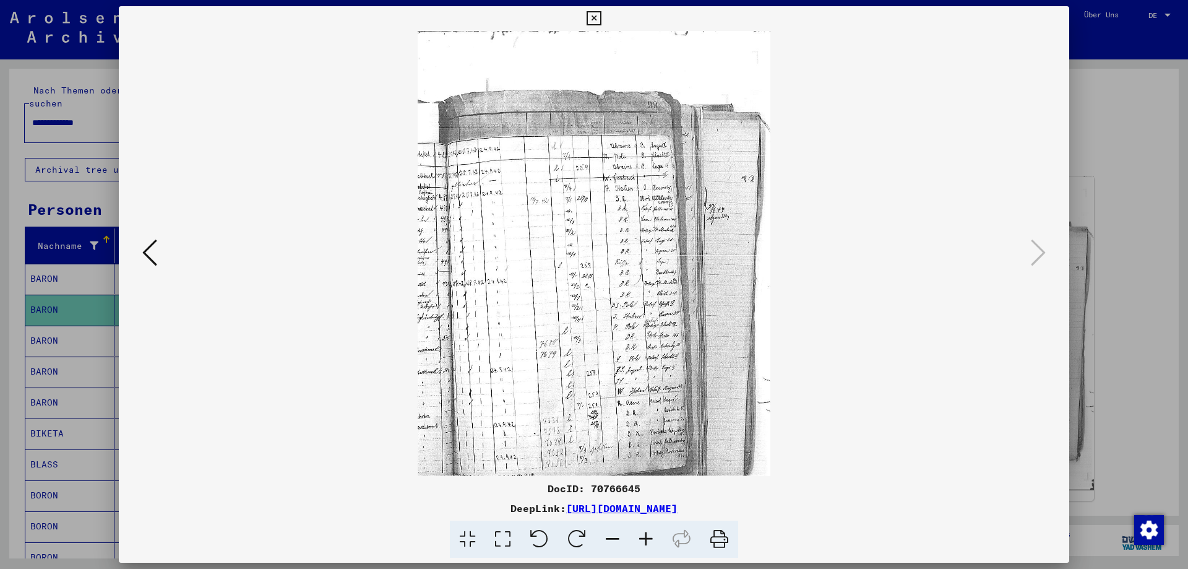
click at [649, 538] on icon at bounding box center [645, 539] width 33 height 38
click at [647, 540] on icon at bounding box center [645, 539] width 33 height 38
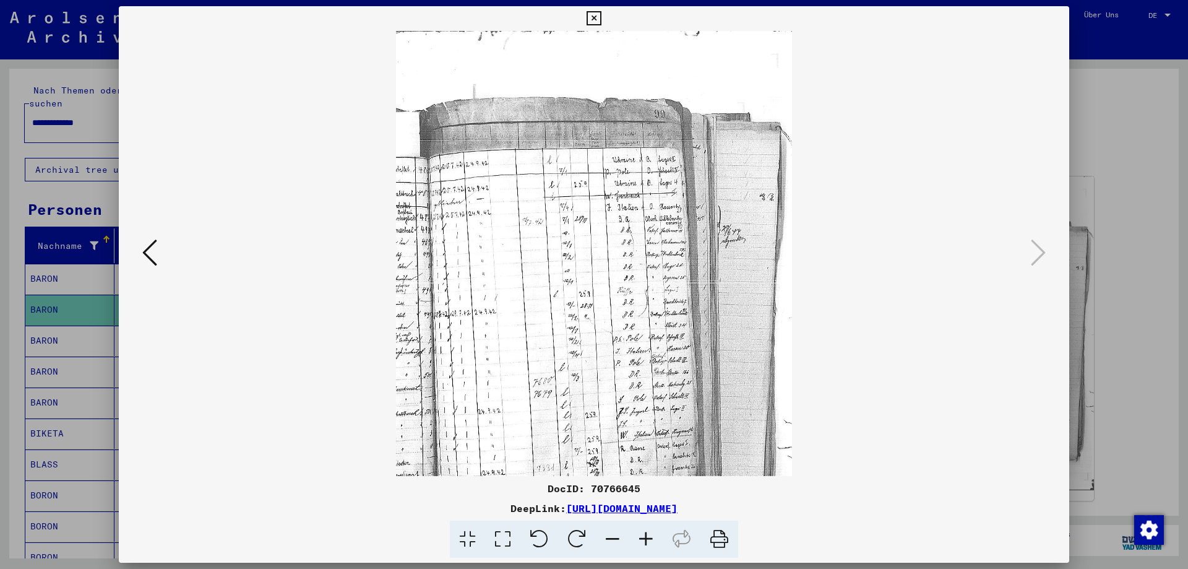
click at [646, 540] on icon at bounding box center [645, 539] width 33 height 38
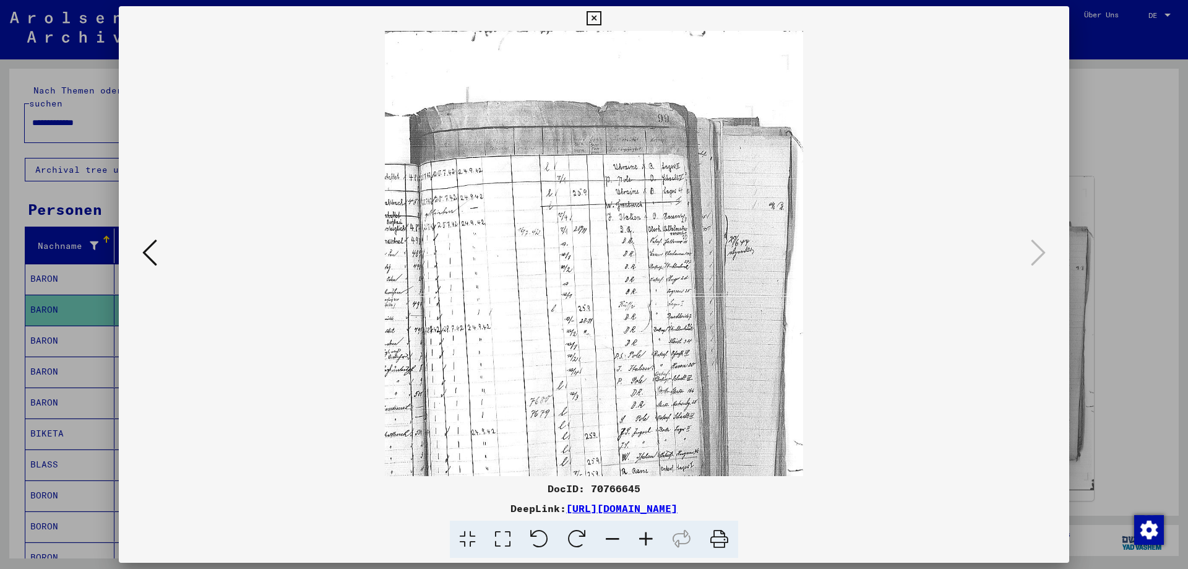
click at [645, 541] on icon at bounding box center [645, 539] width 33 height 38
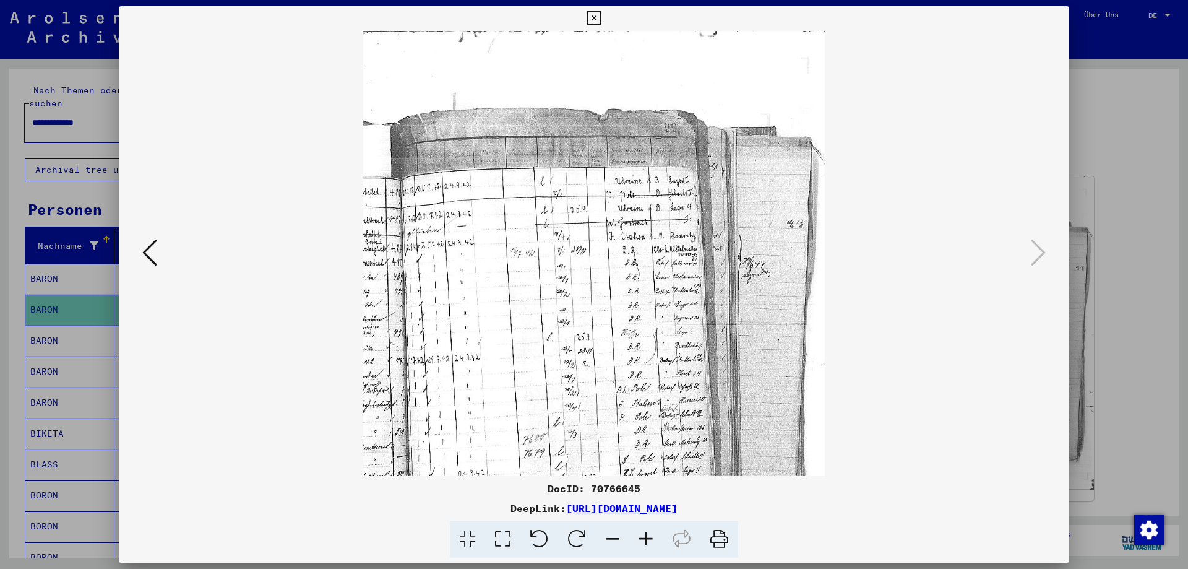
click at [644, 541] on icon at bounding box center [645, 539] width 33 height 38
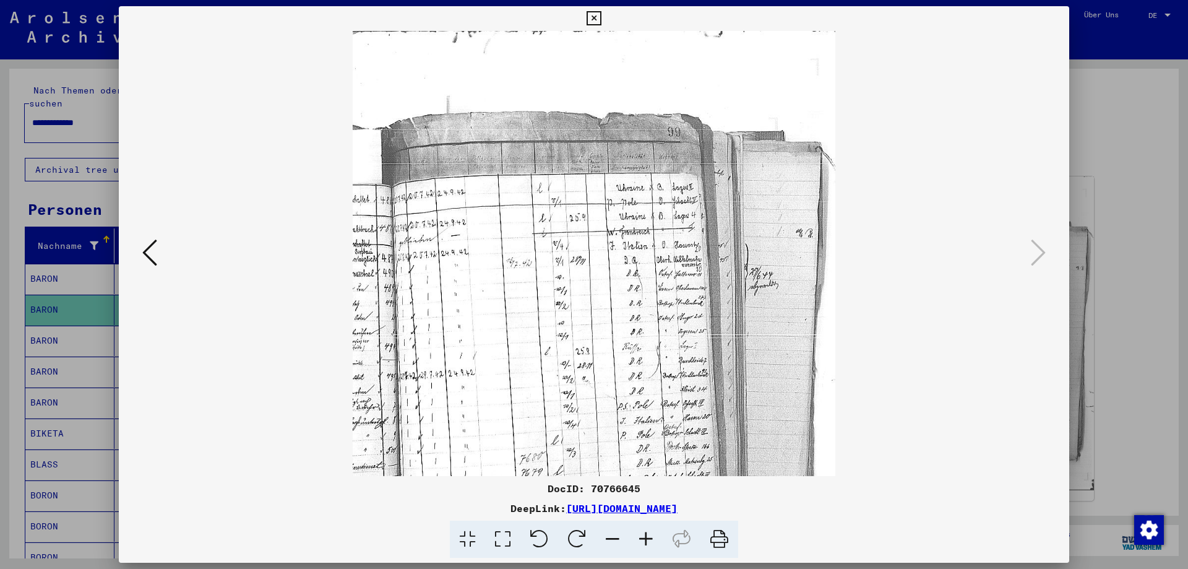
click at [644, 541] on icon at bounding box center [645, 539] width 33 height 38
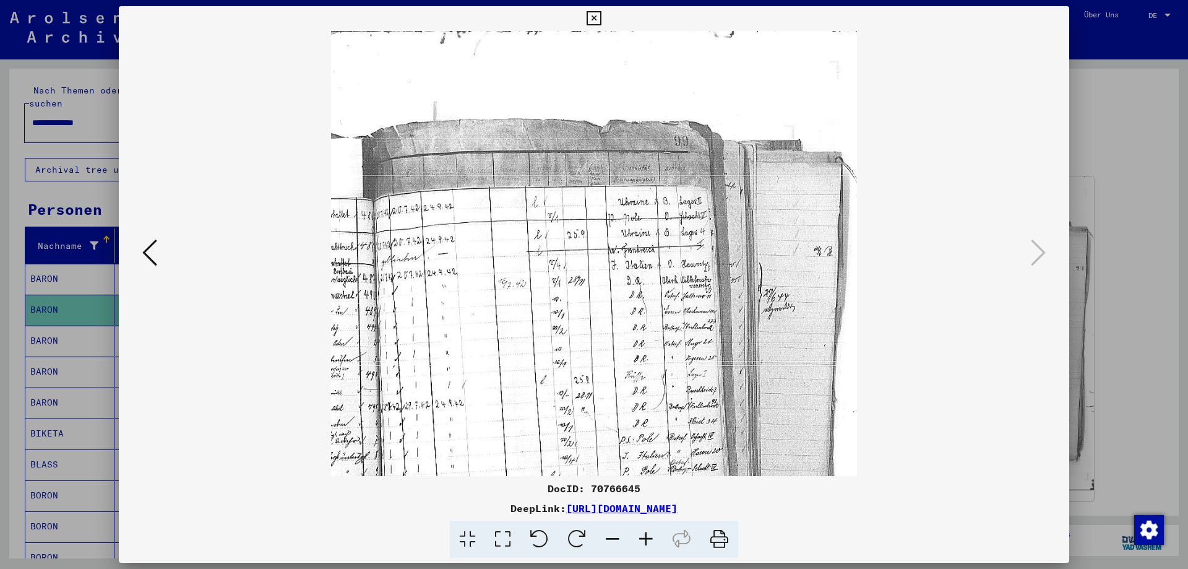
click at [644, 541] on icon at bounding box center [645, 539] width 33 height 38
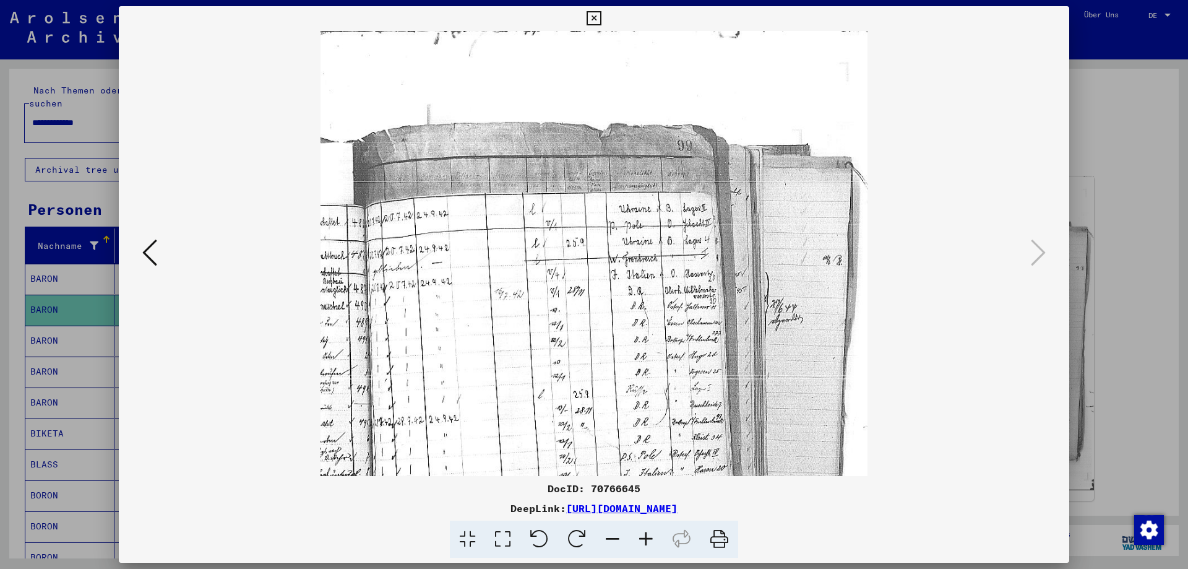
click at [644, 541] on icon at bounding box center [645, 539] width 33 height 38
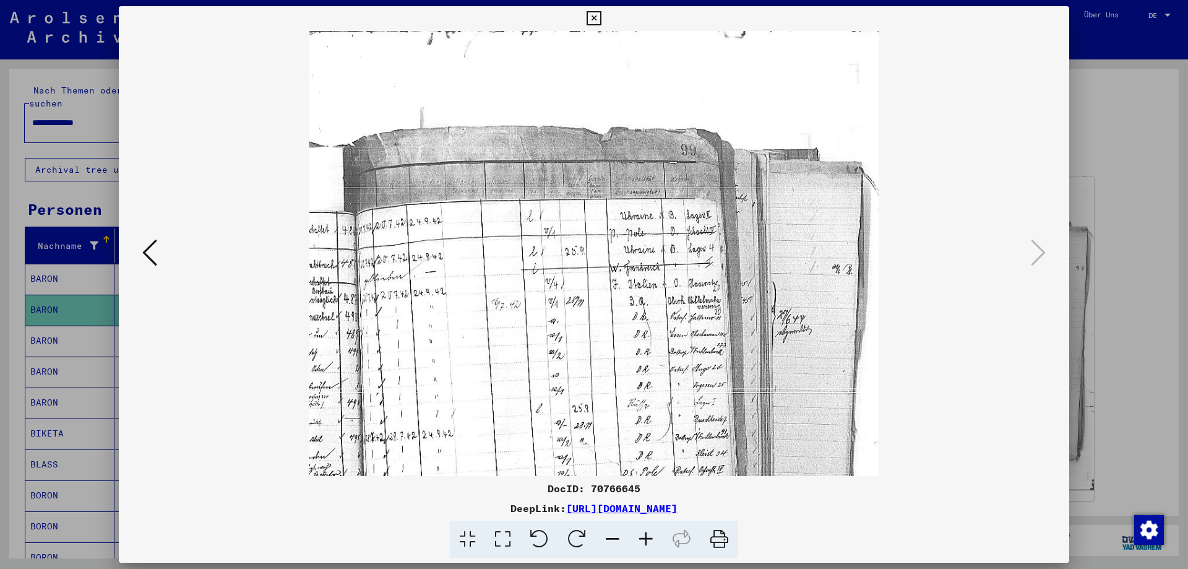
click at [644, 541] on icon at bounding box center [645, 539] width 33 height 38
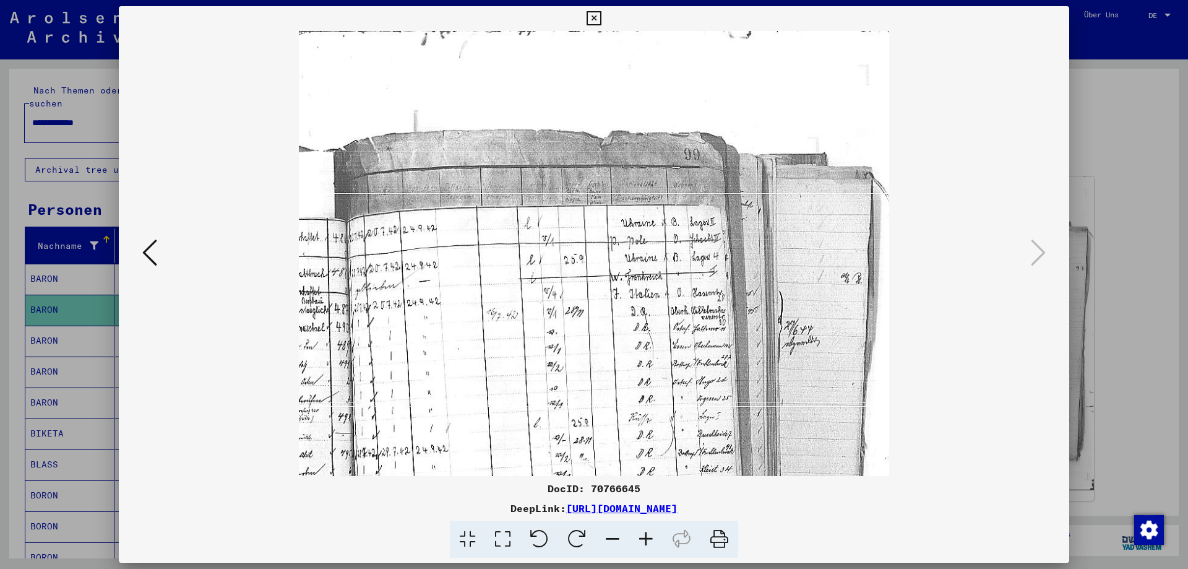
drag, startPoint x: 553, startPoint y: 313, endPoint x: 595, endPoint y: 317, distance: 42.2
click at [595, 317] on img at bounding box center [594, 454] width 590 height 847
click at [601, 17] on icon at bounding box center [594, 18] width 14 height 15
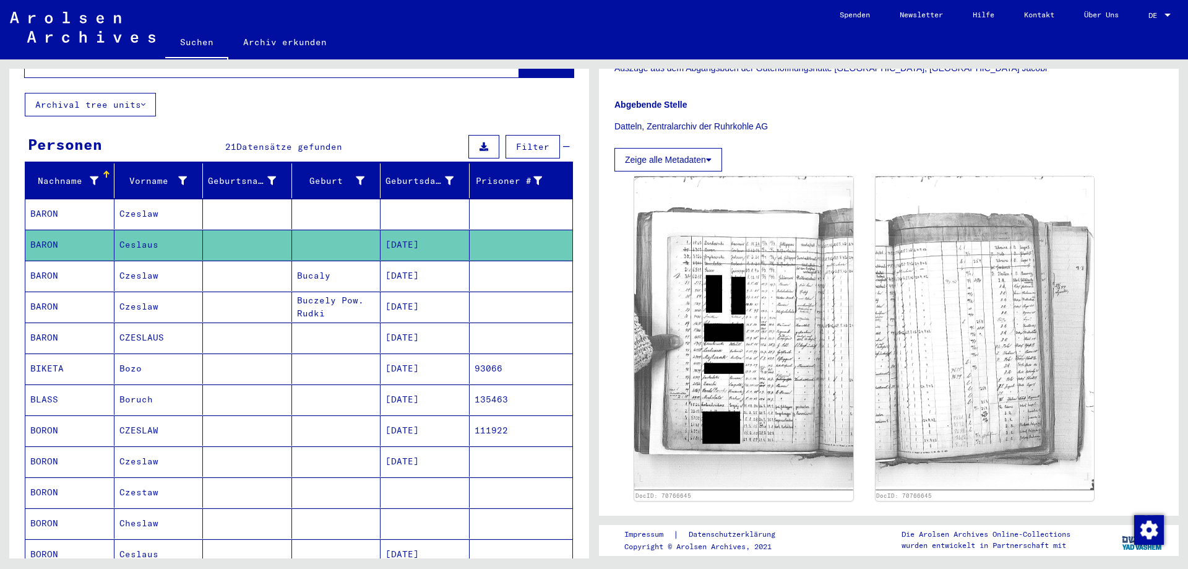
scroll to position [67, 0]
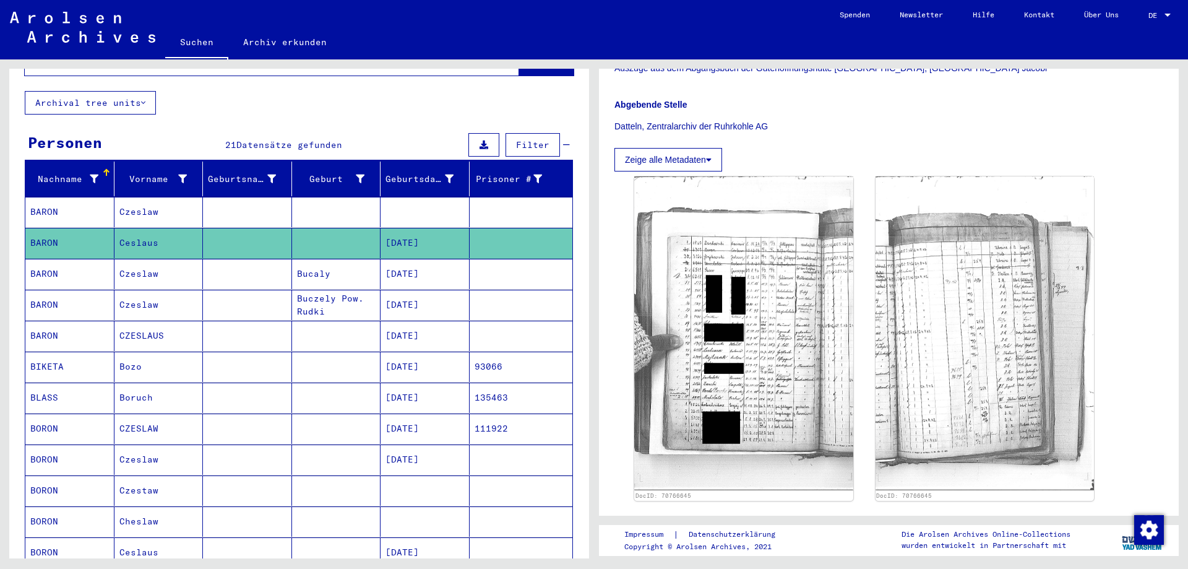
click at [403, 265] on mat-cell "[DATE]" at bounding box center [425, 274] width 89 height 30
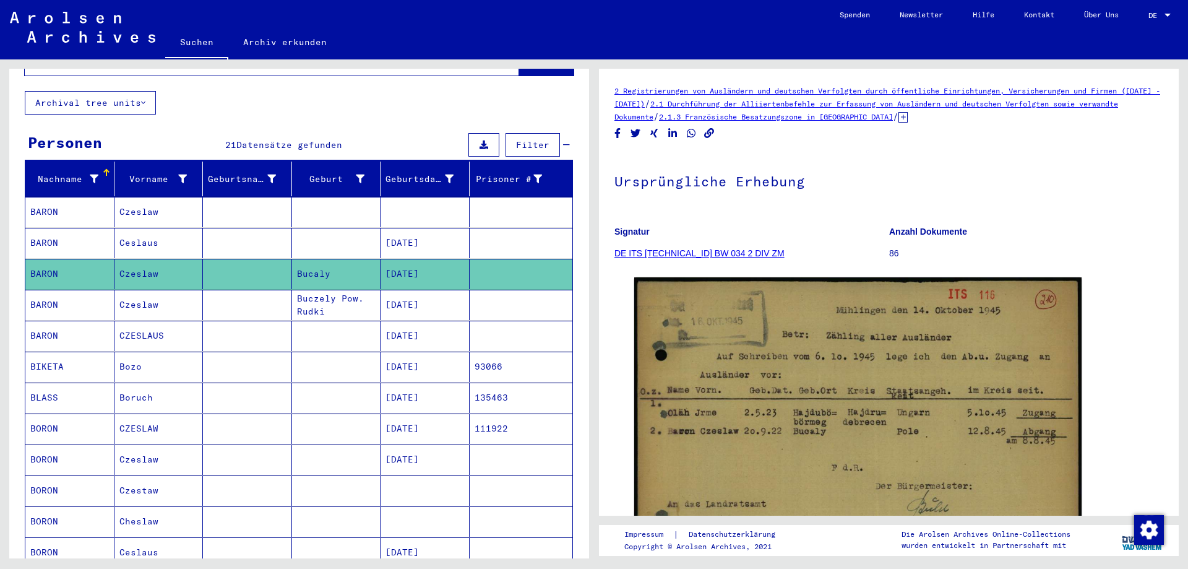
click at [407, 323] on mat-cell "[DATE]" at bounding box center [425, 336] width 89 height 30
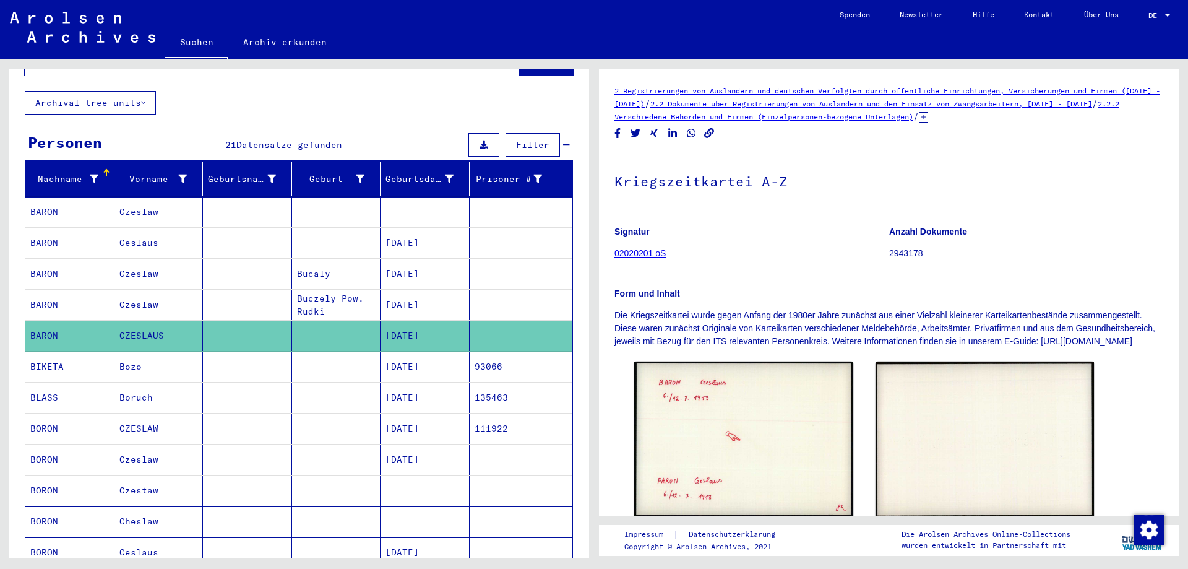
click at [408, 353] on mat-cell "[DATE]" at bounding box center [425, 367] width 89 height 30
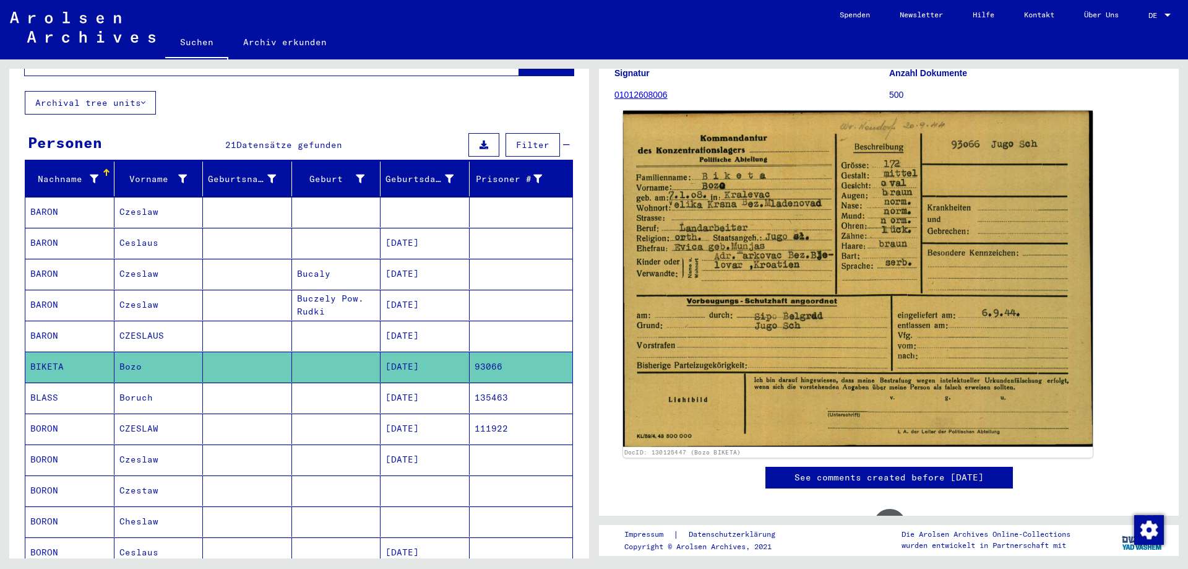
scroll to position [134, 0]
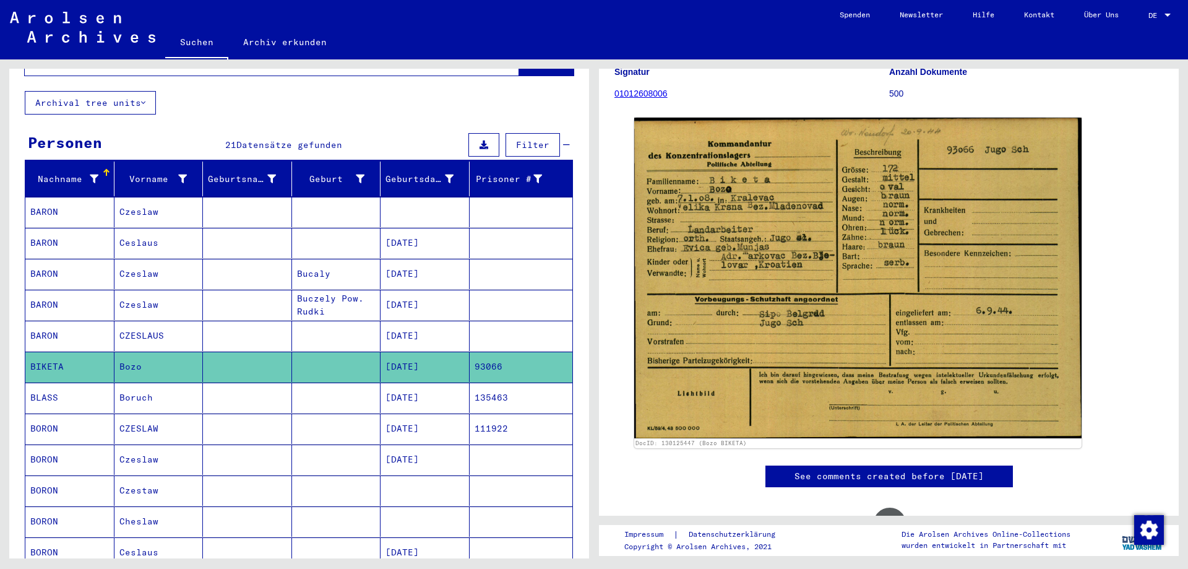
click at [428, 417] on mat-cell "[DATE]" at bounding box center [425, 428] width 89 height 30
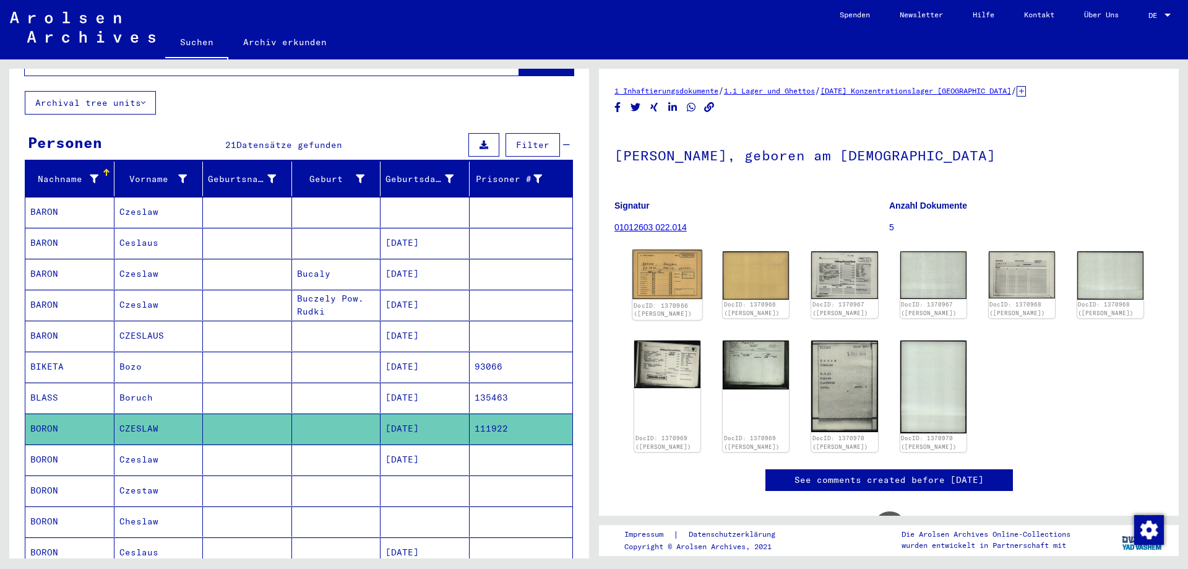
click at [660, 273] on img at bounding box center [667, 275] width 70 height 50
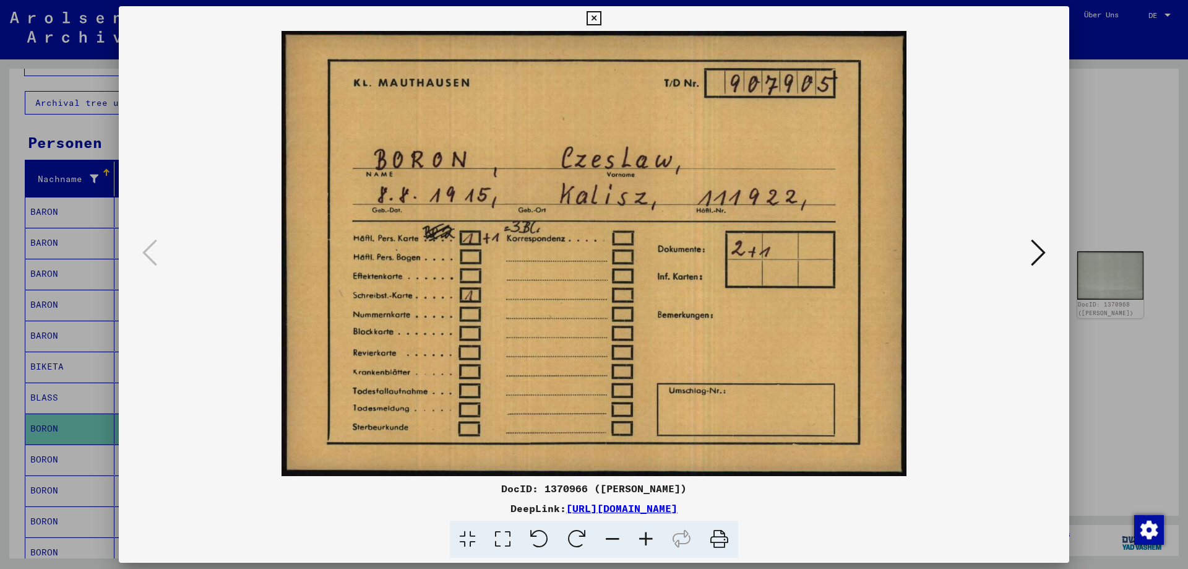
click at [1032, 255] on icon at bounding box center [1038, 253] width 15 height 30
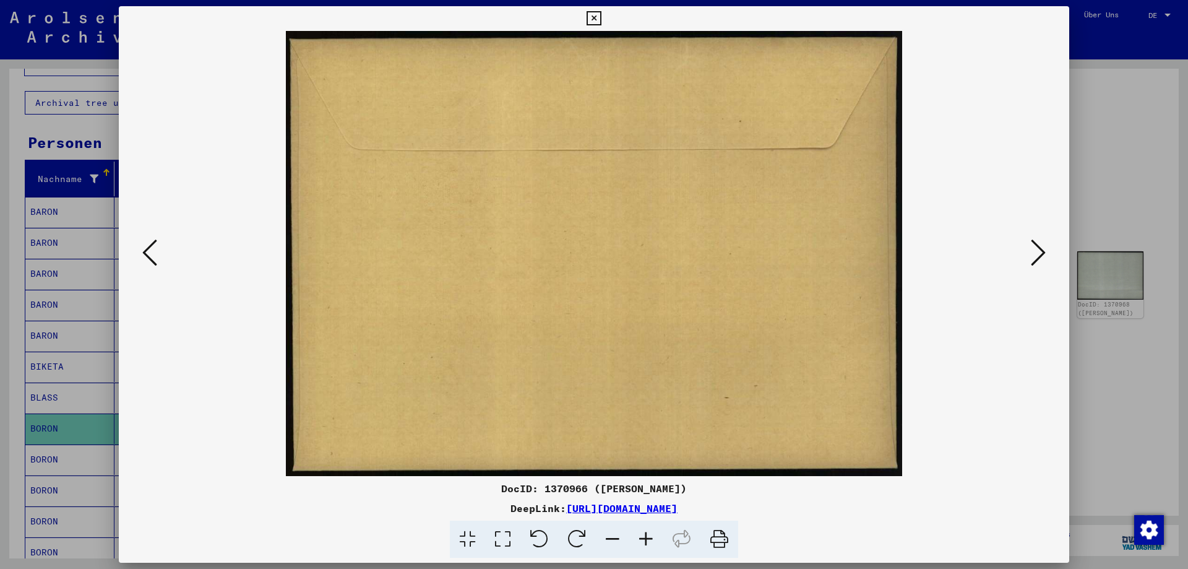
click at [1031, 255] on button at bounding box center [1038, 253] width 22 height 35
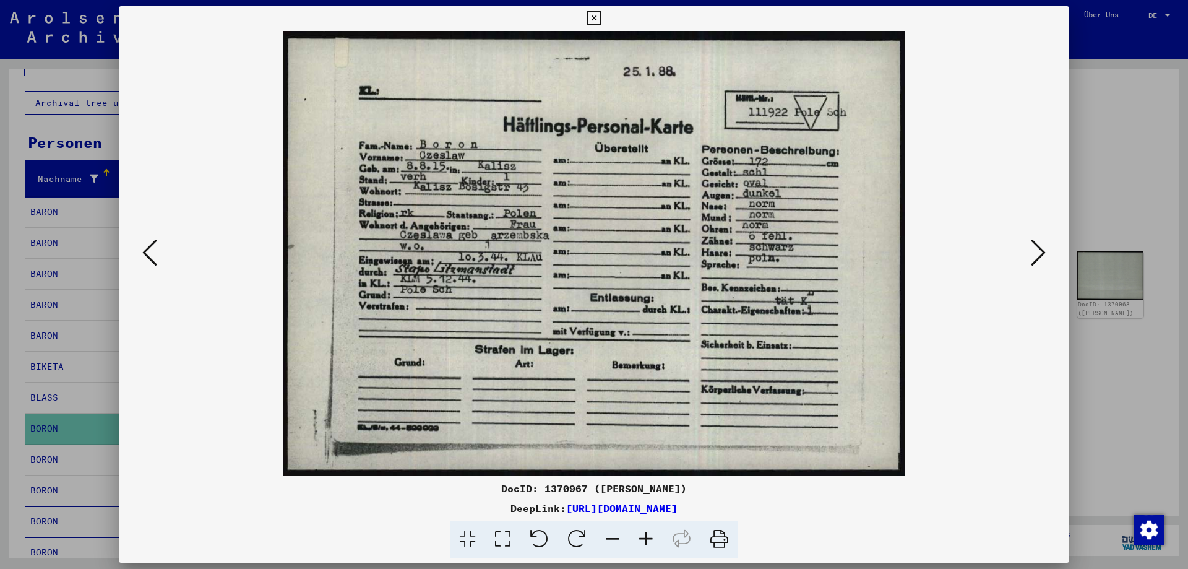
click at [1027, 255] on img at bounding box center [594, 253] width 866 height 445
click at [1031, 257] on button at bounding box center [1038, 253] width 22 height 35
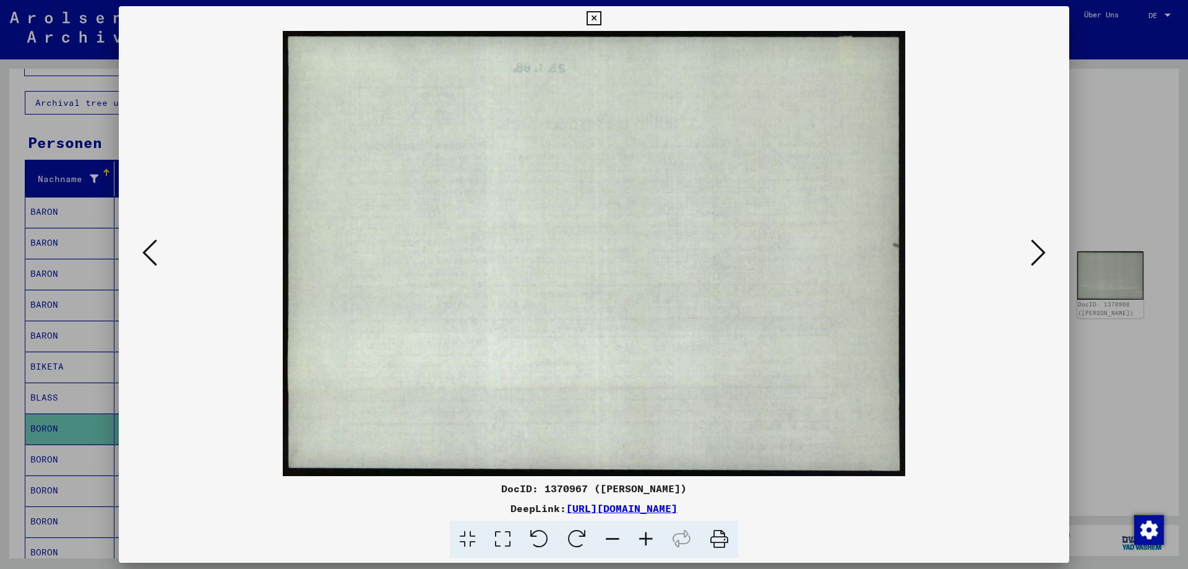
click at [1031, 257] on button at bounding box center [1038, 253] width 22 height 35
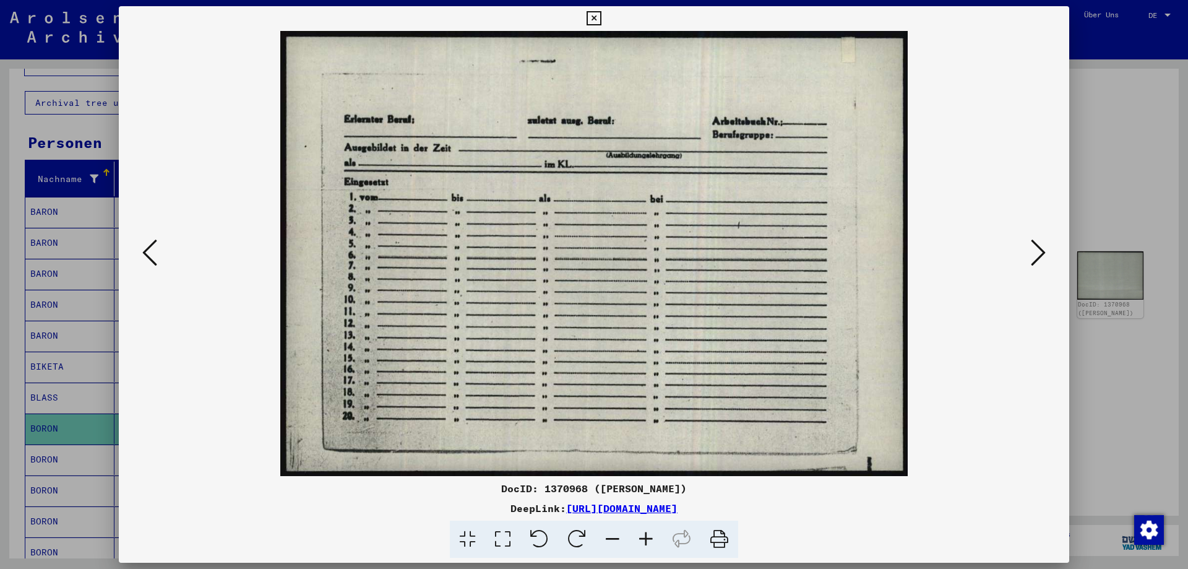
click at [1031, 257] on button at bounding box center [1038, 253] width 22 height 35
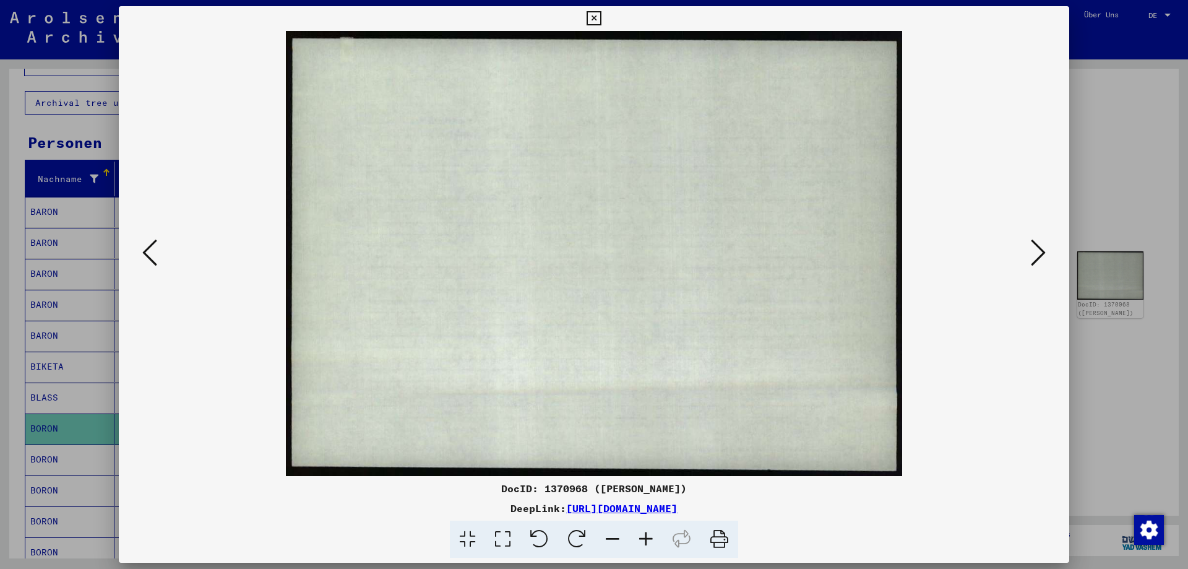
click at [1031, 257] on button at bounding box center [1038, 253] width 22 height 35
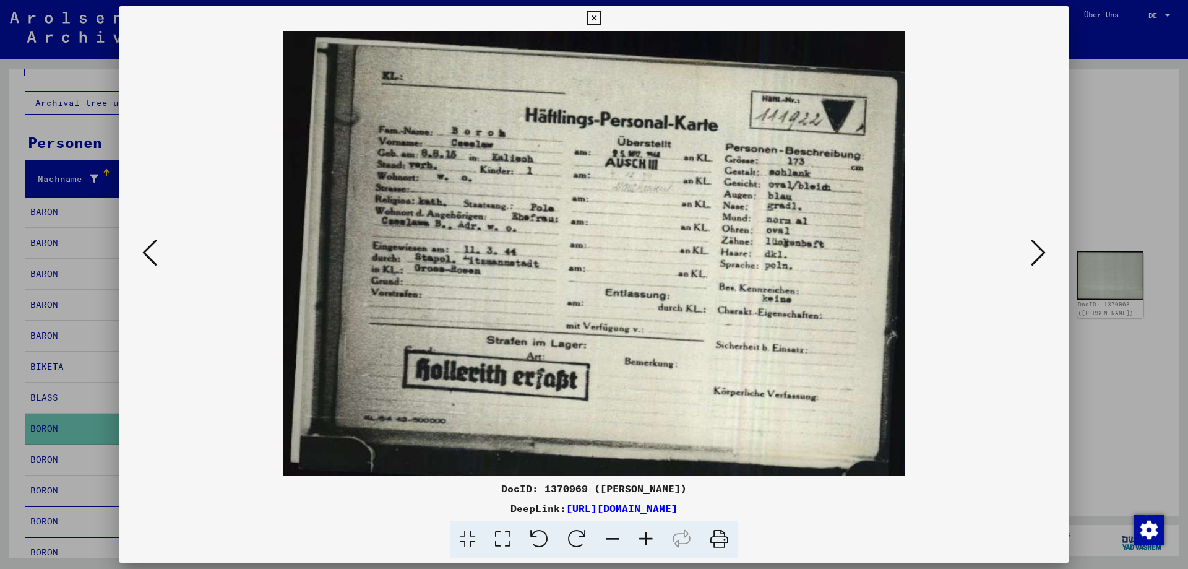
click at [1031, 257] on button at bounding box center [1038, 253] width 22 height 35
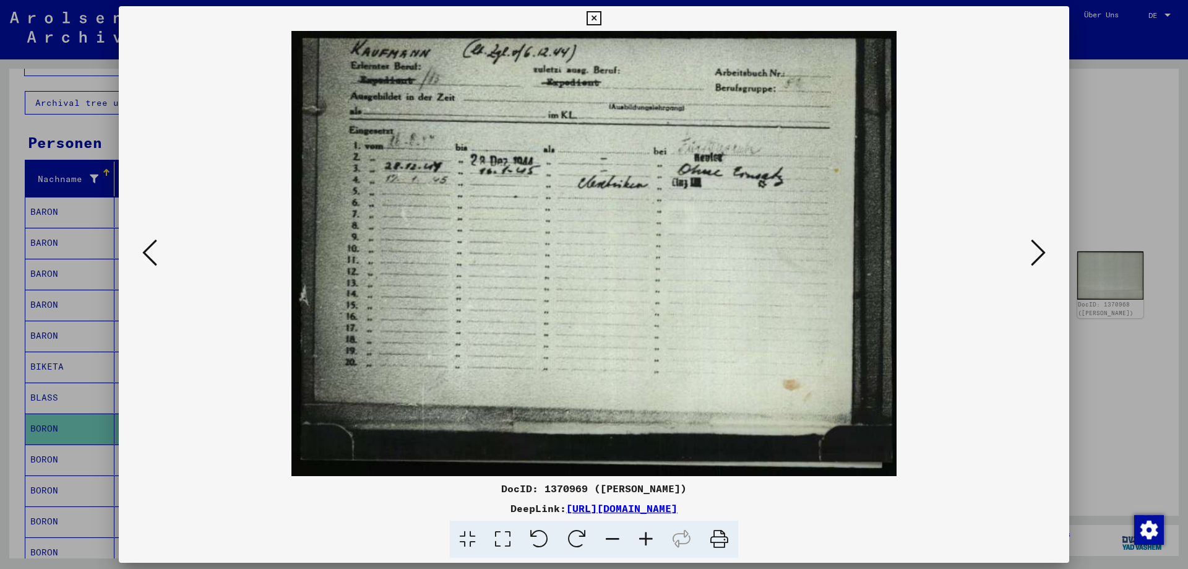
click at [1031, 257] on button at bounding box center [1038, 253] width 22 height 35
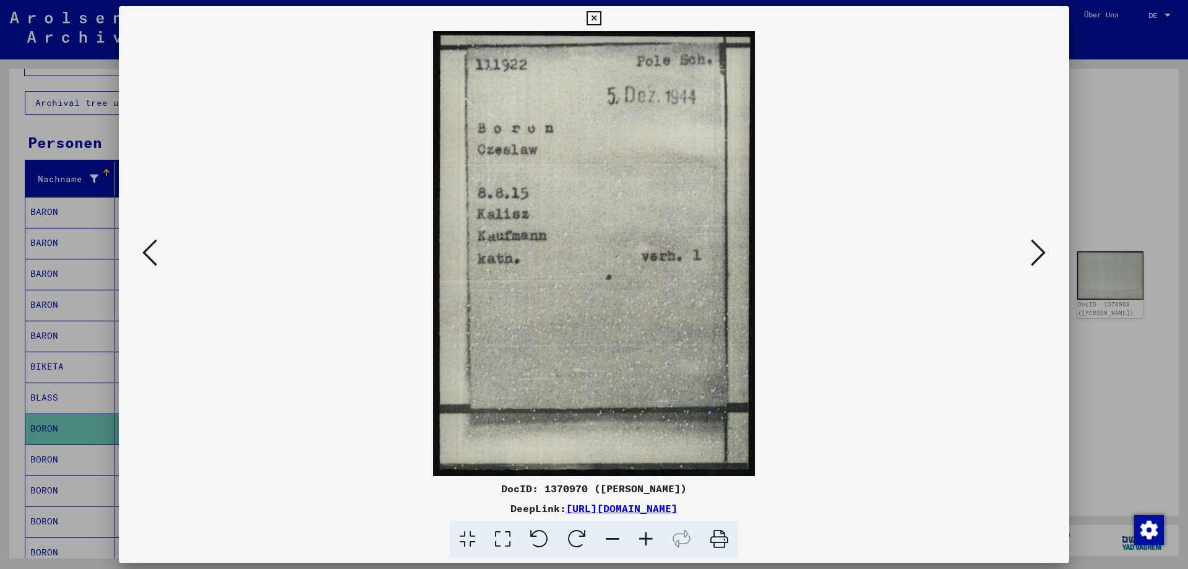
click at [1031, 257] on button at bounding box center [1038, 253] width 22 height 35
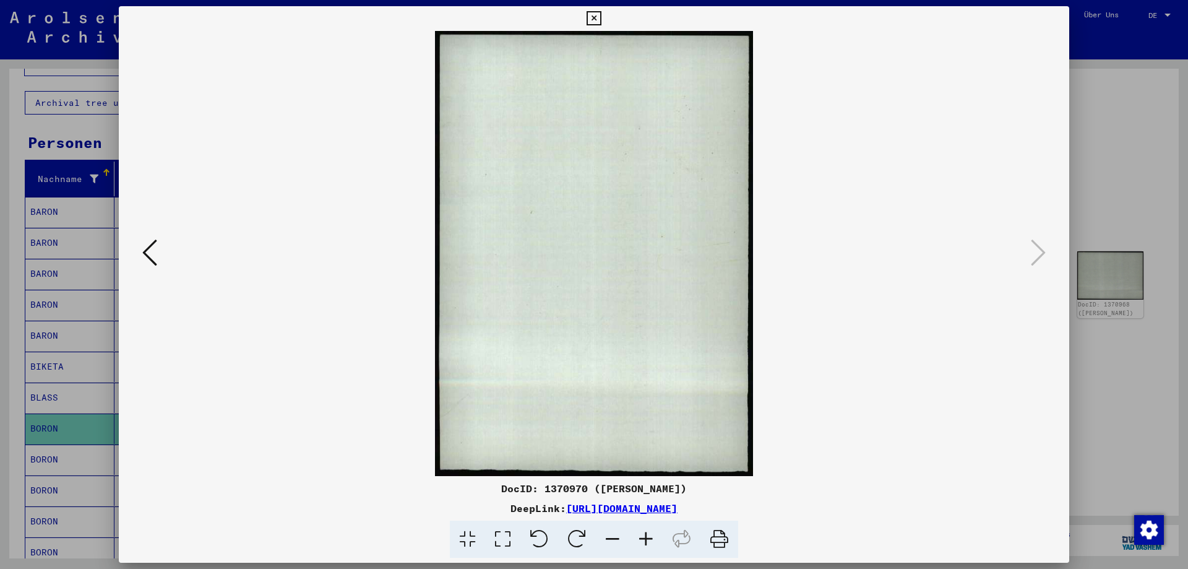
click at [155, 255] on icon at bounding box center [149, 253] width 15 height 30
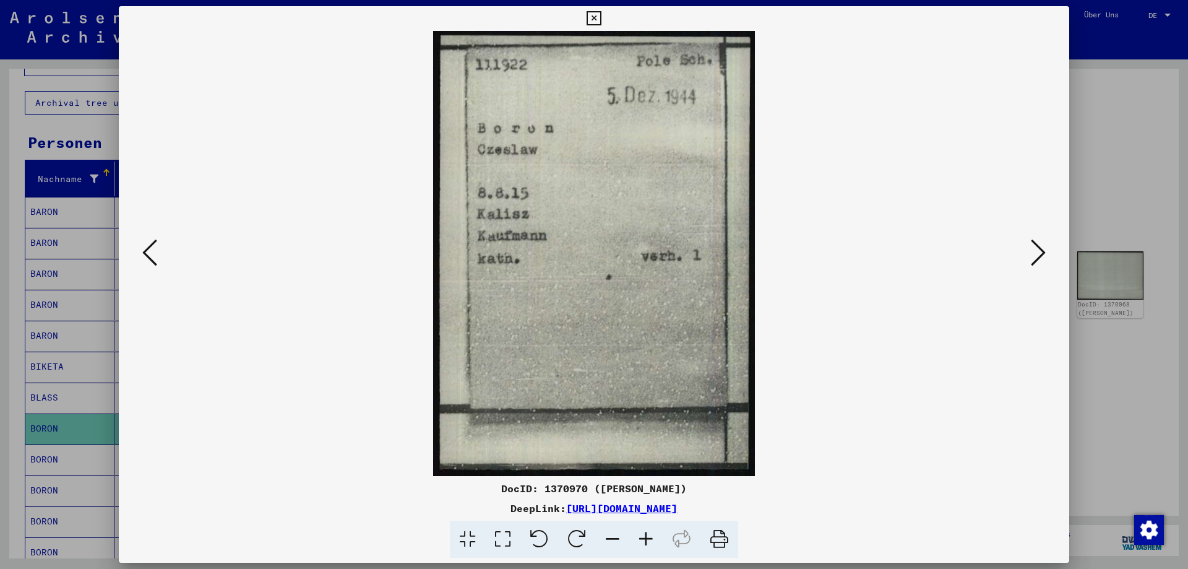
click at [155, 254] on icon at bounding box center [149, 253] width 15 height 30
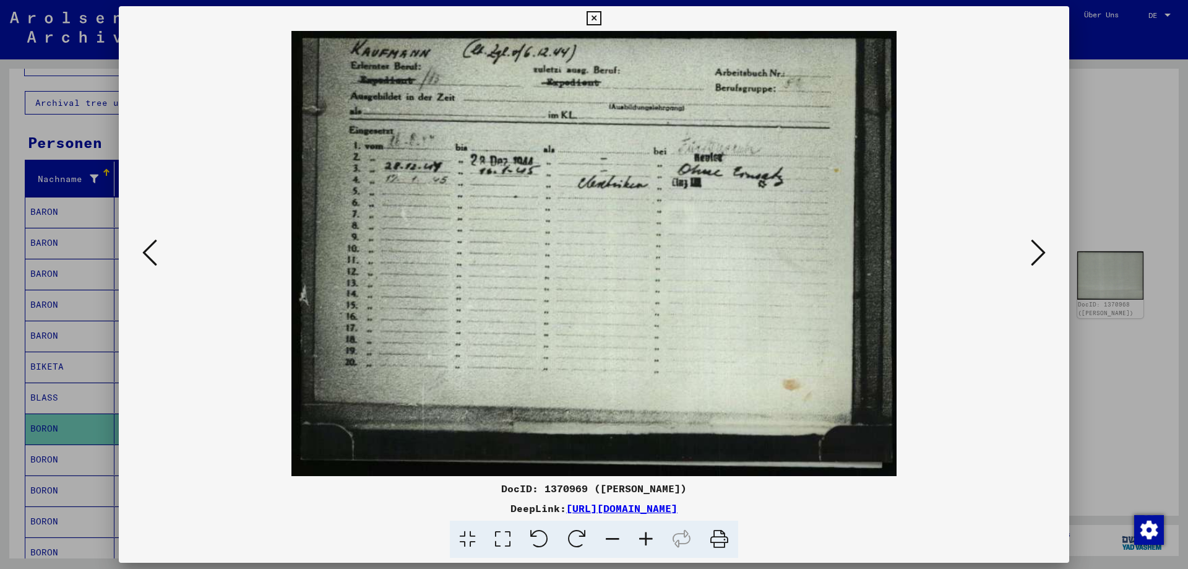
click at [155, 254] on icon at bounding box center [149, 253] width 15 height 30
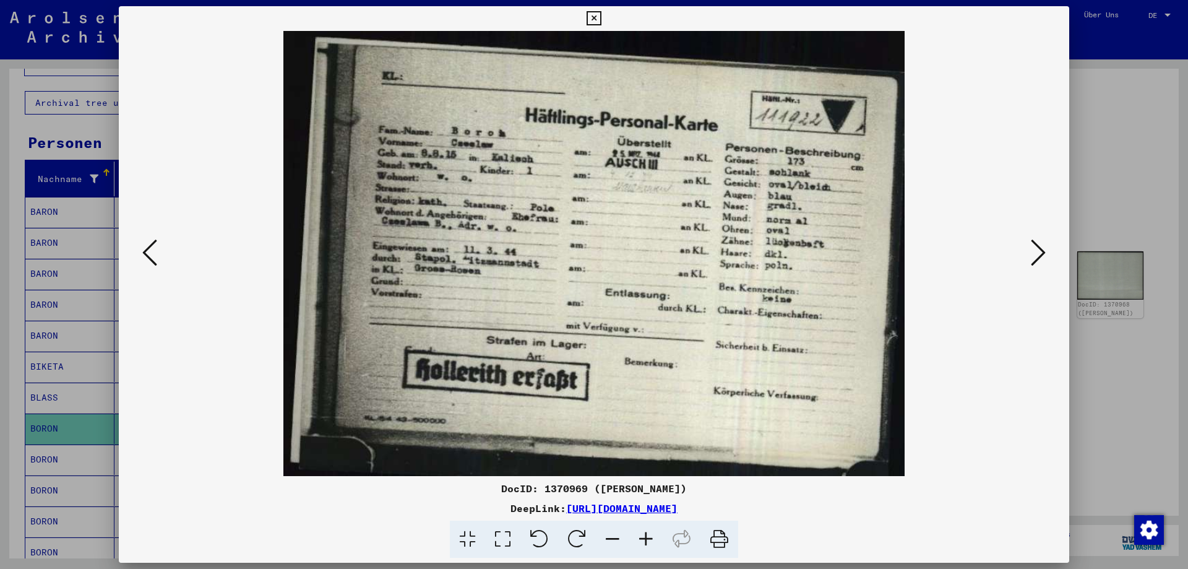
click at [155, 254] on icon at bounding box center [149, 253] width 15 height 30
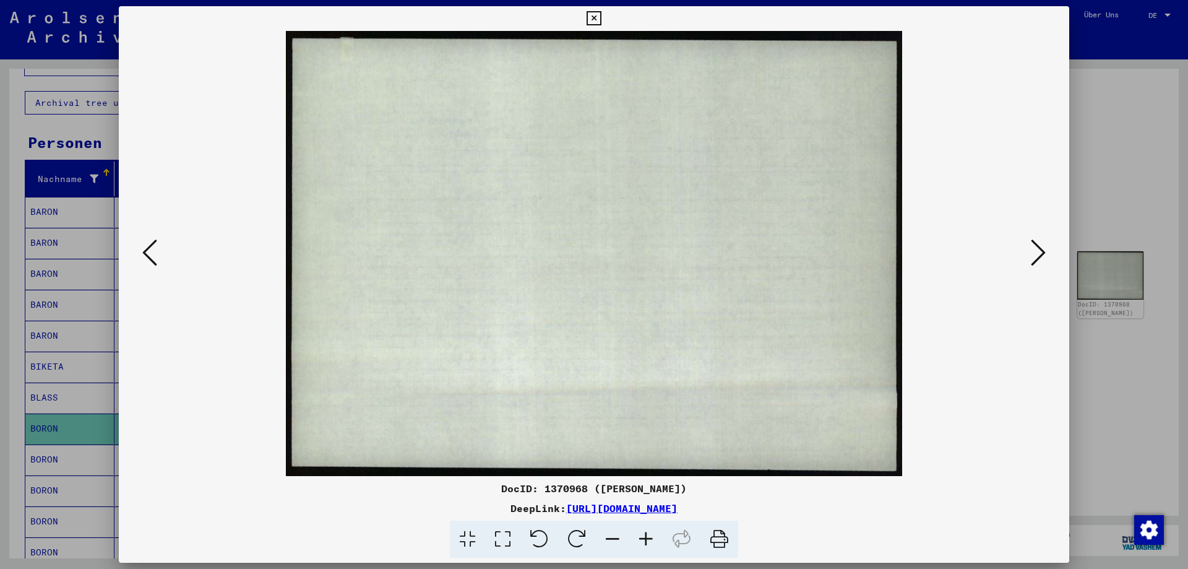
click at [155, 254] on icon at bounding box center [149, 253] width 15 height 30
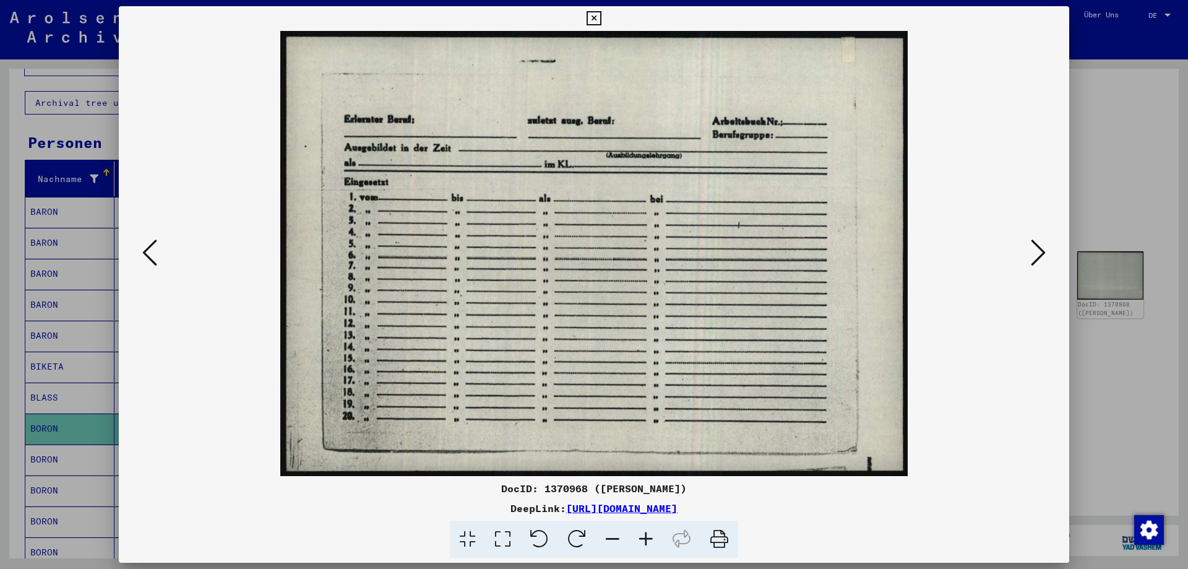
click at [155, 254] on icon at bounding box center [149, 253] width 15 height 30
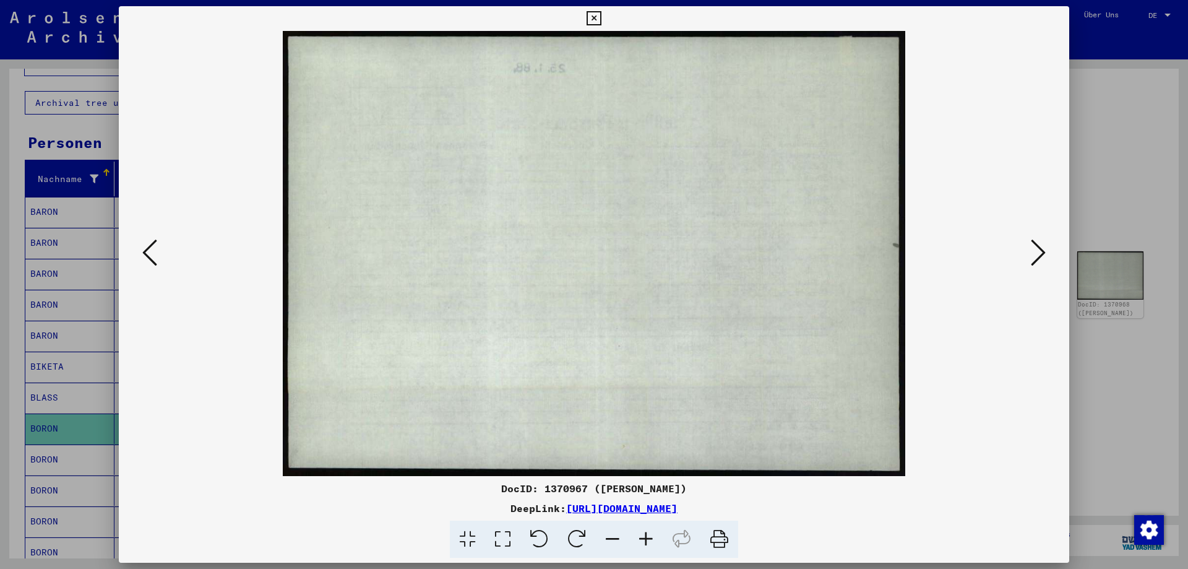
click at [155, 254] on icon at bounding box center [149, 253] width 15 height 30
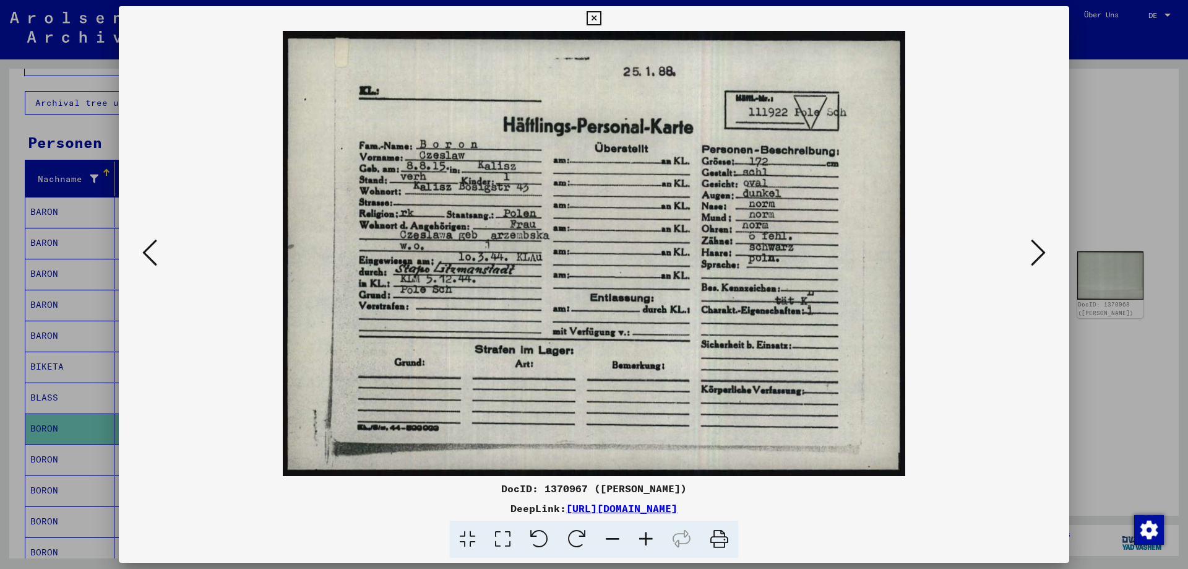
click at [1040, 249] on icon at bounding box center [1038, 253] width 15 height 30
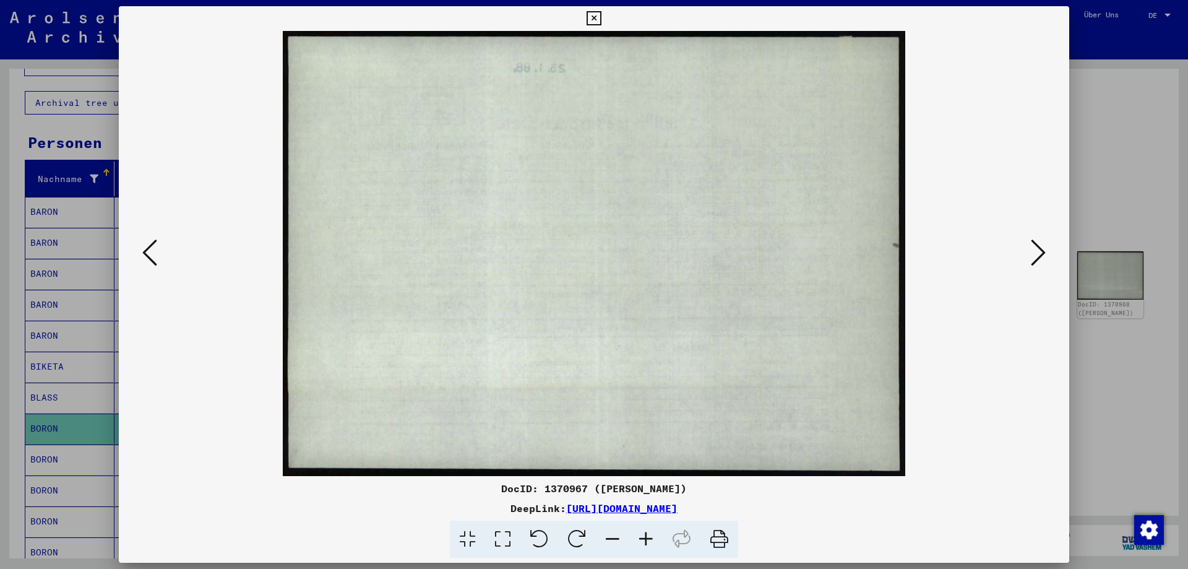
click at [1040, 249] on icon at bounding box center [1038, 253] width 15 height 30
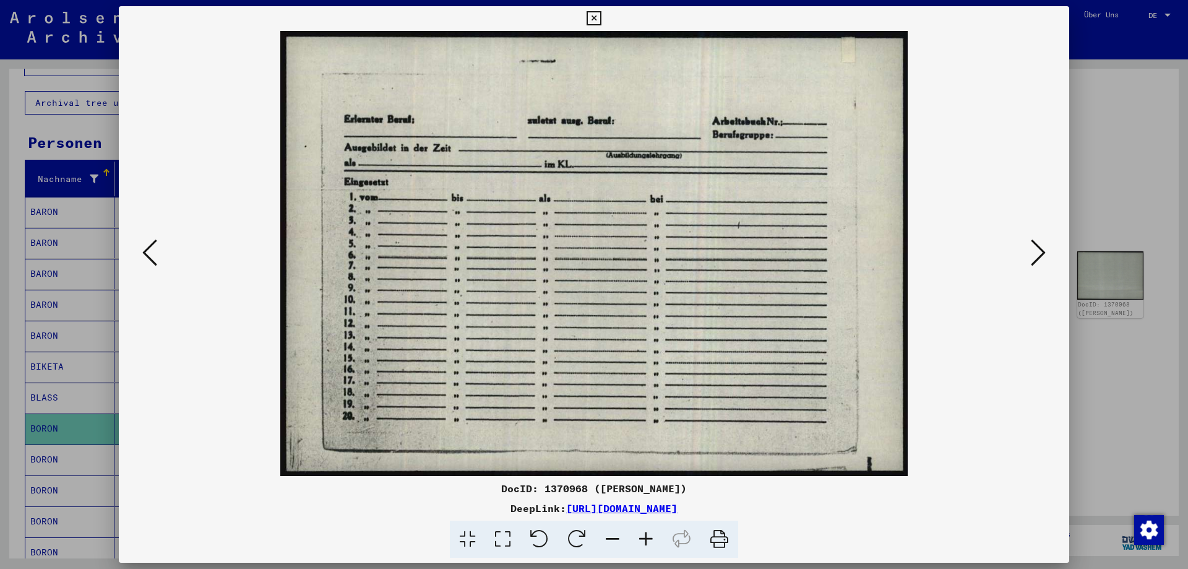
click at [1040, 249] on icon at bounding box center [1038, 253] width 15 height 30
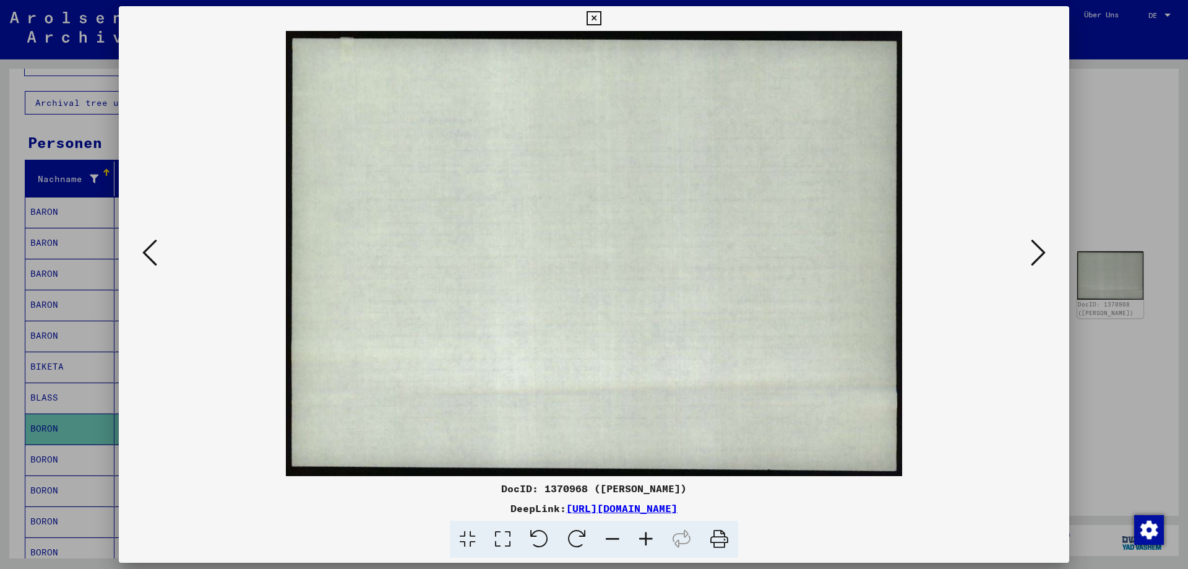
click at [1040, 249] on icon at bounding box center [1038, 253] width 15 height 30
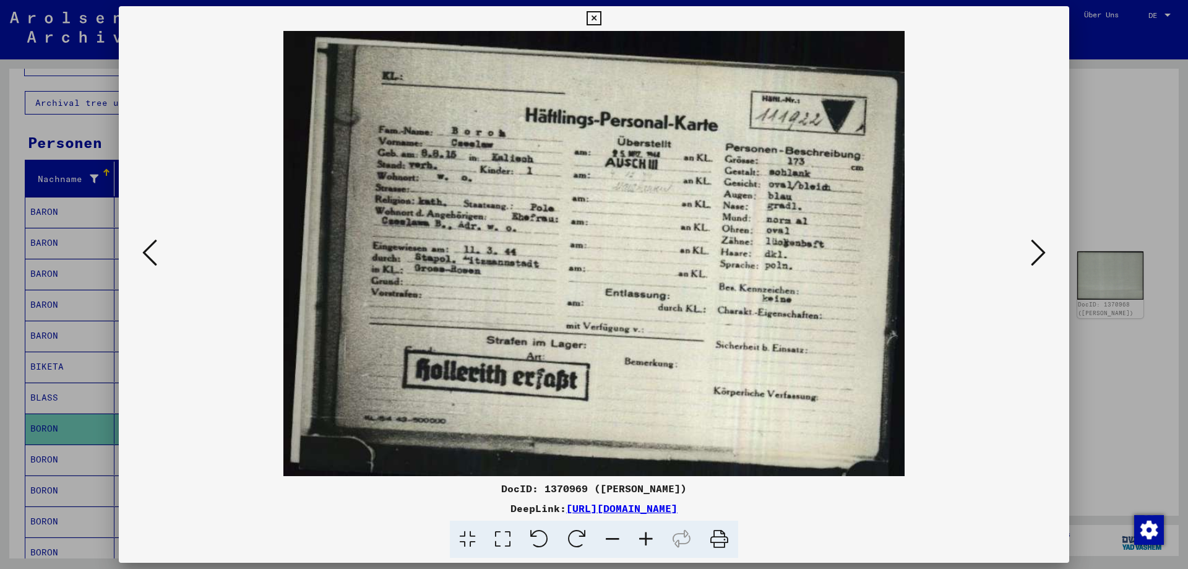
click at [1039, 252] on icon at bounding box center [1038, 253] width 15 height 30
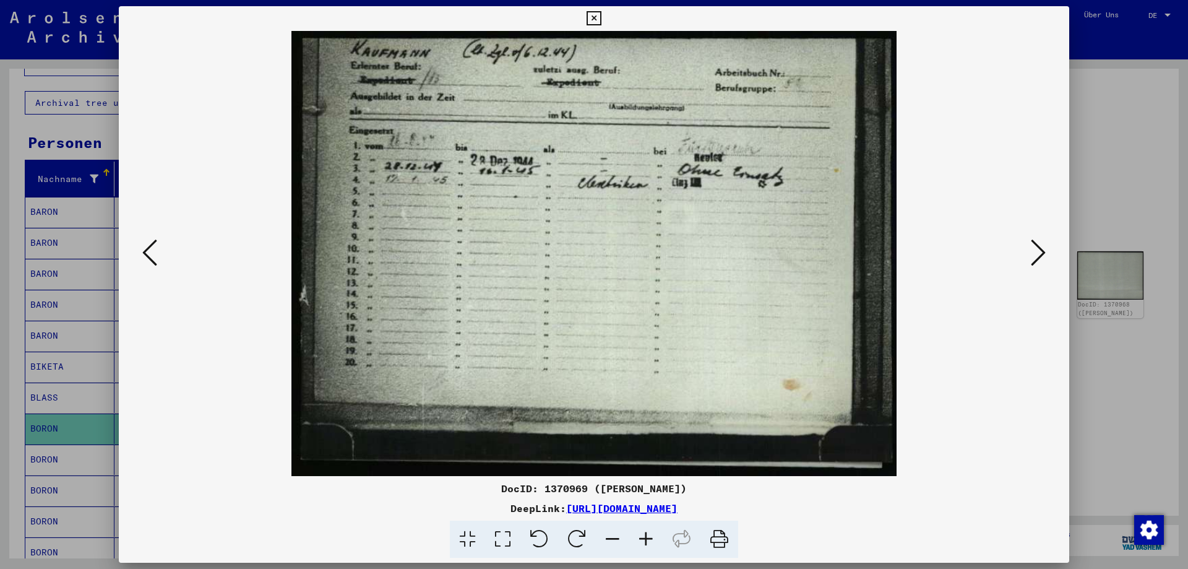
click at [1039, 252] on icon at bounding box center [1038, 253] width 15 height 30
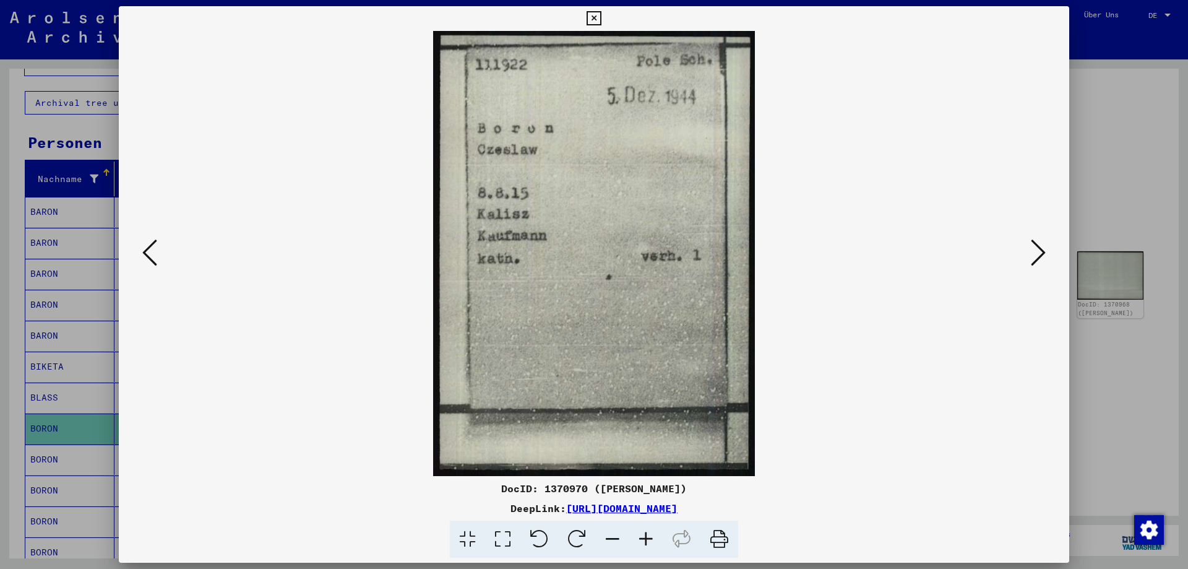
click at [1039, 252] on icon at bounding box center [1038, 253] width 15 height 30
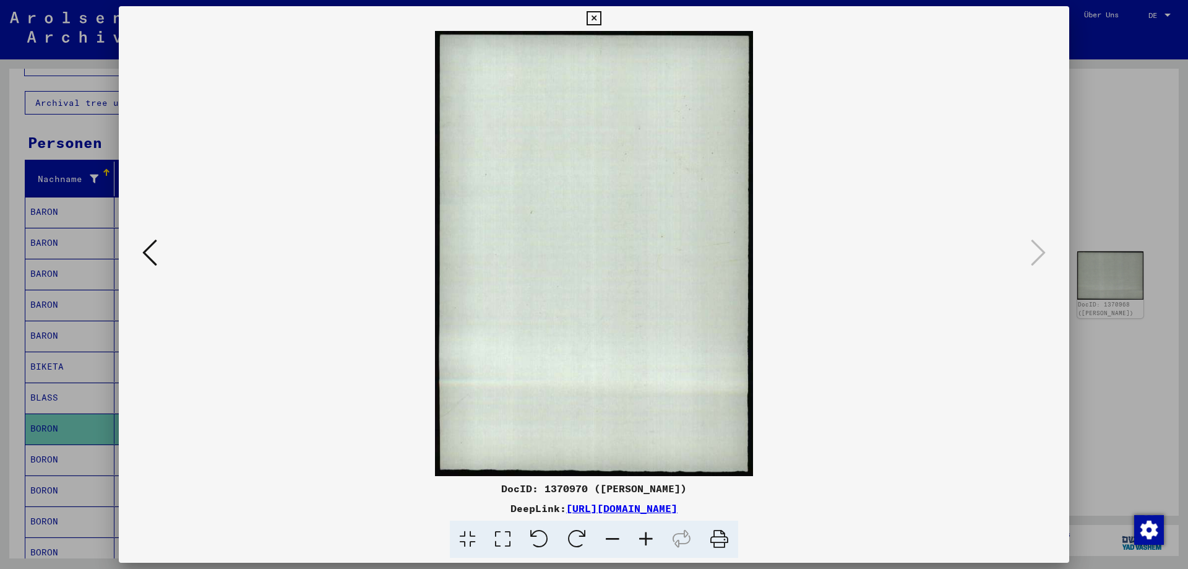
click at [601, 17] on icon at bounding box center [594, 18] width 14 height 15
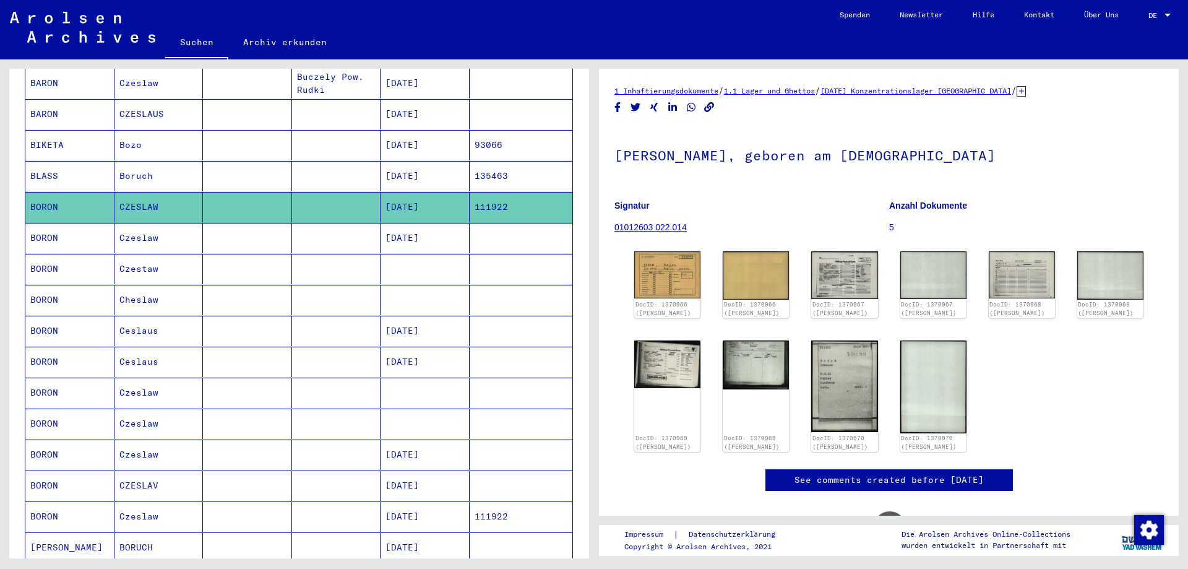
scroll to position [334, 0]
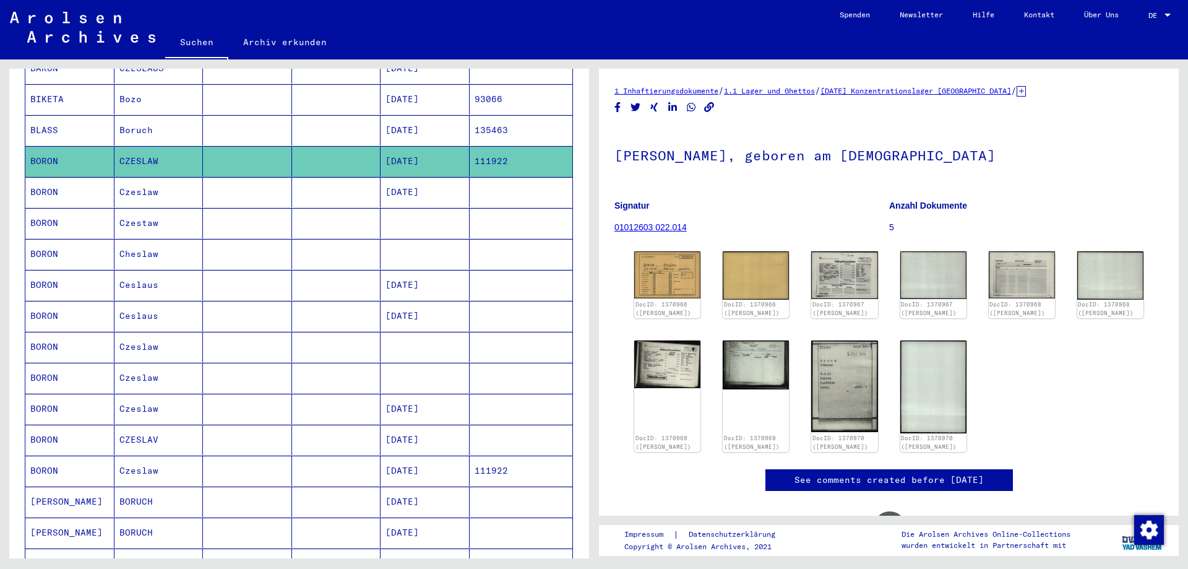
click at [152, 429] on mat-cell "CZESLAV" at bounding box center [158, 440] width 89 height 30
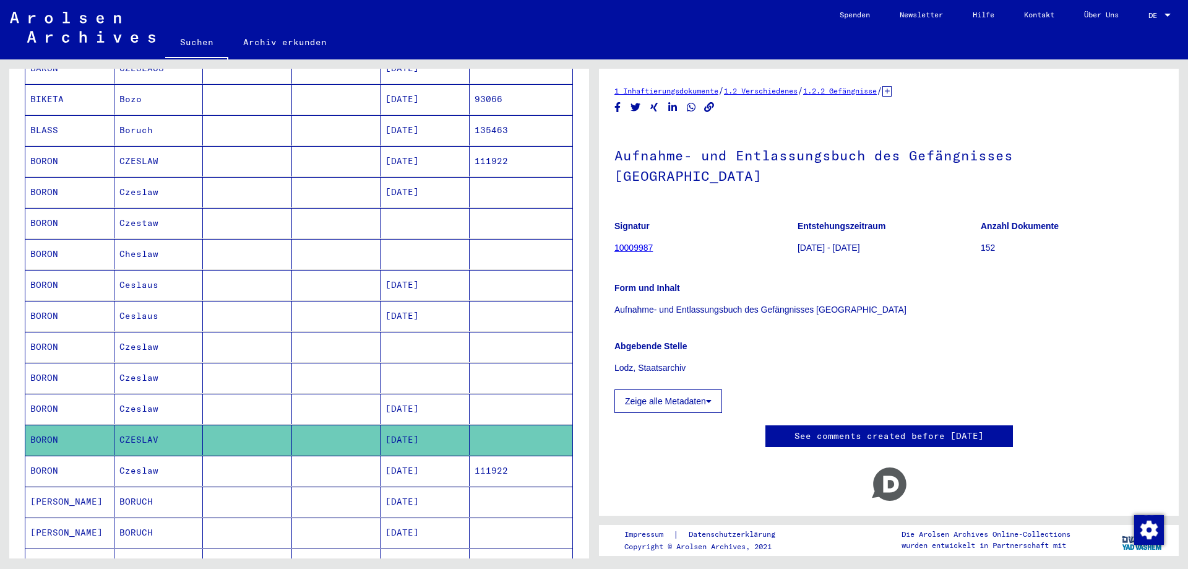
click at [149, 461] on mat-cell "Czeslaw" at bounding box center [158, 470] width 89 height 30
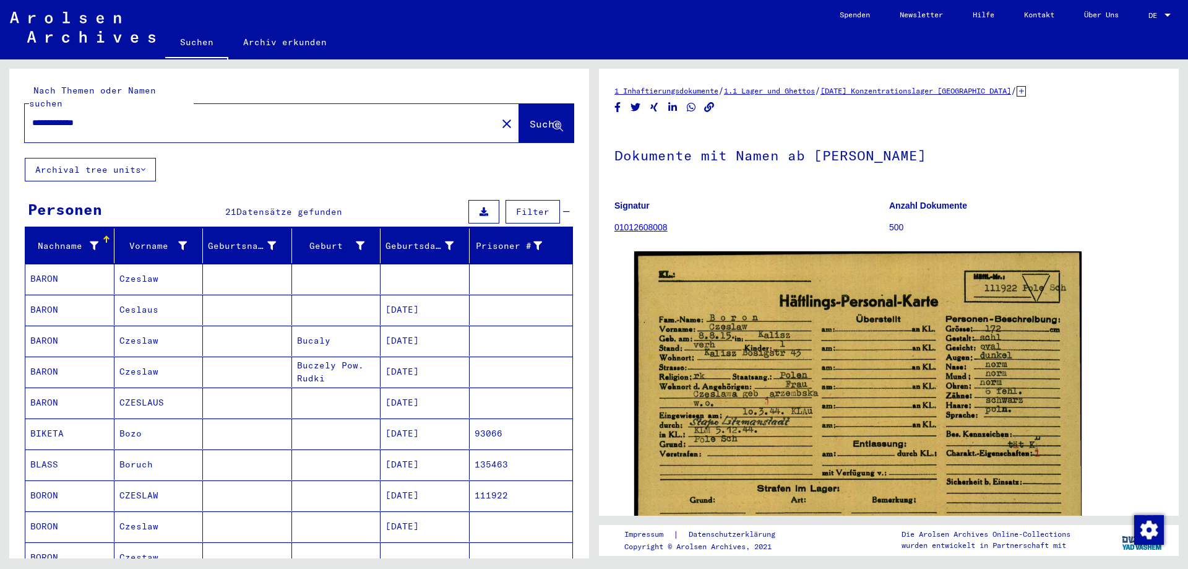
drag, startPoint x: 134, startPoint y: 116, endPoint x: 0, endPoint y: 106, distance: 134.6
click at [9, 106] on div "**********" at bounding box center [299, 318] width 580 height 499
drag, startPoint x: 108, startPoint y: 105, endPoint x: 8, endPoint y: 92, distance: 100.6
click at [32, 116] on input "**********" at bounding box center [260, 122] width 457 height 13
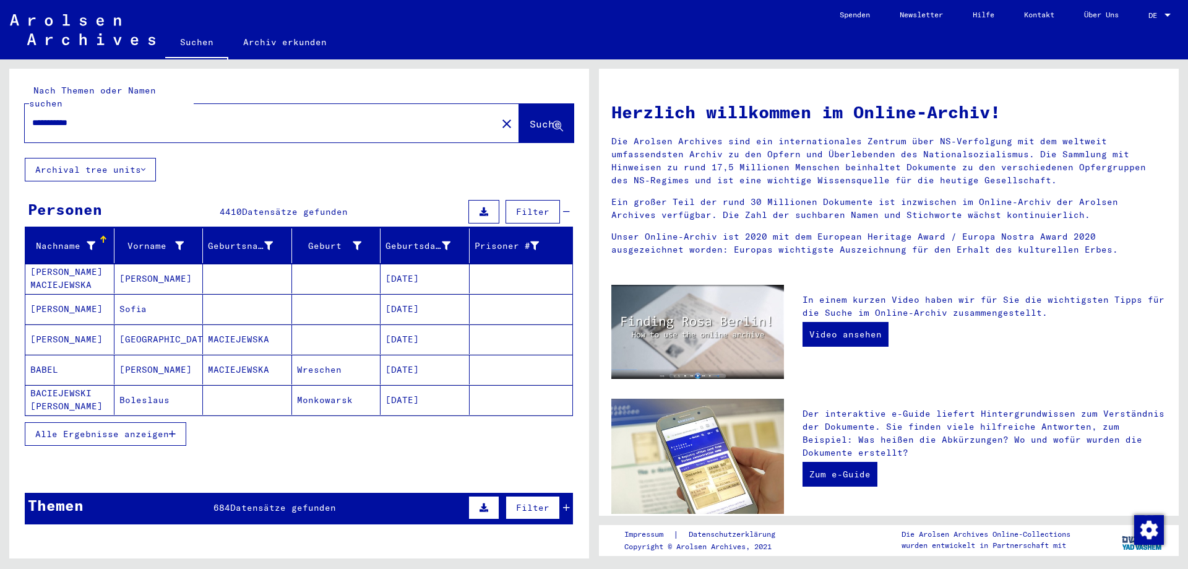
click at [144, 116] on input "**********" at bounding box center [257, 122] width 450 height 13
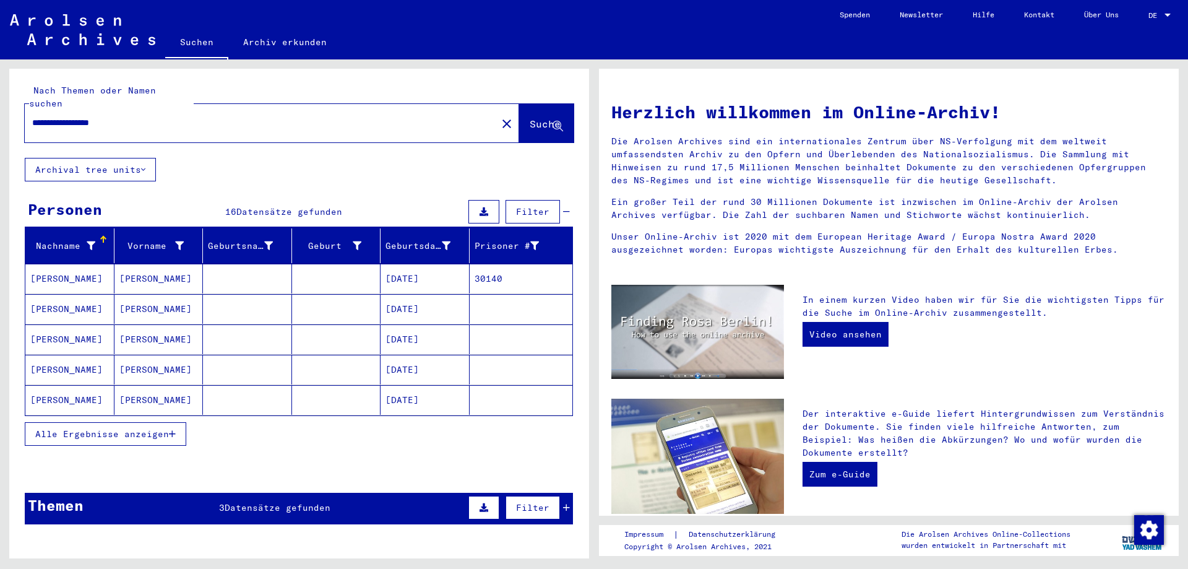
click at [134, 269] on mat-cell "[PERSON_NAME]" at bounding box center [158, 279] width 89 height 30
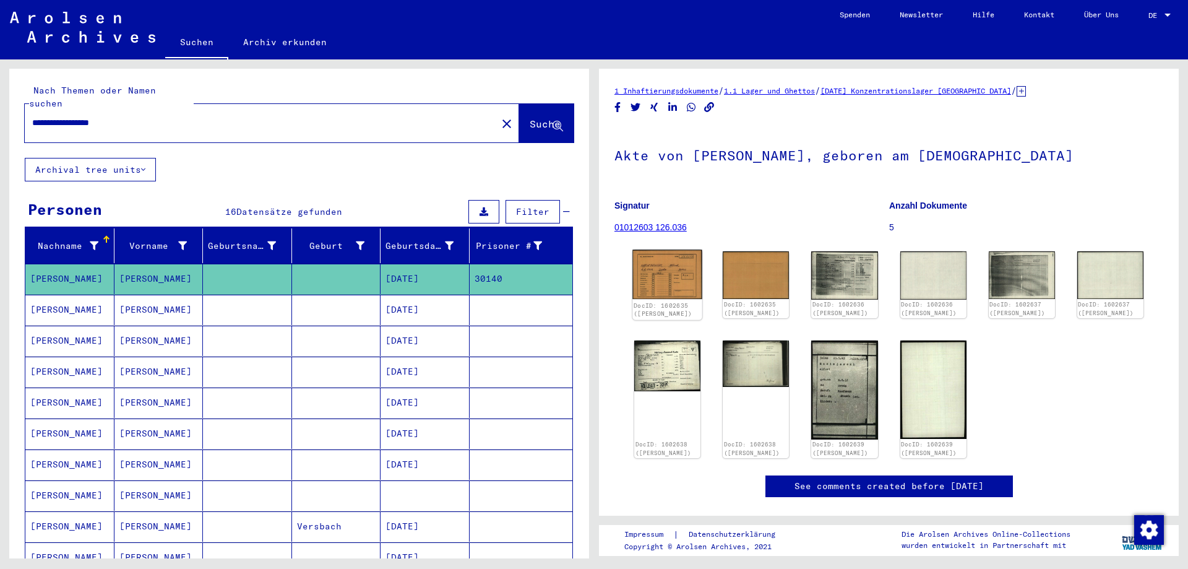
click at [665, 286] on img at bounding box center [667, 274] width 70 height 49
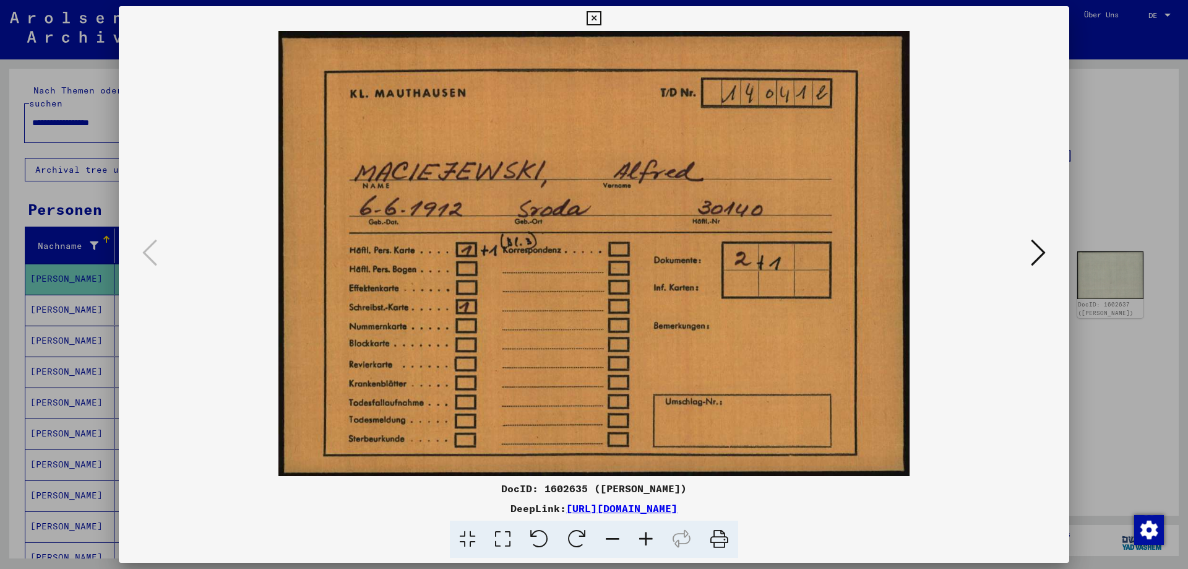
click at [1038, 254] on icon at bounding box center [1038, 253] width 15 height 30
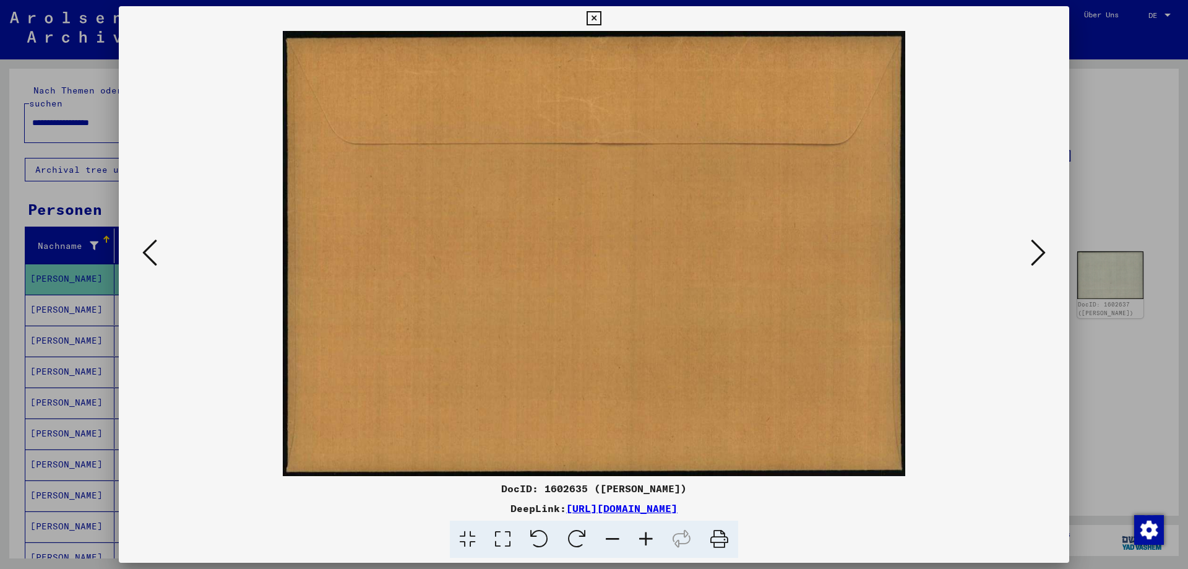
click at [1038, 254] on icon at bounding box center [1038, 253] width 15 height 30
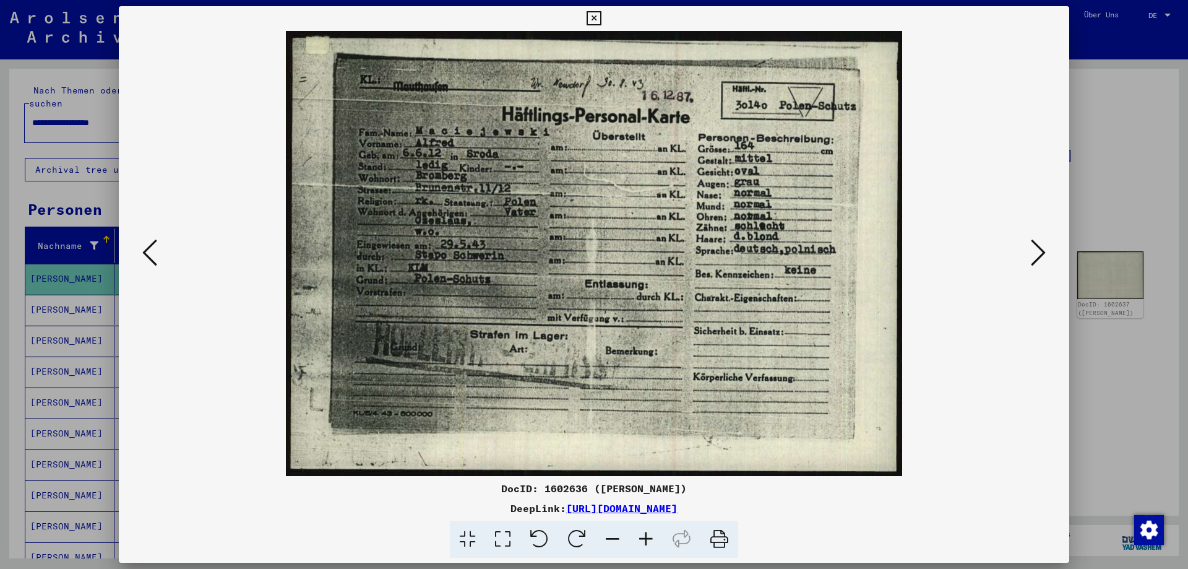
click at [1038, 254] on icon at bounding box center [1038, 253] width 15 height 30
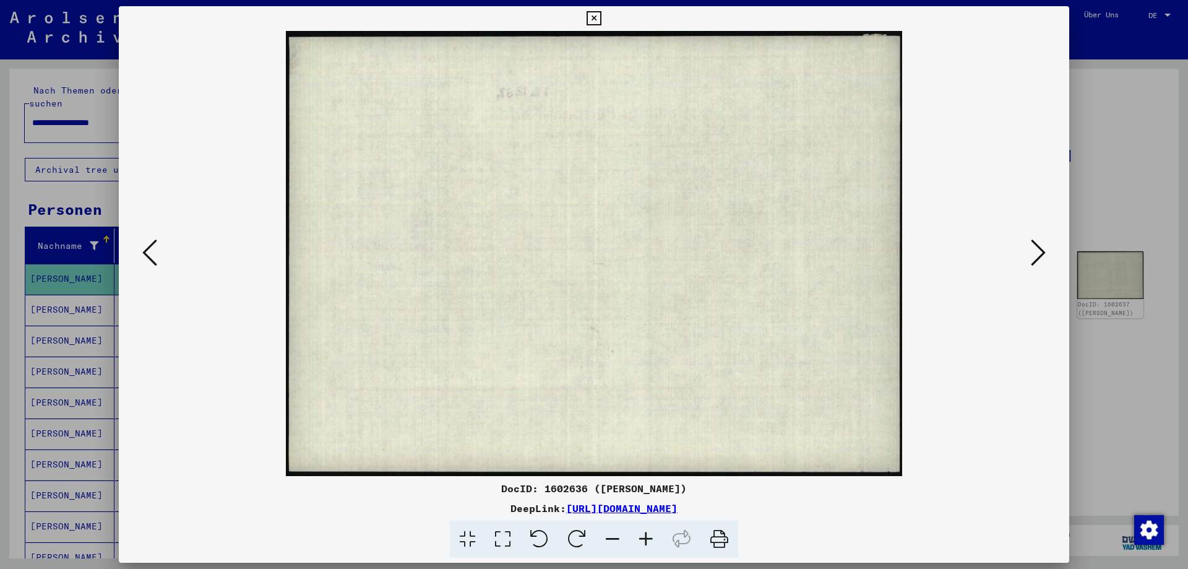
click at [601, 18] on icon at bounding box center [594, 18] width 14 height 15
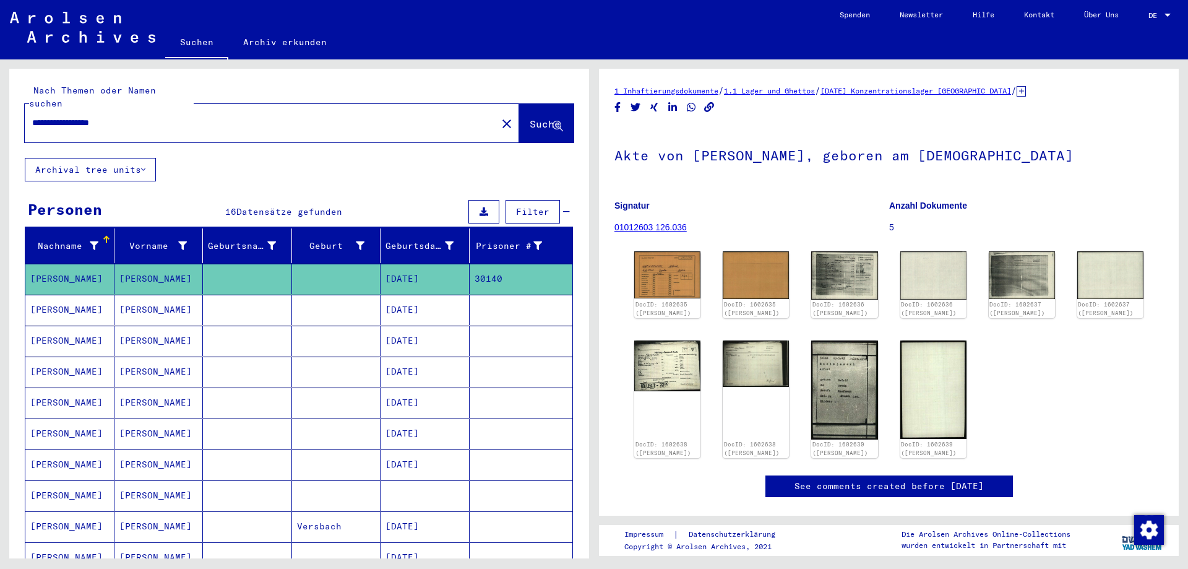
click at [415, 296] on mat-cell "[DATE]" at bounding box center [425, 310] width 89 height 30
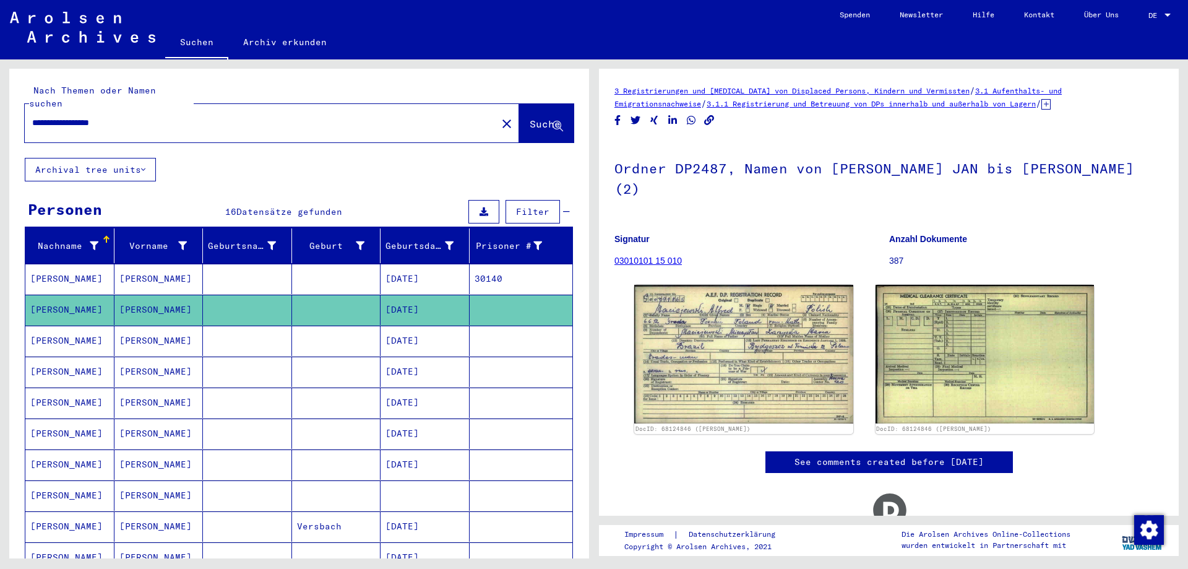
click at [414, 361] on mat-cell "[DATE]" at bounding box center [425, 371] width 89 height 30
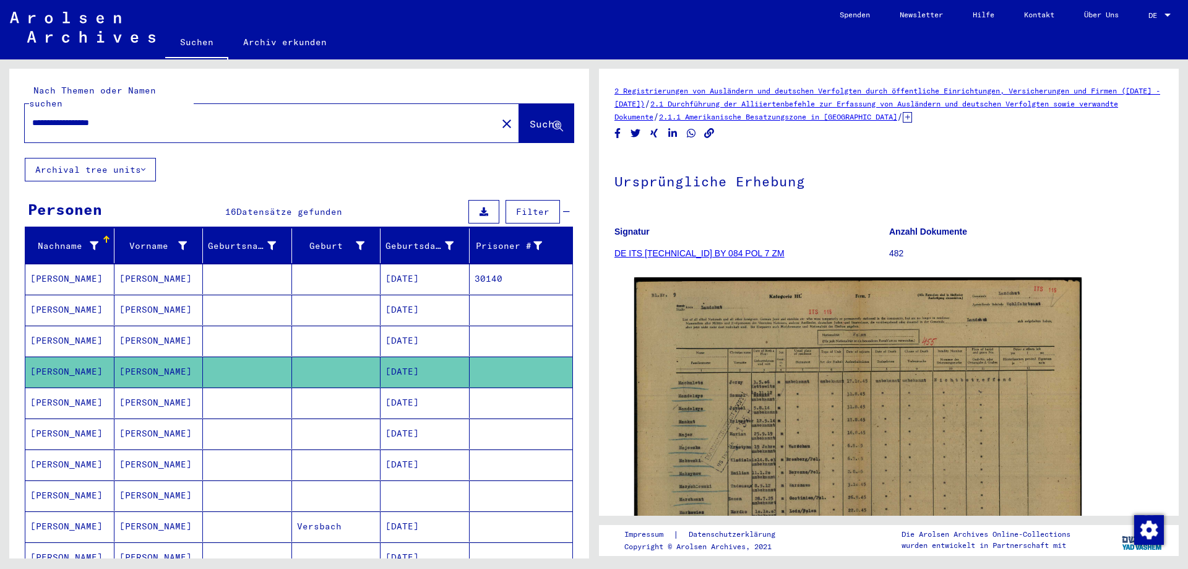
drag, startPoint x: 98, startPoint y: 110, endPoint x: 182, endPoint y: 105, distance: 83.7
click at [198, 116] on input "**********" at bounding box center [260, 122] width 457 height 13
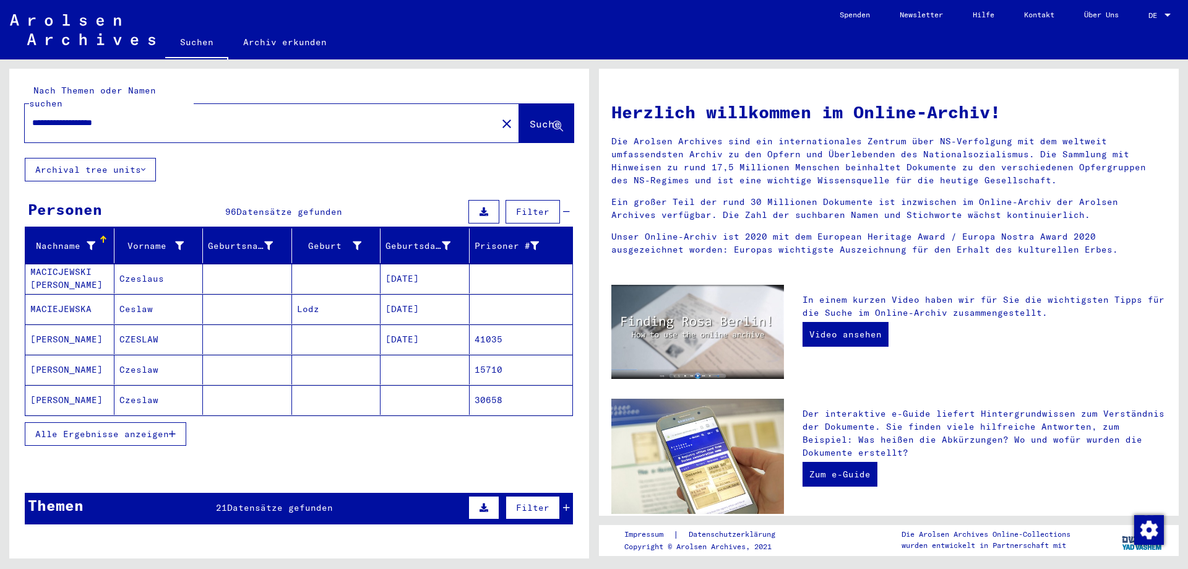
click at [424, 324] on mat-cell "[DATE]" at bounding box center [425, 339] width 89 height 30
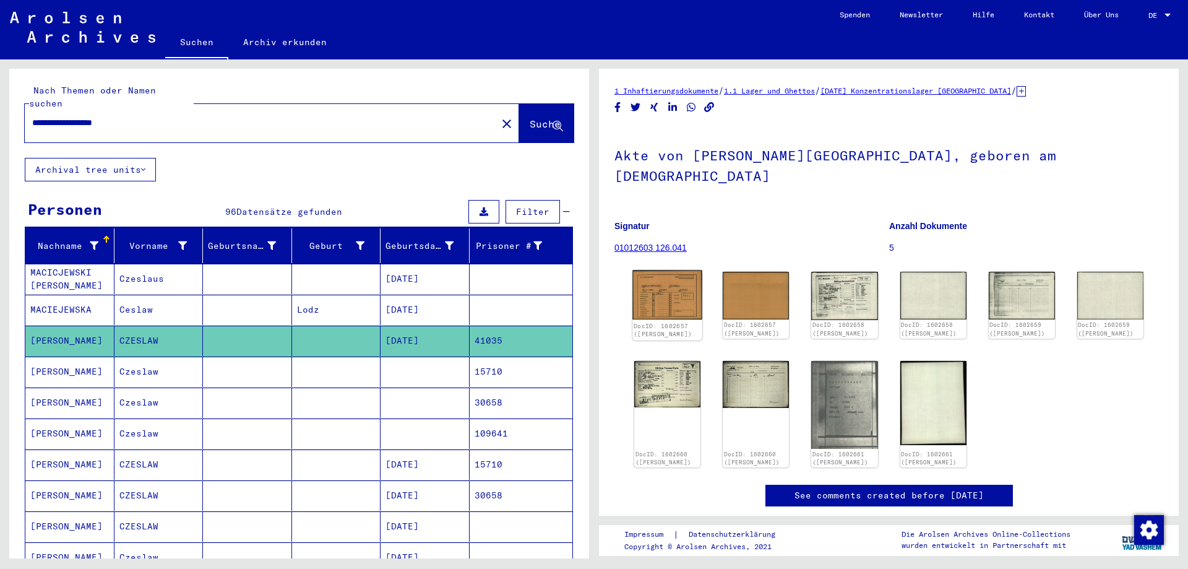
click at [662, 274] on img at bounding box center [667, 295] width 70 height 50
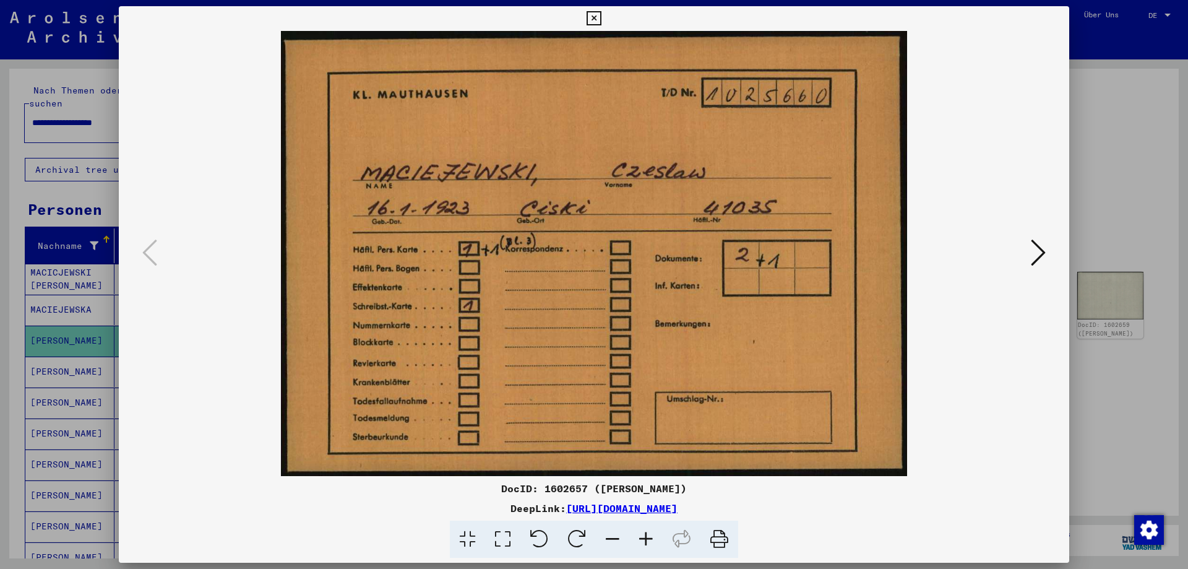
click at [1035, 251] on icon at bounding box center [1038, 253] width 15 height 30
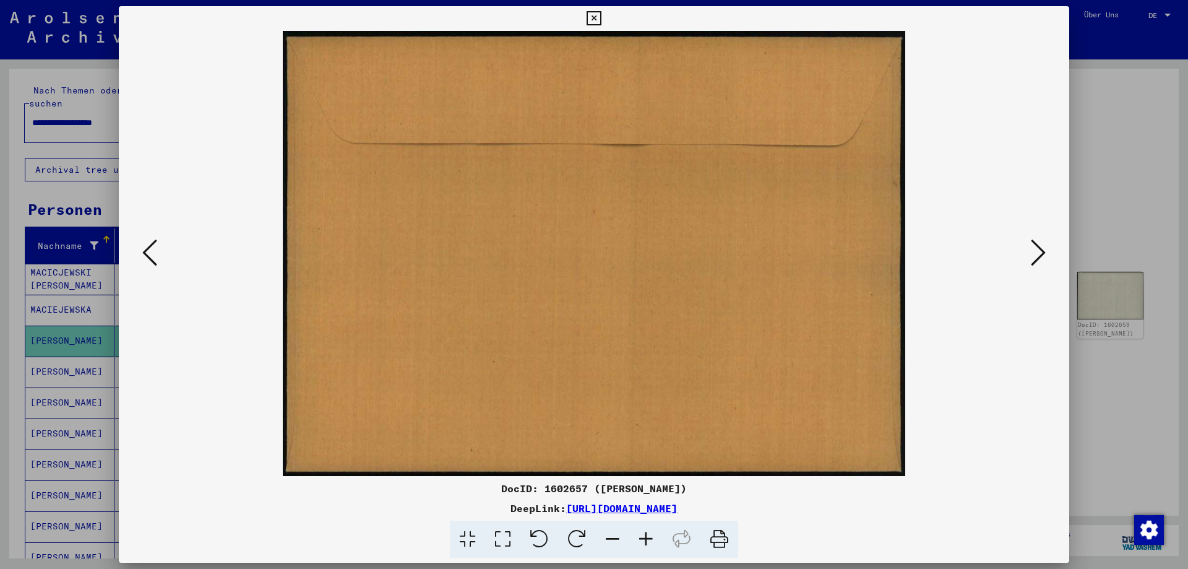
click at [1035, 251] on icon at bounding box center [1038, 253] width 15 height 30
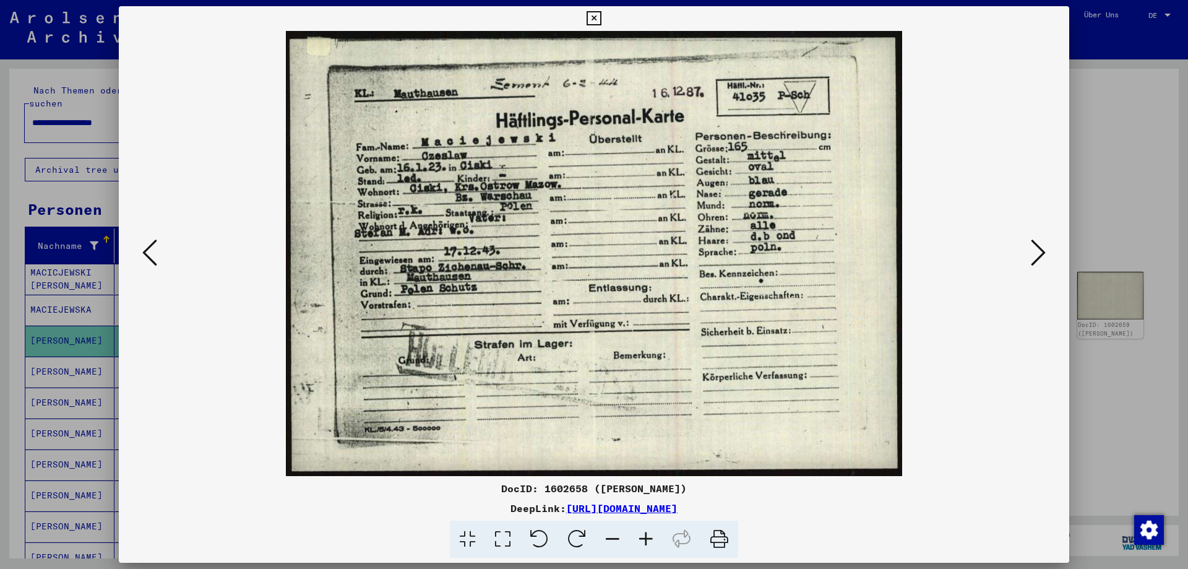
drag, startPoint x: 1058, startPoint y: 15, endPoint x: 1040, endPoint y: 37, distance: 28.6
click at [601, 15] on icon at bounding box center [594, 18] width 14 height 15
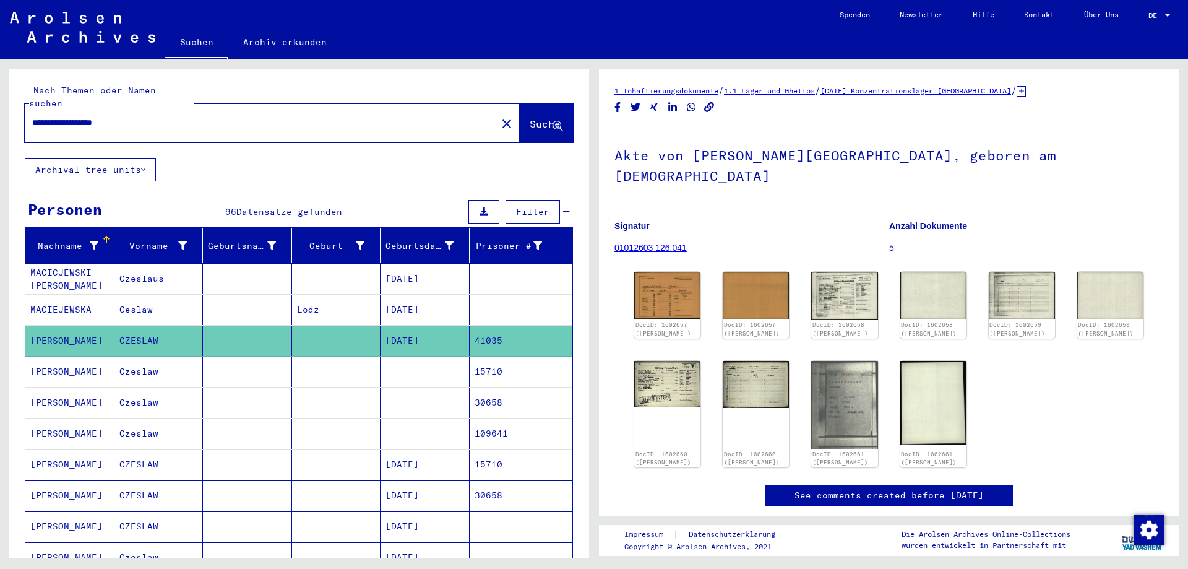
click at [400, 299] on mat-cell "[DATE]" at bounding box center [425, 310] width 89 height 30
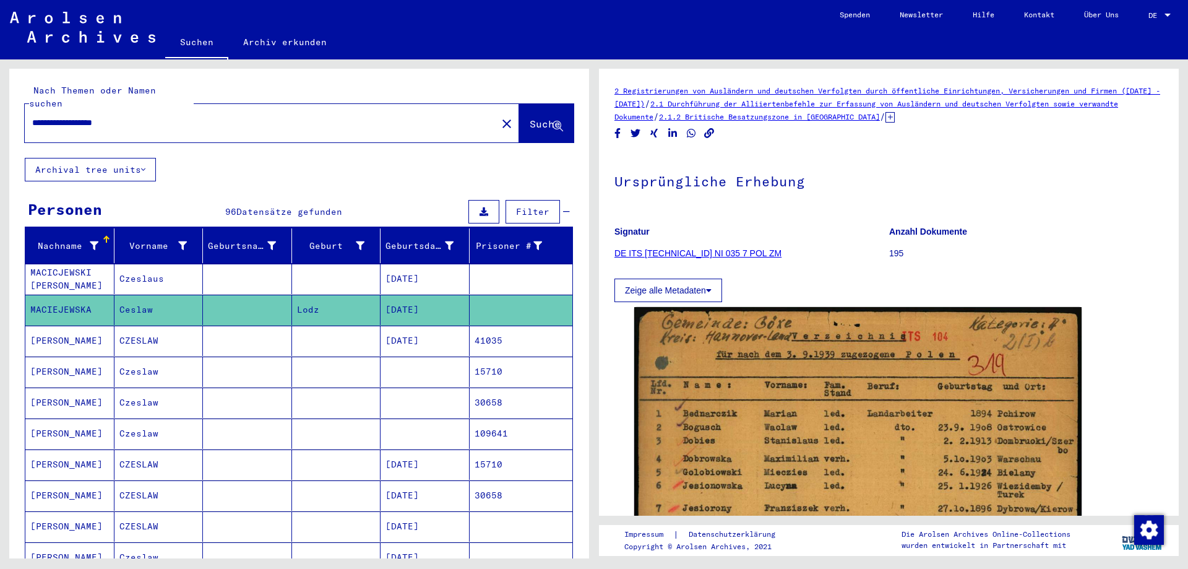
click at [497, 363] on mat-cell "15710" at bounding box center [521, 371] width 103 height 30
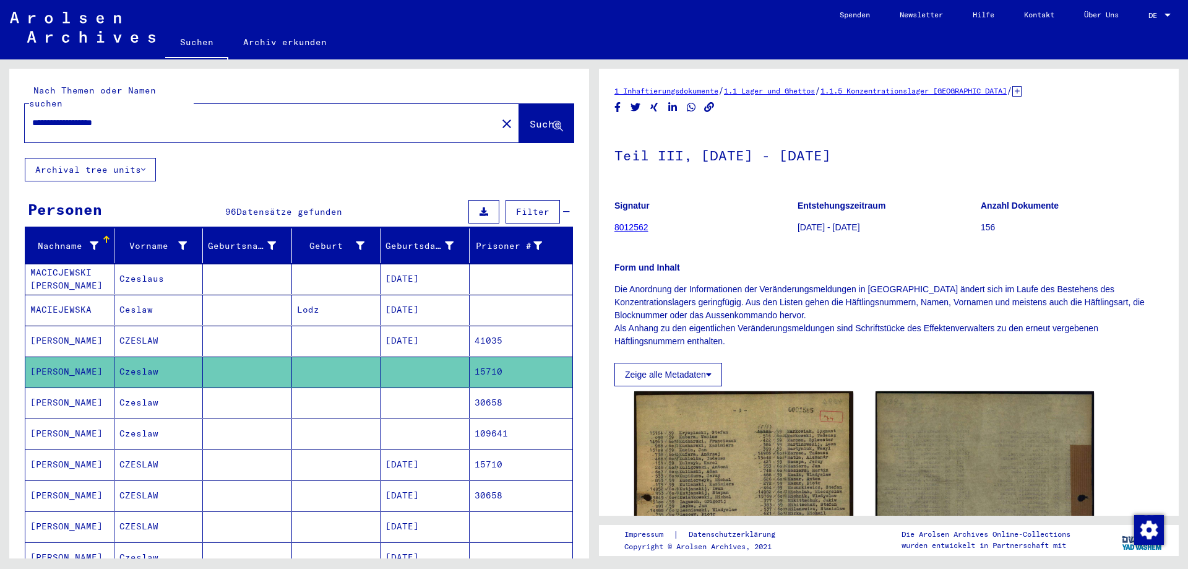
click at [491, 389] on mat-cell "30658" at bounding box center [521, 402] width 103 height 30
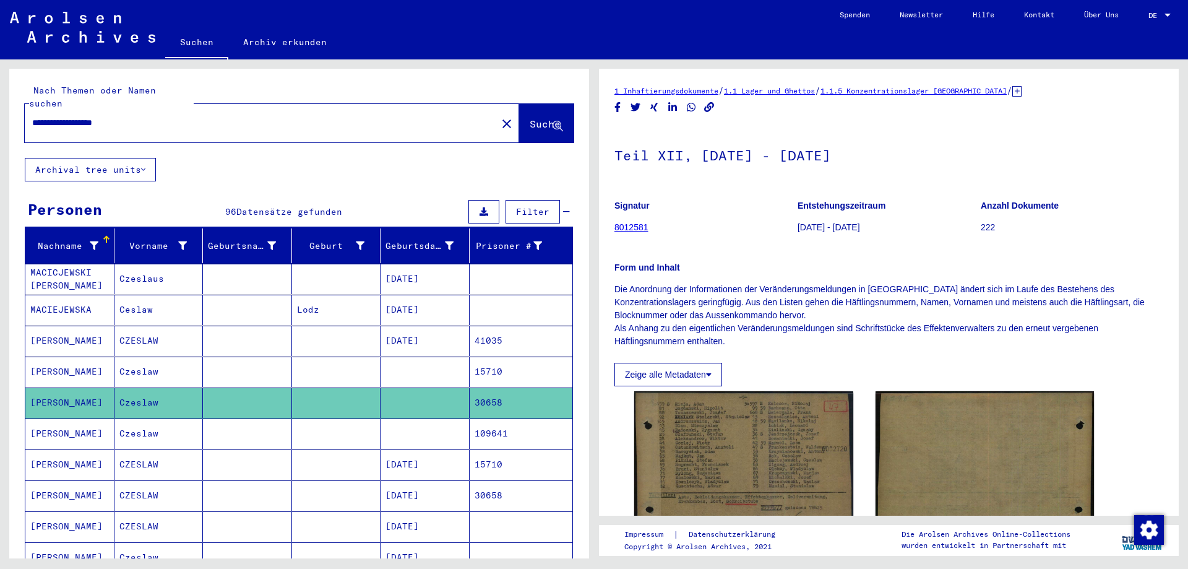
click at [483, 451] on mat-cell "15710" at bounding box center [521, 464] width 103 height 30
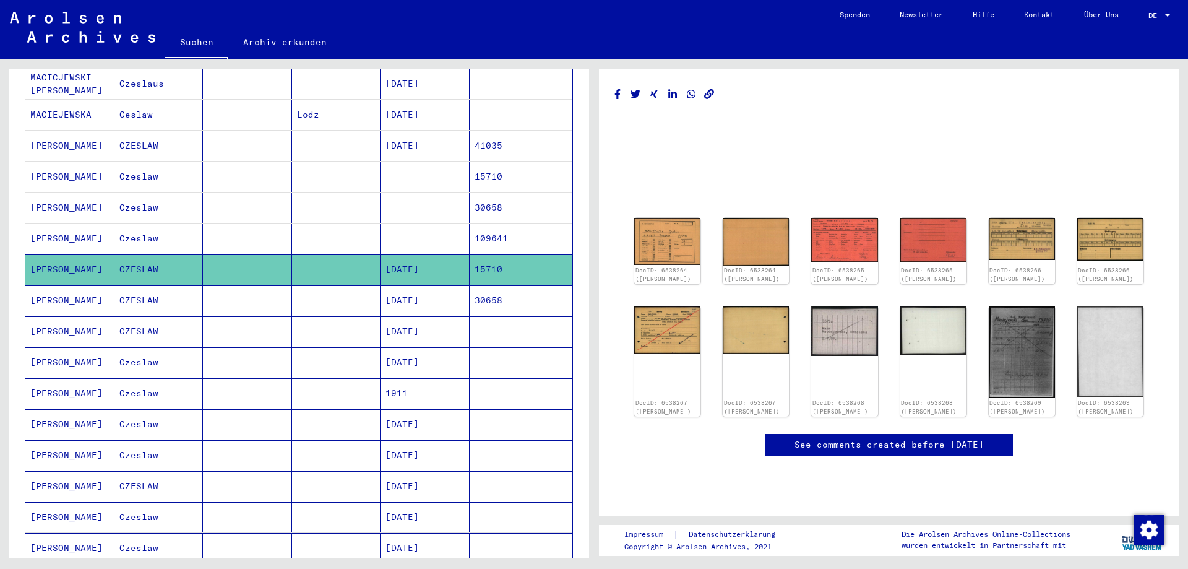
scroll to position [201, 0]
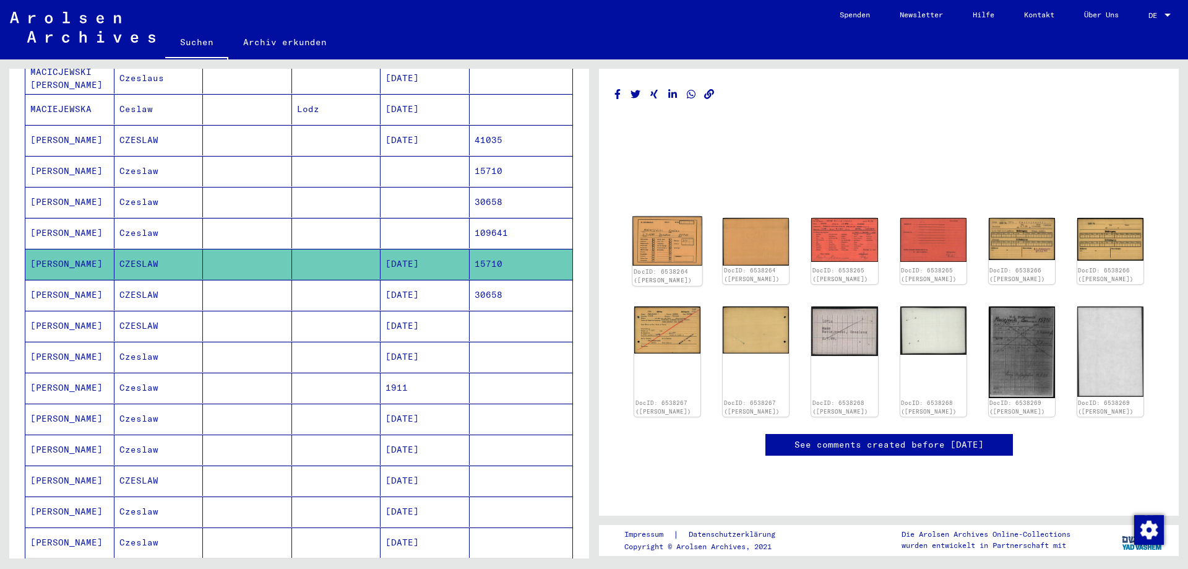
click at [663, 248] on img at bounding box center [667, 242] width 70 height 50
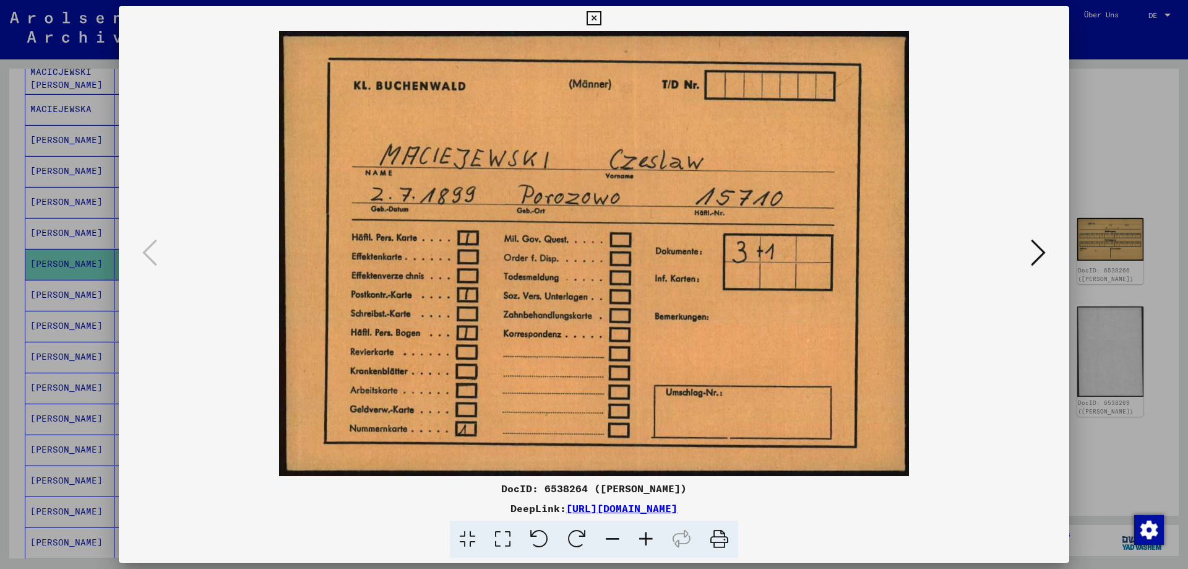
click at [1033, 249] on icon at bounding box center [1038, 253] width 15 height 30
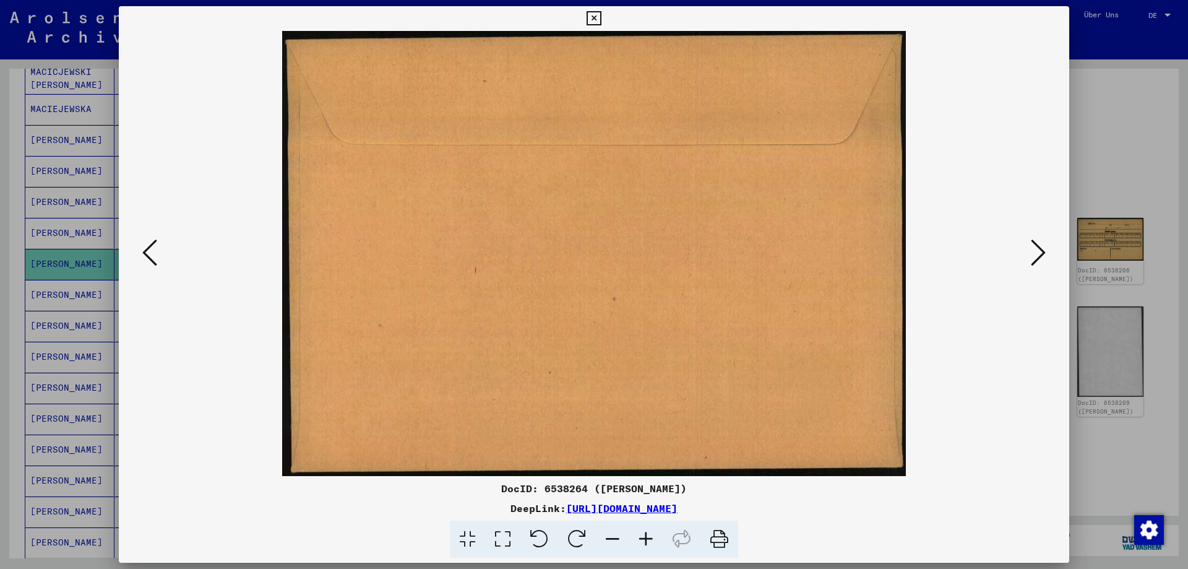
click at [1033, 249] on icon at bounding box center [1038, 253] width 15 height 30
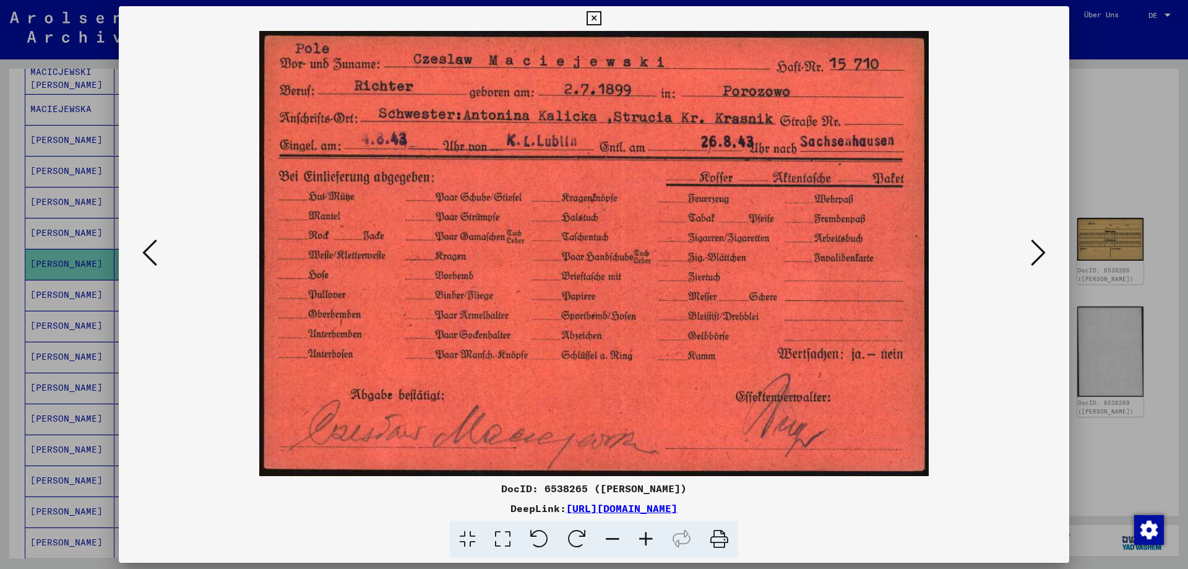
click at [1033, 249] on icon at bounding box center [1038, 253] width 15 height 30
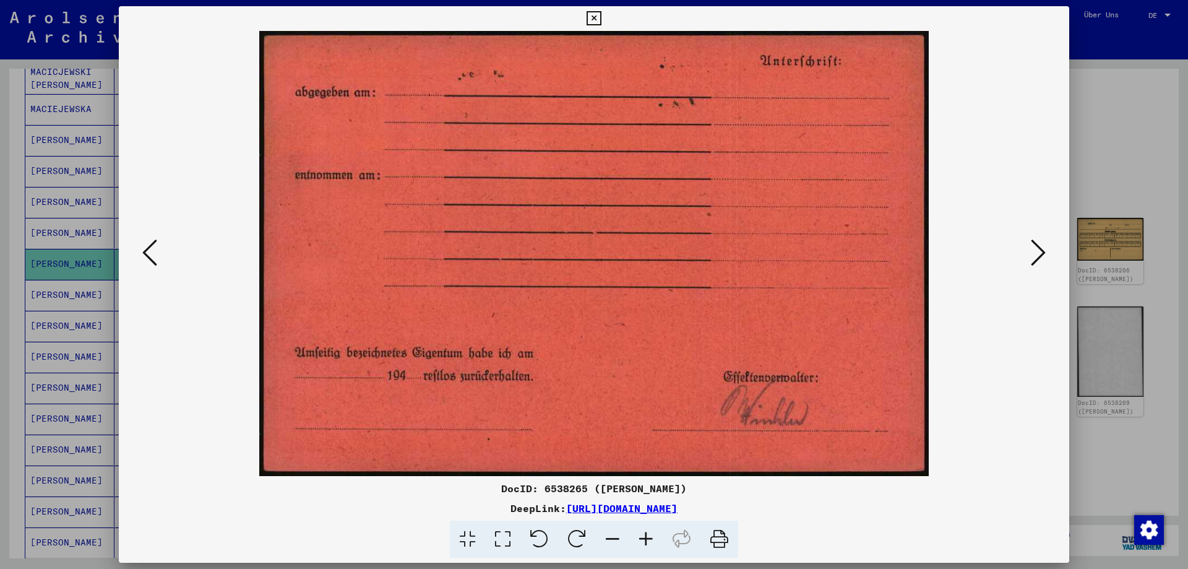
click at [158, 256] on button at bounding box center [150, 253] width 22 height 35
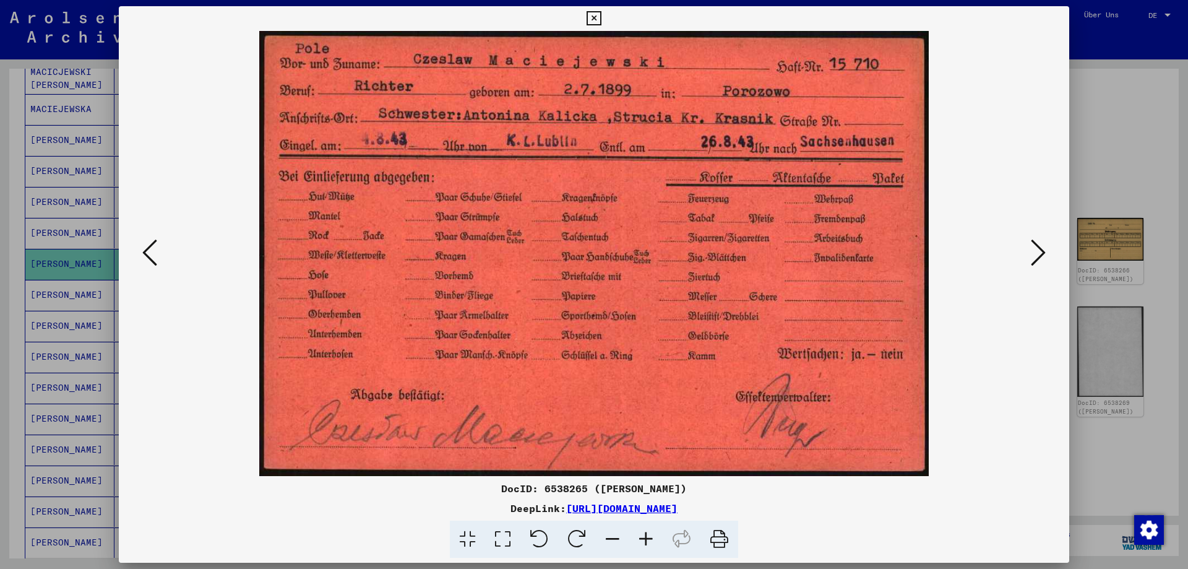
click at [601, 18] on icon at bounding box center [594, 18] width 14 height 15
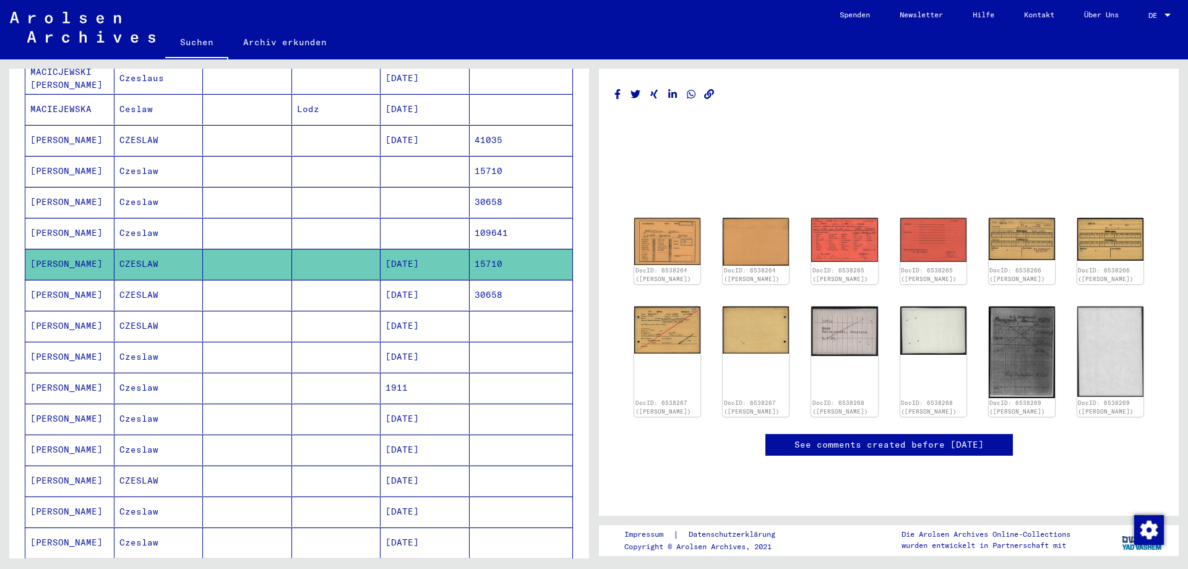
scroll to position [0, 0]
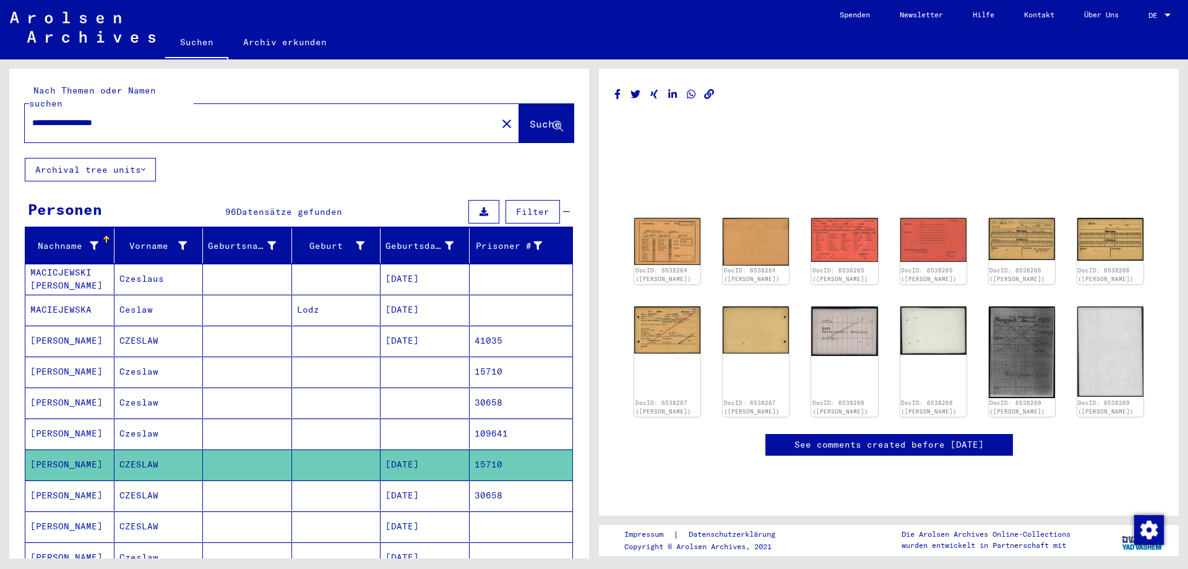
drag, startPoint x: 119, startPoint y: 114, endPoint x: 189, endPoint y: 120, distance: 70.2
click at [189, 120] on input "**********" at bounding box center [260, 122] width 457 height 13
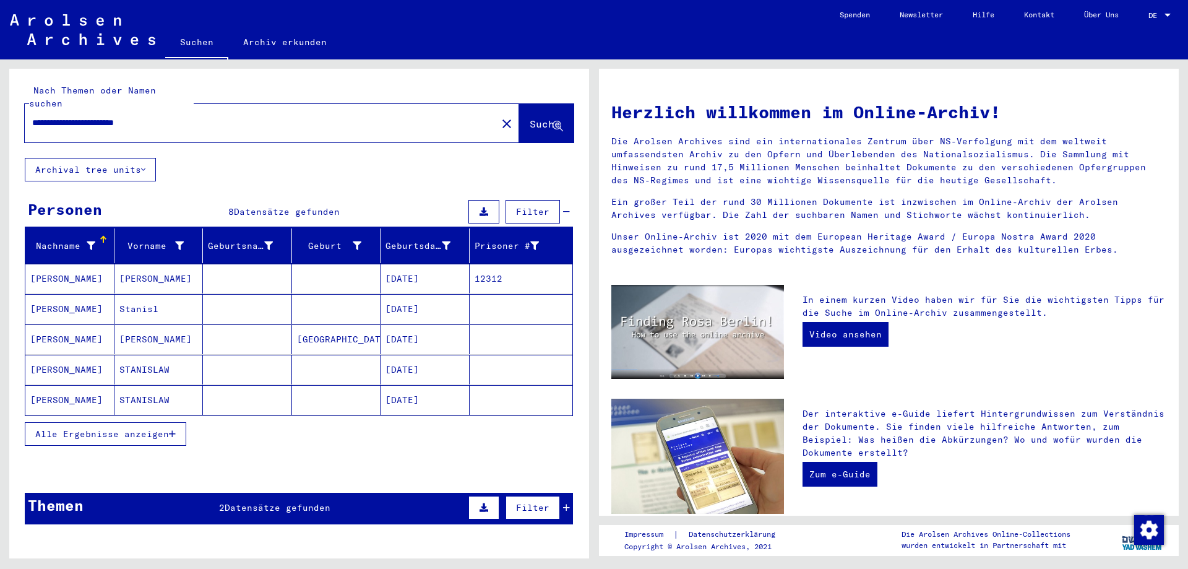
click at [170, 265] on mat-cell "[PERSON_NAME]" at bounding box center [158, 279] width 89 height 30
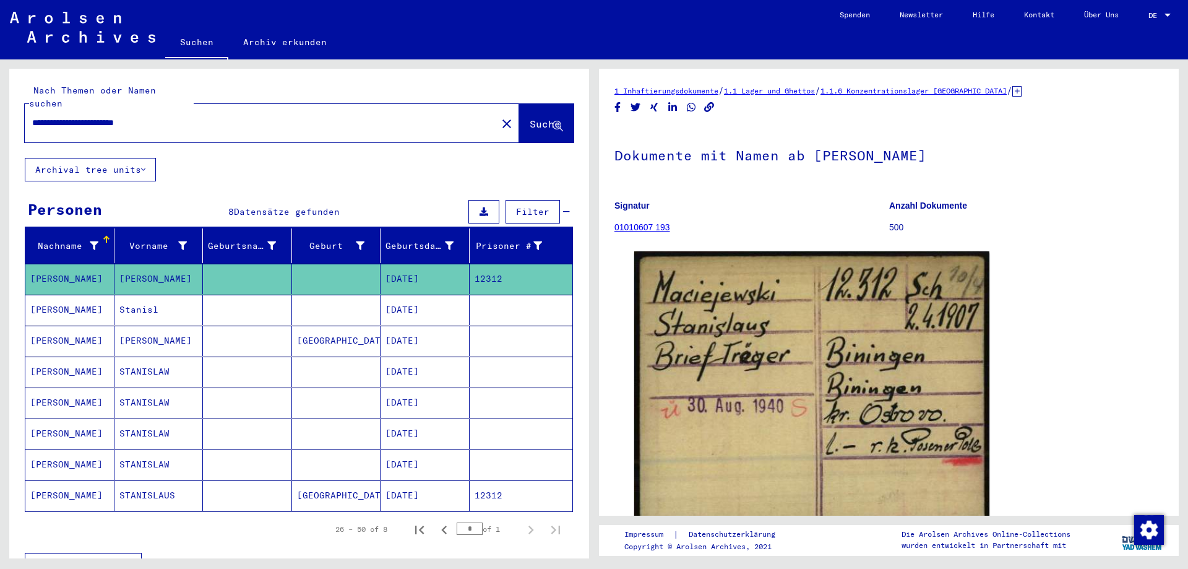
click at [155, 300] on mat-cell "Stanisl" at bounding box center [158, 310] width 89 height 30
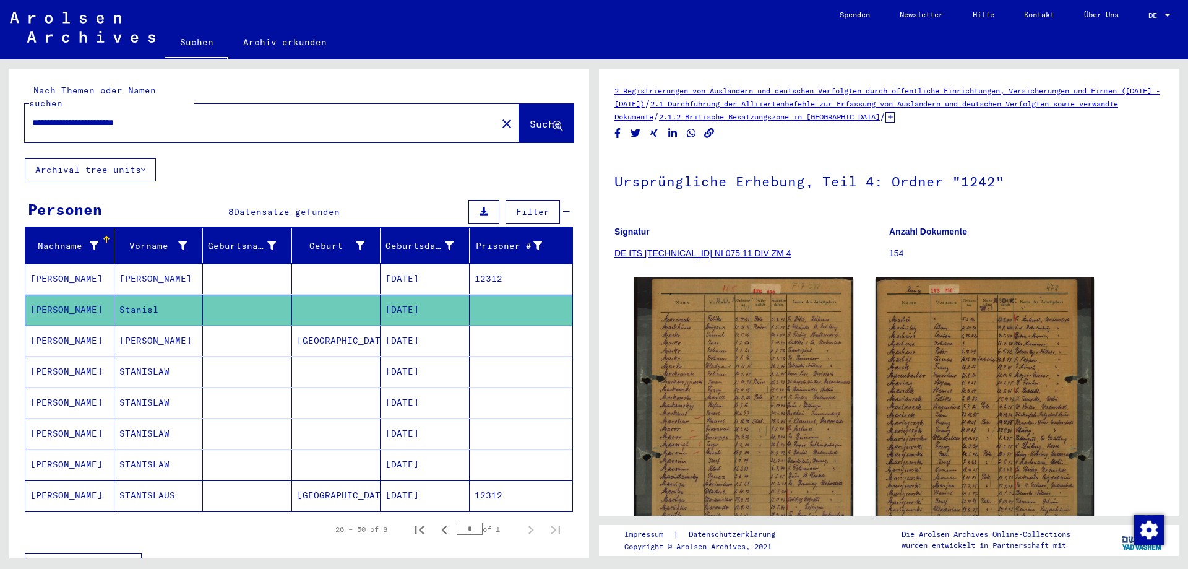
click at [148, 327] on mat-cell "[PERSON_NAME]" at bounding box center [158, 341] width 89 height 30
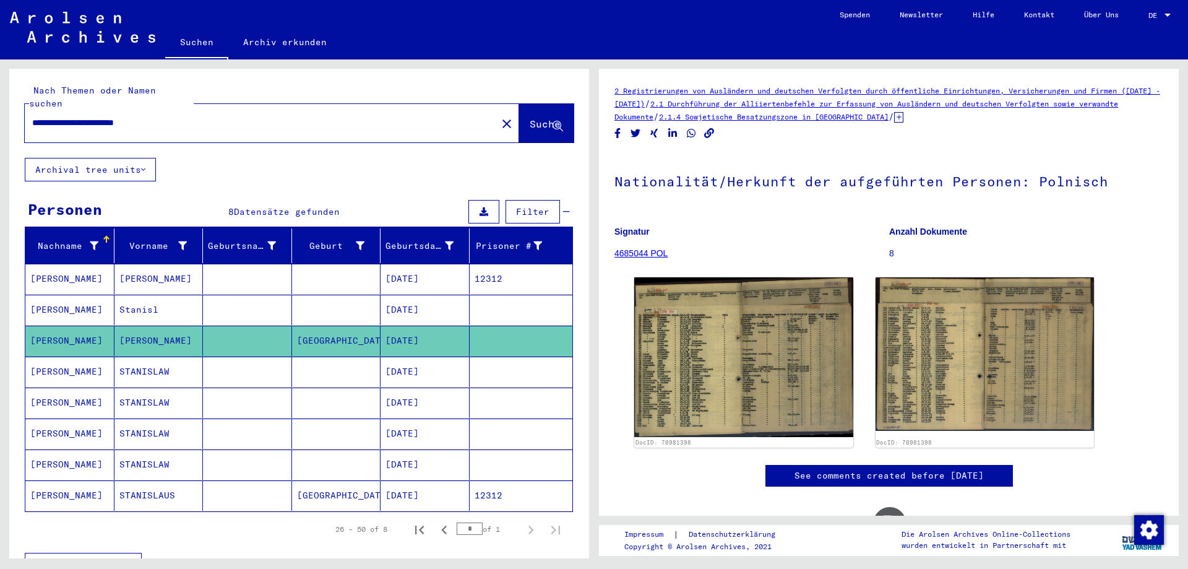
click at [143, 356] on mat-cell "STANISLAW" at bounding box center [158, 371] width 89 height 30
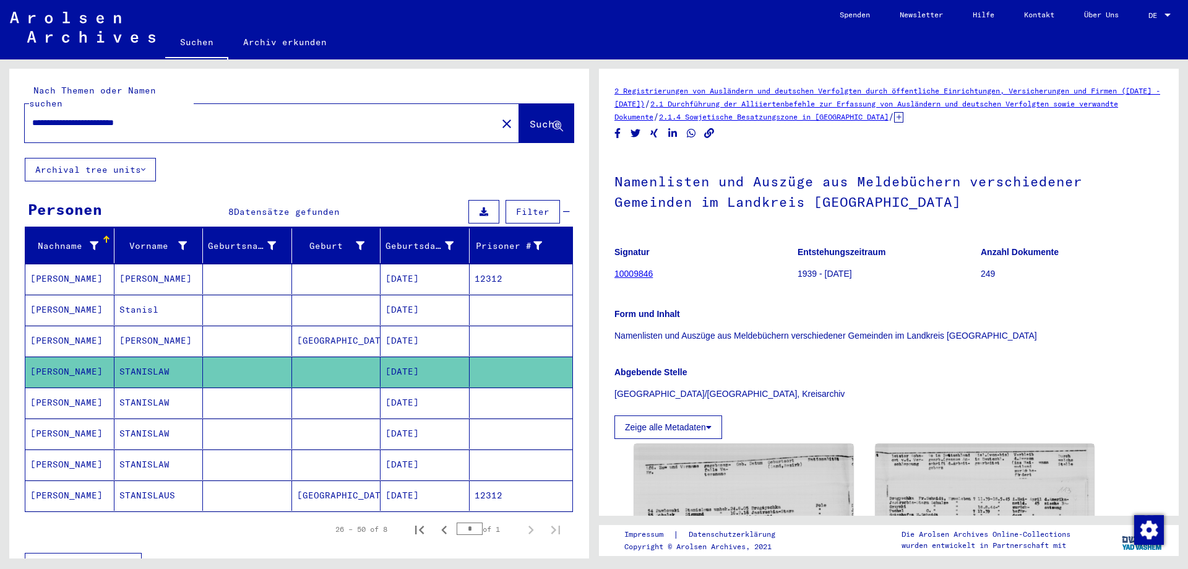
click at [147, 387] on mat-cell "STANISLAW" at bounding box center [158, 402] width 89 height 30
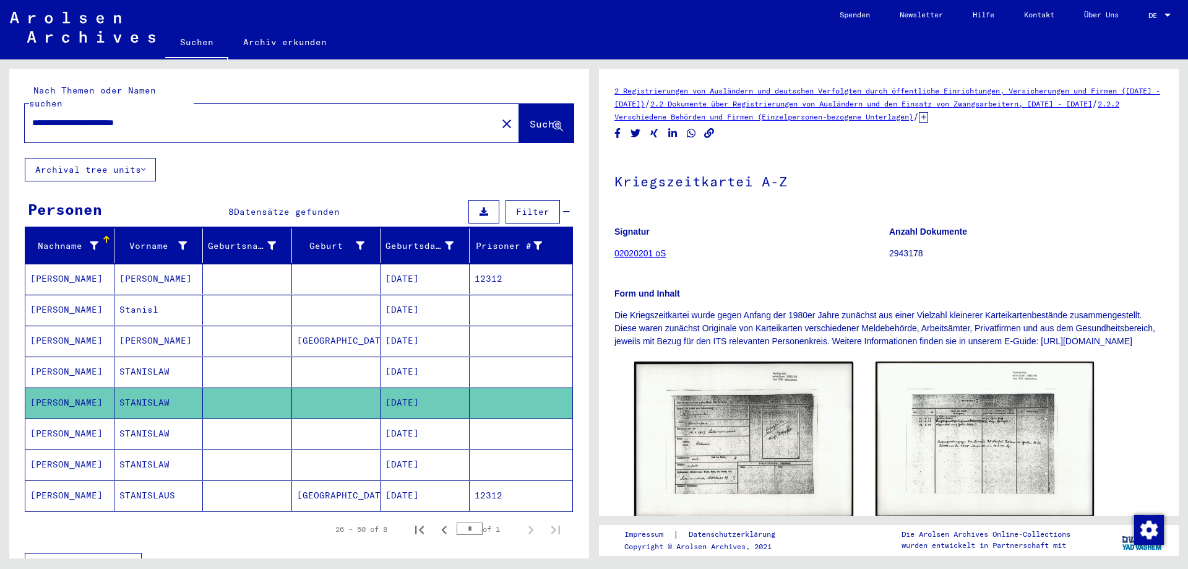
click at [133, 486] on mat-cell "STANISLAUS" at bounding box center [158, 495] width 89 height 30
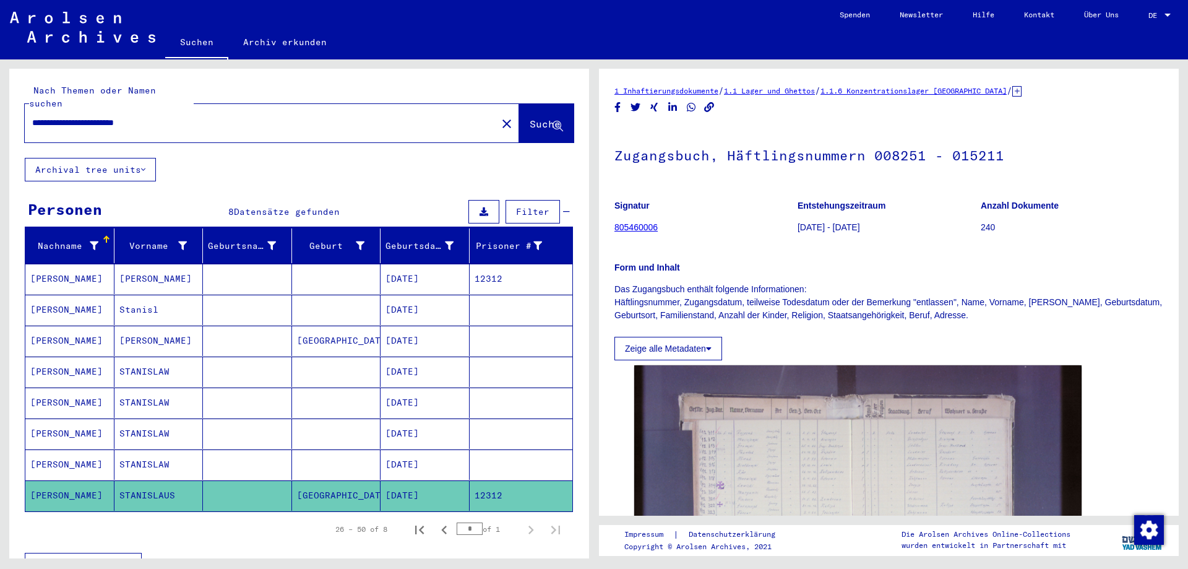
click at [138, 456] on mat-cell "STANISLAW" at bounding box center [158, 464] width 89 height 30
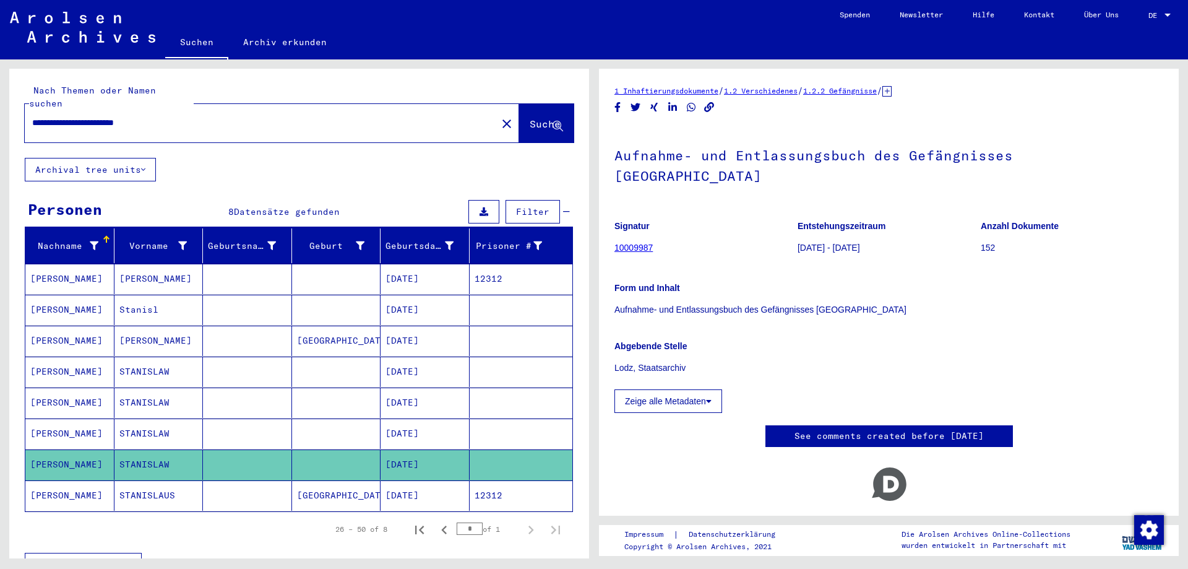
click at [138, 425] on mat-cell "STANISLAW" at bounding box center [158, 433] width 89 height 30
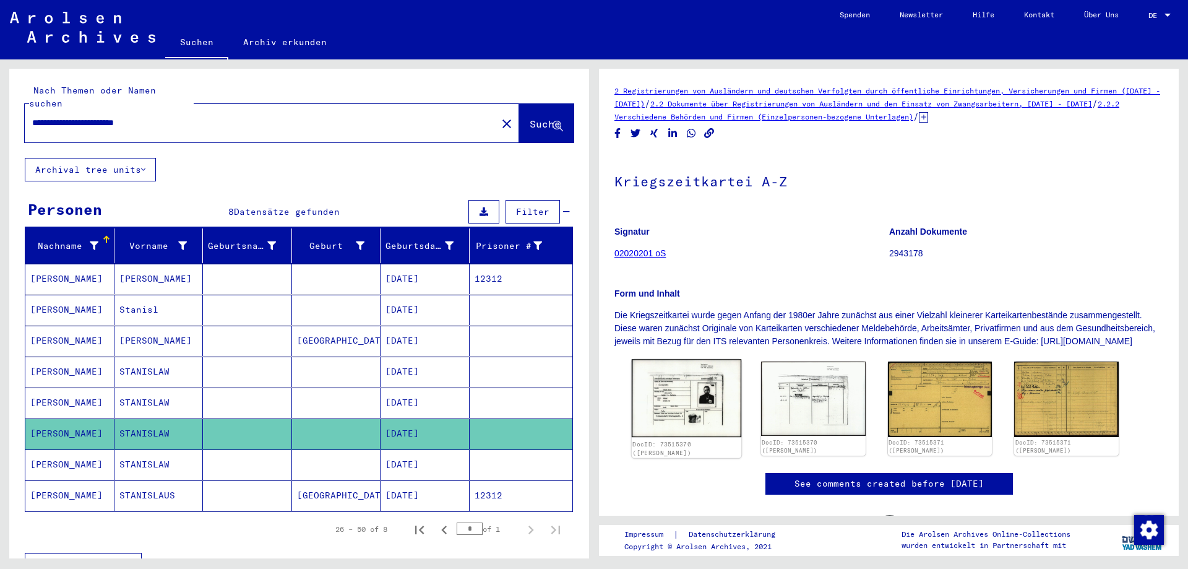
click at [686, 416] on img at bounding box center [687, 398] width 110 height 78
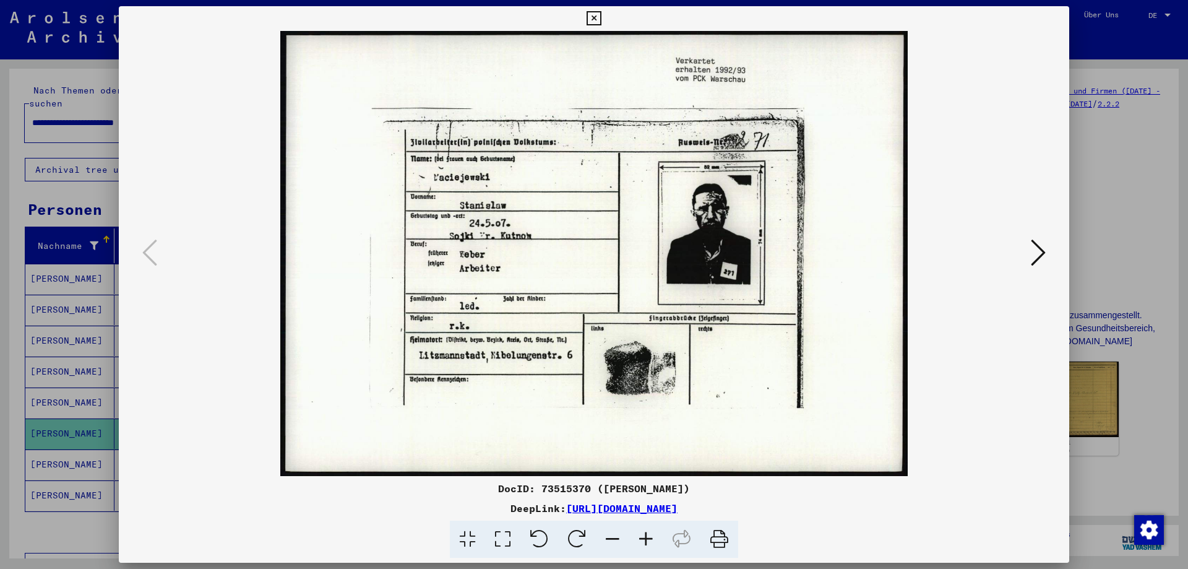
click at [1035, 255] on icon at bounding box center [1038, 253] width 15 height 30
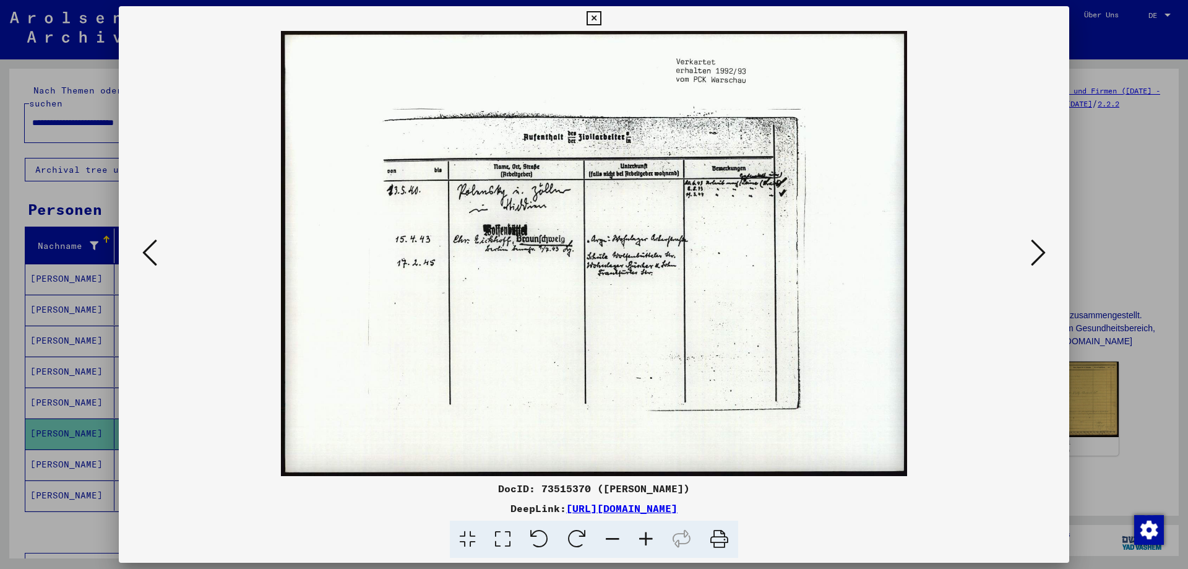
click at [1035, 255] on icon at bounding box center [1038, 253] width 15 height 30
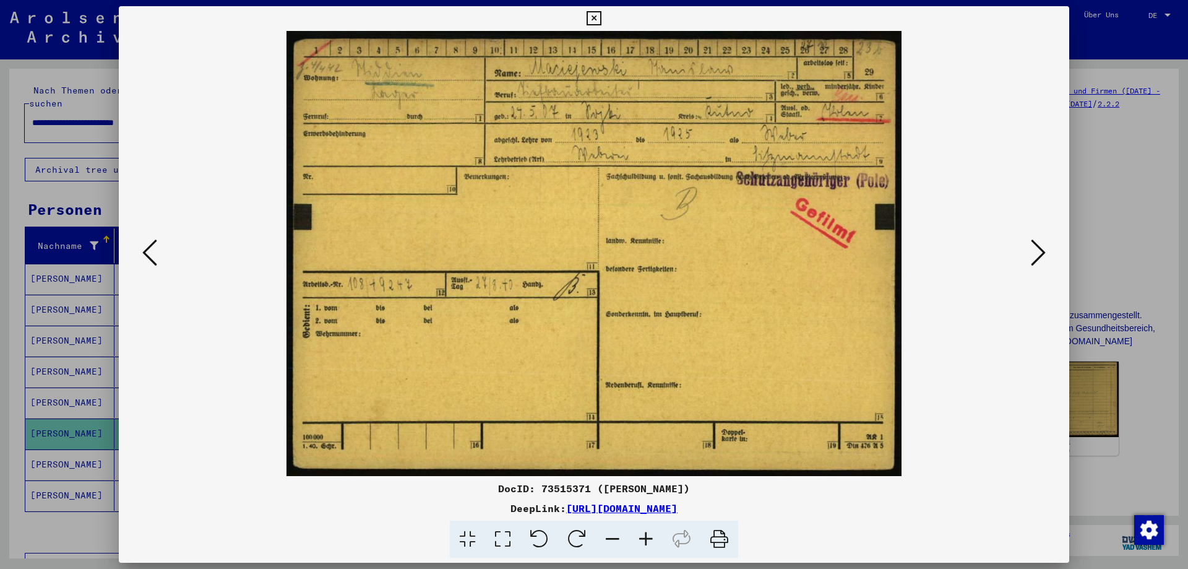
click at [1035, 255] on icon at bounding box center [1038, 253] width 15 height 30
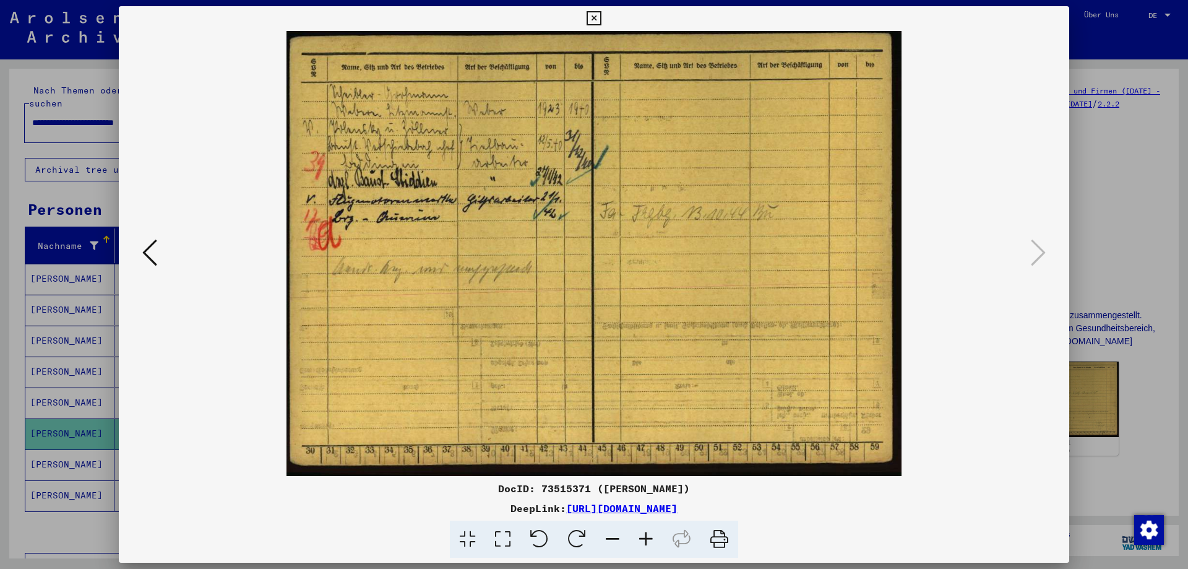
drag, startPoint x: 1062, startPoint y: 21, endPoint x: 809, endPoint y: 98, distance: 264.1
click at [601, 21] on icon at bounding box center [594, 18] width 14 height 15
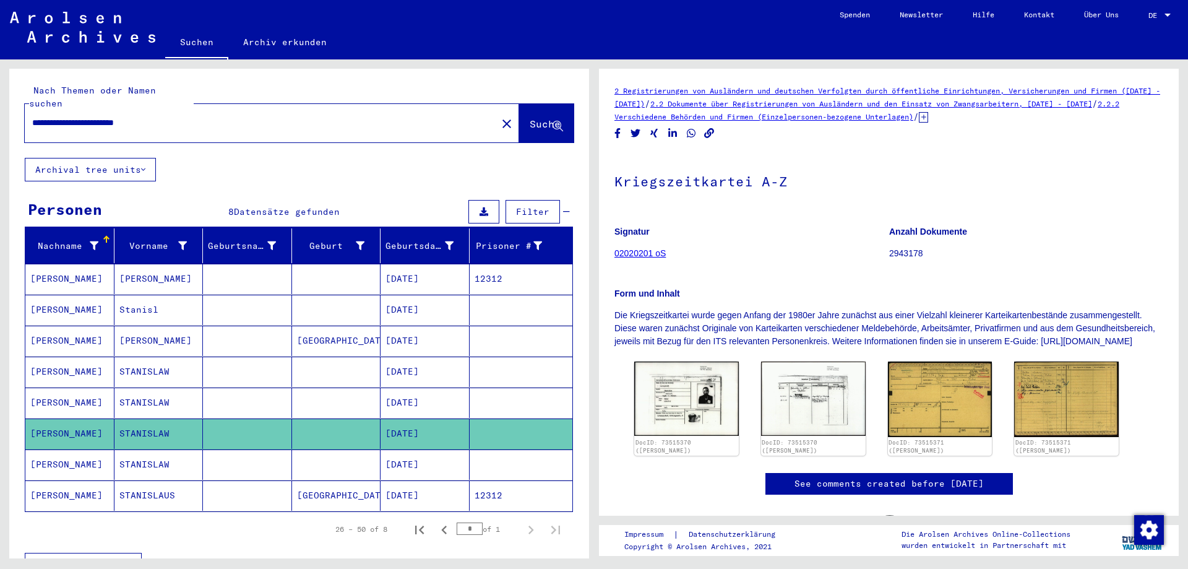
drag, startPoint x: 194, startPoint y: 106, endPoint x: 200, endPoint y: 108, distance: 6.5
click at [195, 116] on input "**********" at bounding box center [260, 122] width 457 height 13
type input "**********"
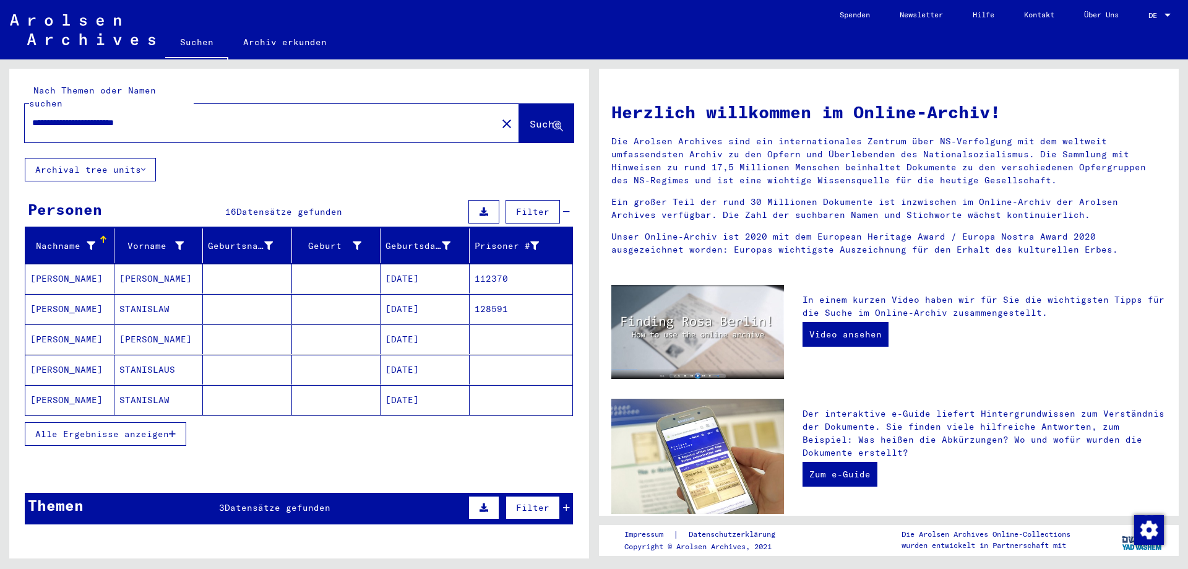
click at [418, 269] on mat-cell "[DATE]" at bounding box center [425, 279] width 89 height 30
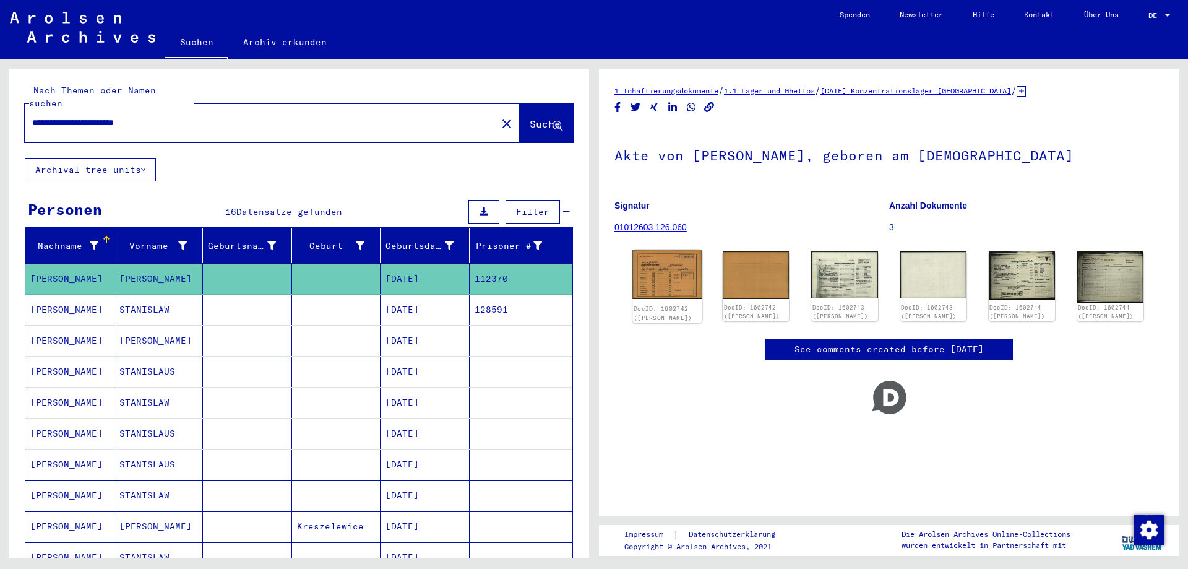
click at [667, 286] on img at bounding box center [667, 274] width 70 height 50
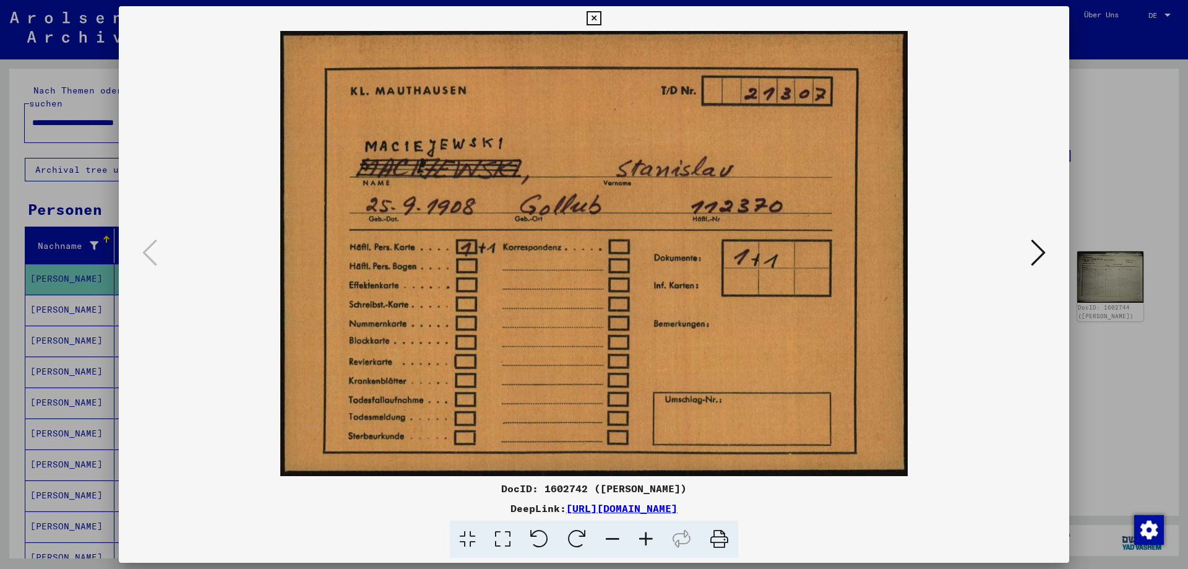
click at [1034, 254] on icon at bounding box center [1038, 253] width 15 height 30
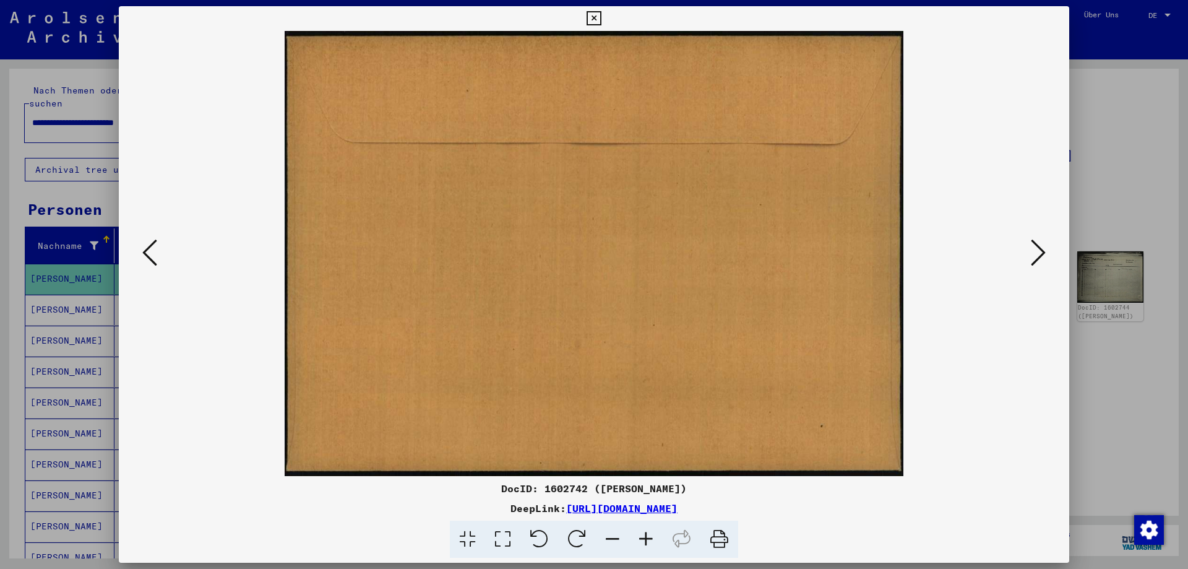
click at [1034, 254] on icon at bounding box center [1038, 253] width 15 height 30
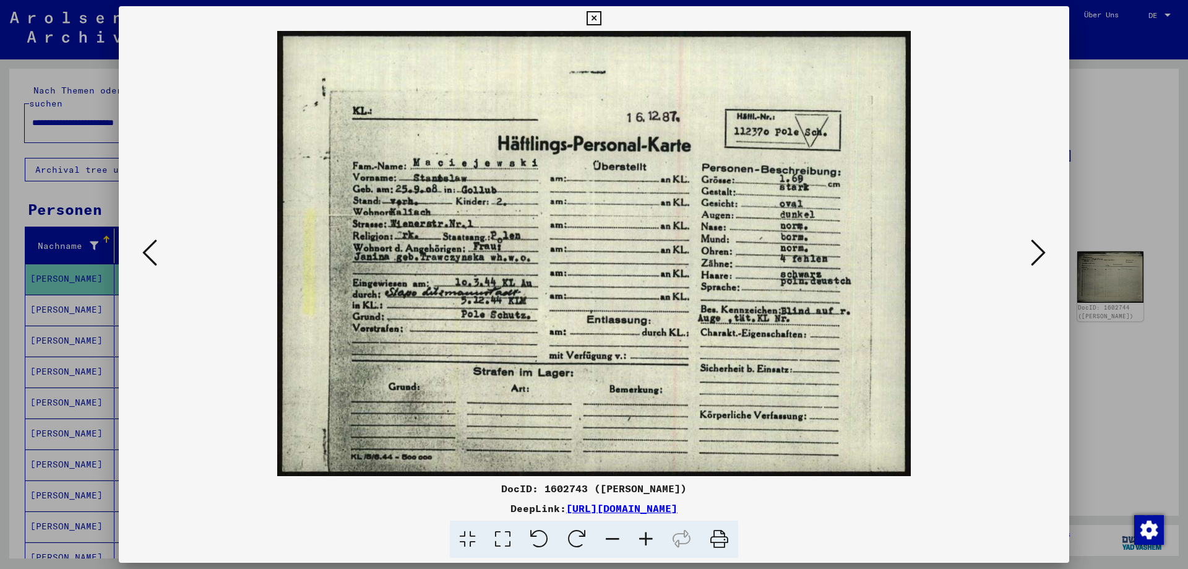
click at [601, 15] on icon at bounding box center [594, 18] width 14 height 15
